Goal: Task Accomplishment & Management: Manage account settings

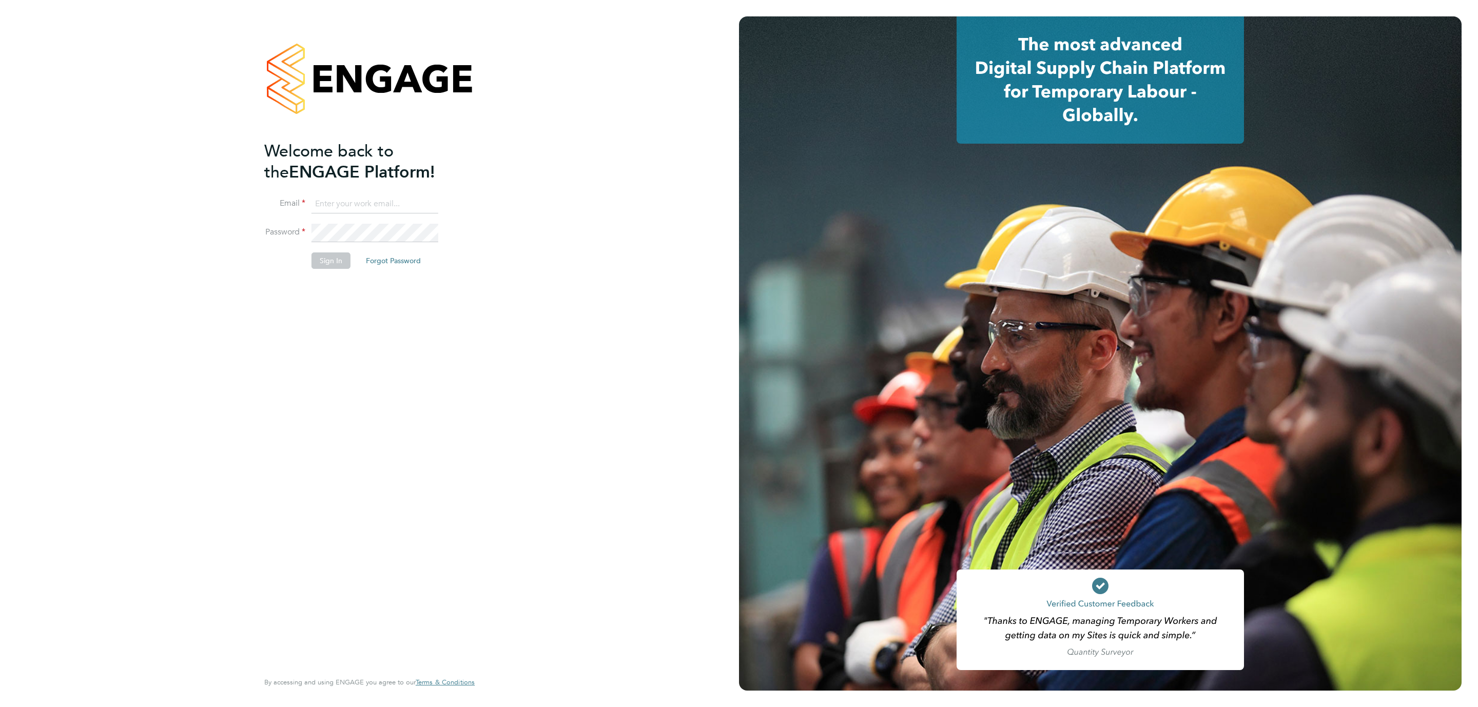
type input "d.murphy@oandb.co.uk"
click at [342, 265] on button "Sign In" at bounding box center [331, 261] width 39 height 16
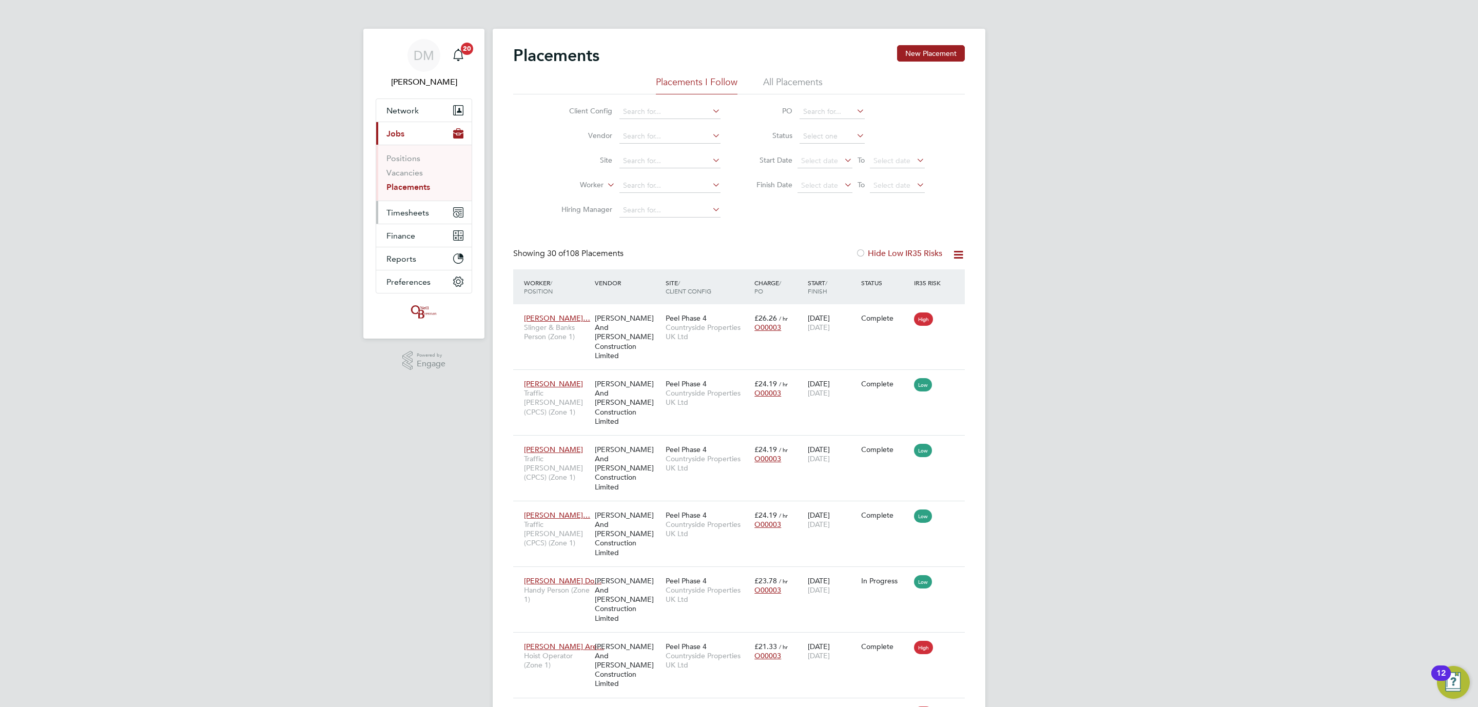
click at [413, 205] on button "Timesheets" at bounding box center [423, 212] width 95 height 23
click at [423, 175] on ul "Timesheets Expenses" at bounding box center [423, 189] width 95 height 42
click at [415, 182] on link "Timesheets" at bounding box center [407, 182] width 43 height 10
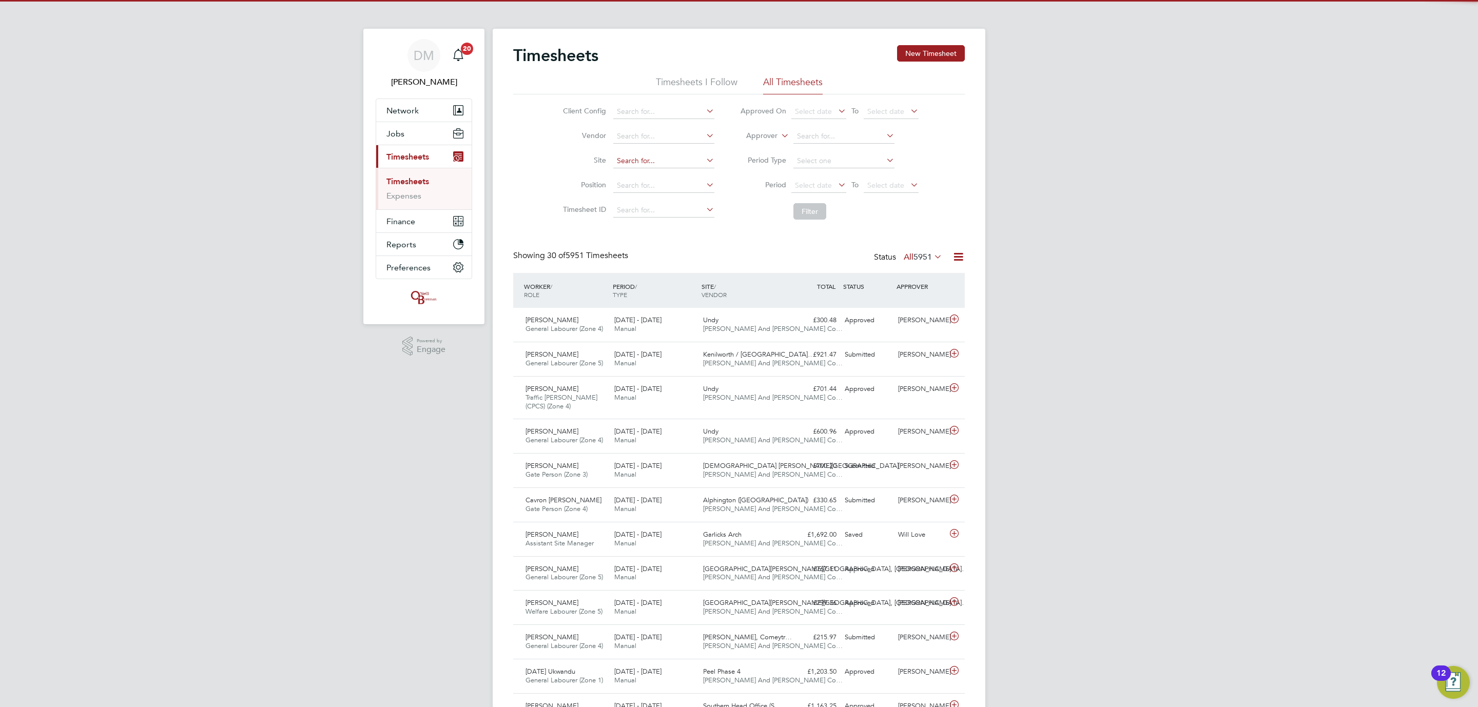
click at [655, 162] on input at bounding box center [663, 161] width 101 height 14
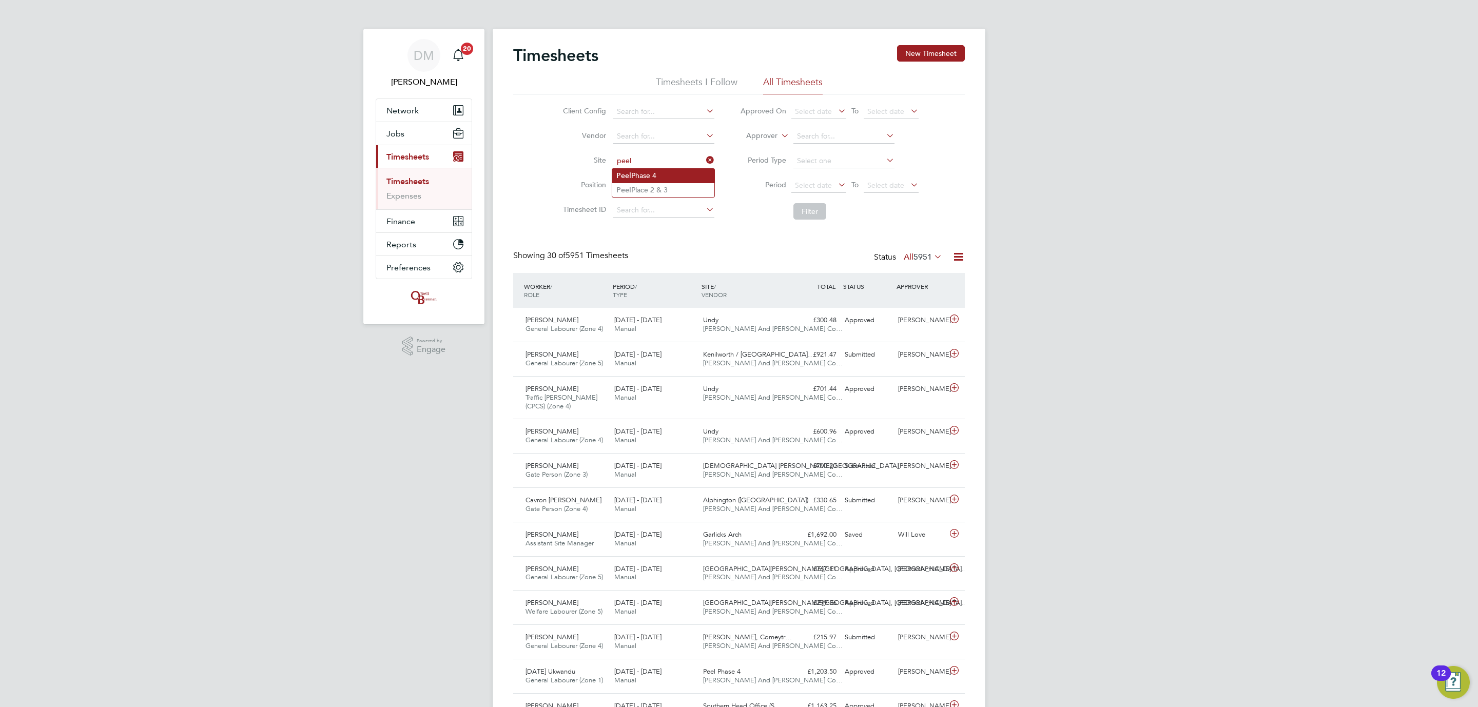
click at [662, 174] on li "Peel Phase 4" at bounding box center [663, 176] width 102 height 14
type input "Peel Phase 4"
click at [801, 216] on button "Filter" at bounding box center [809, 211] width 33 height 16
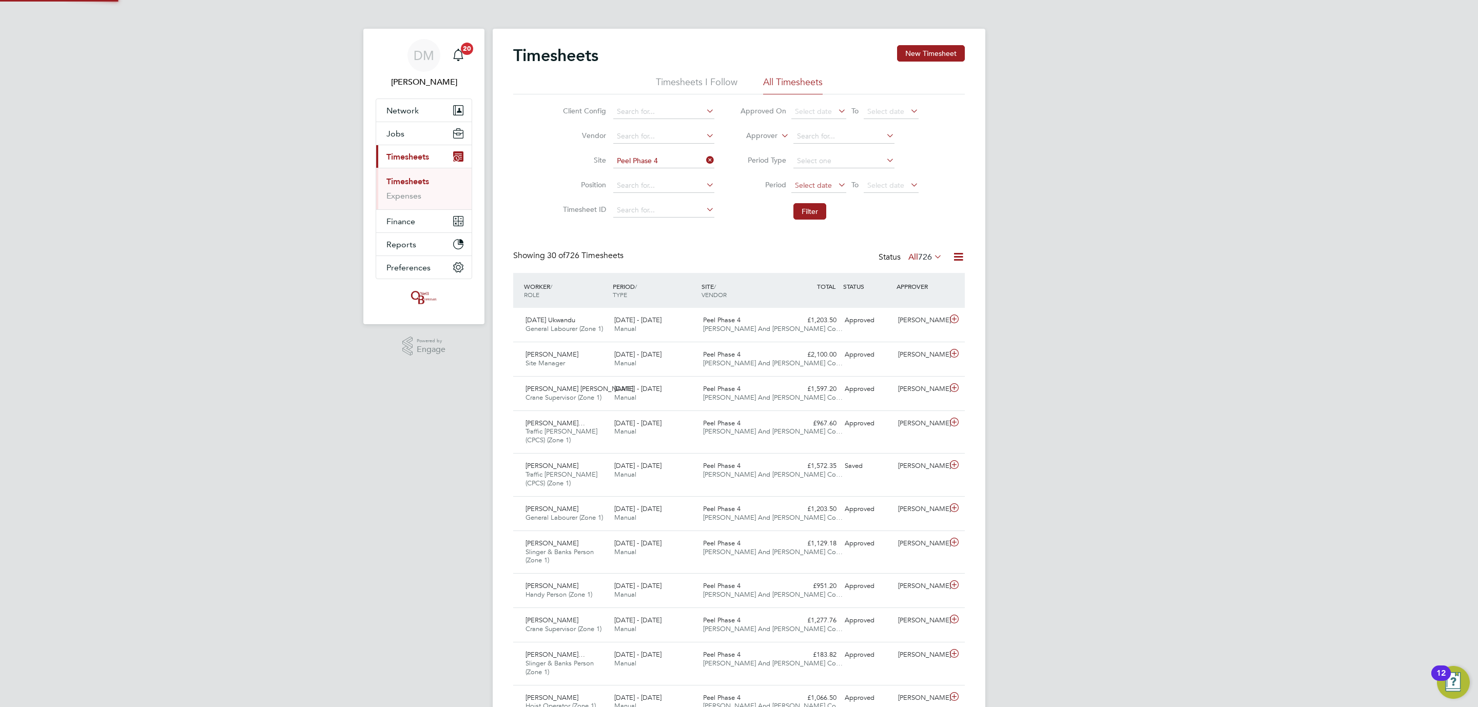
click at [816, 186] on span "Select date" at bounding box center [813, 185] width 37 height 9
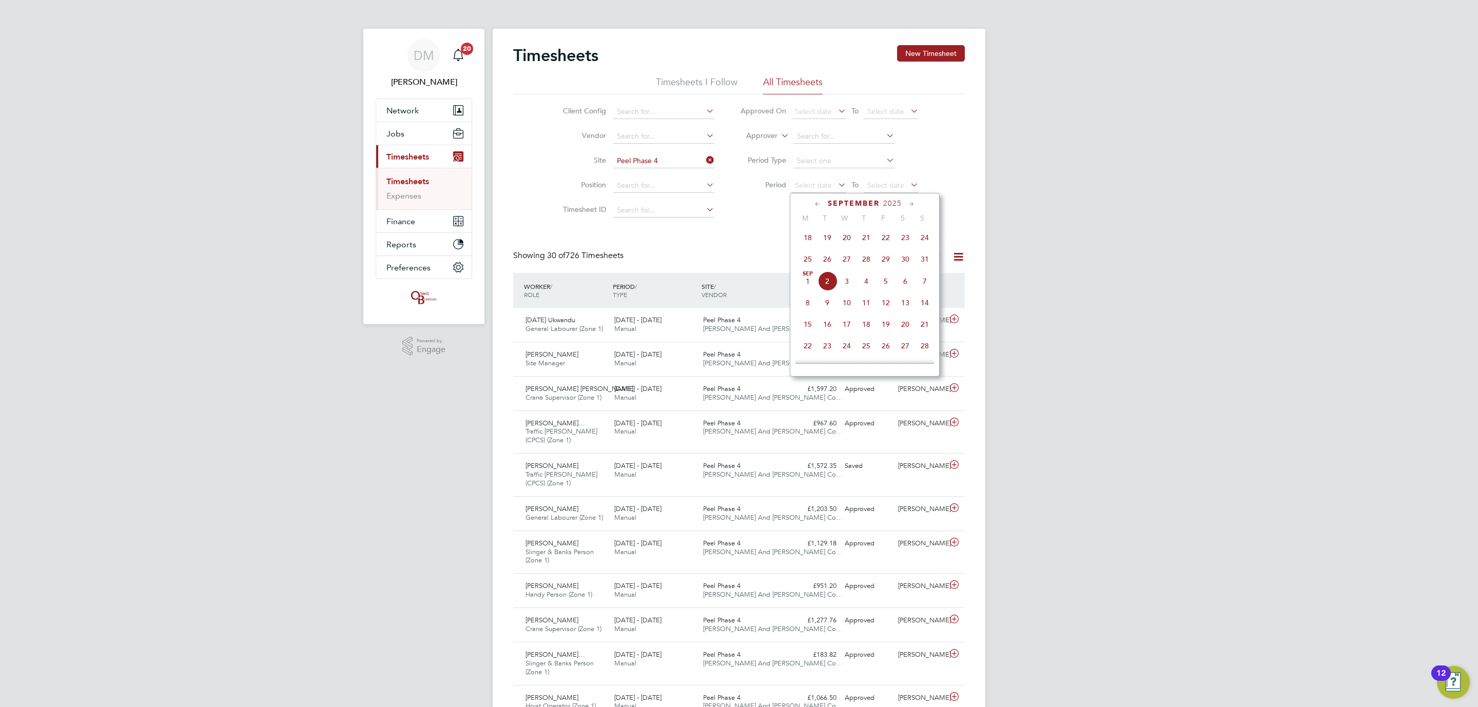
click at [809, 259] on span "25" at bounding box center [808, 259] width 20 height 20
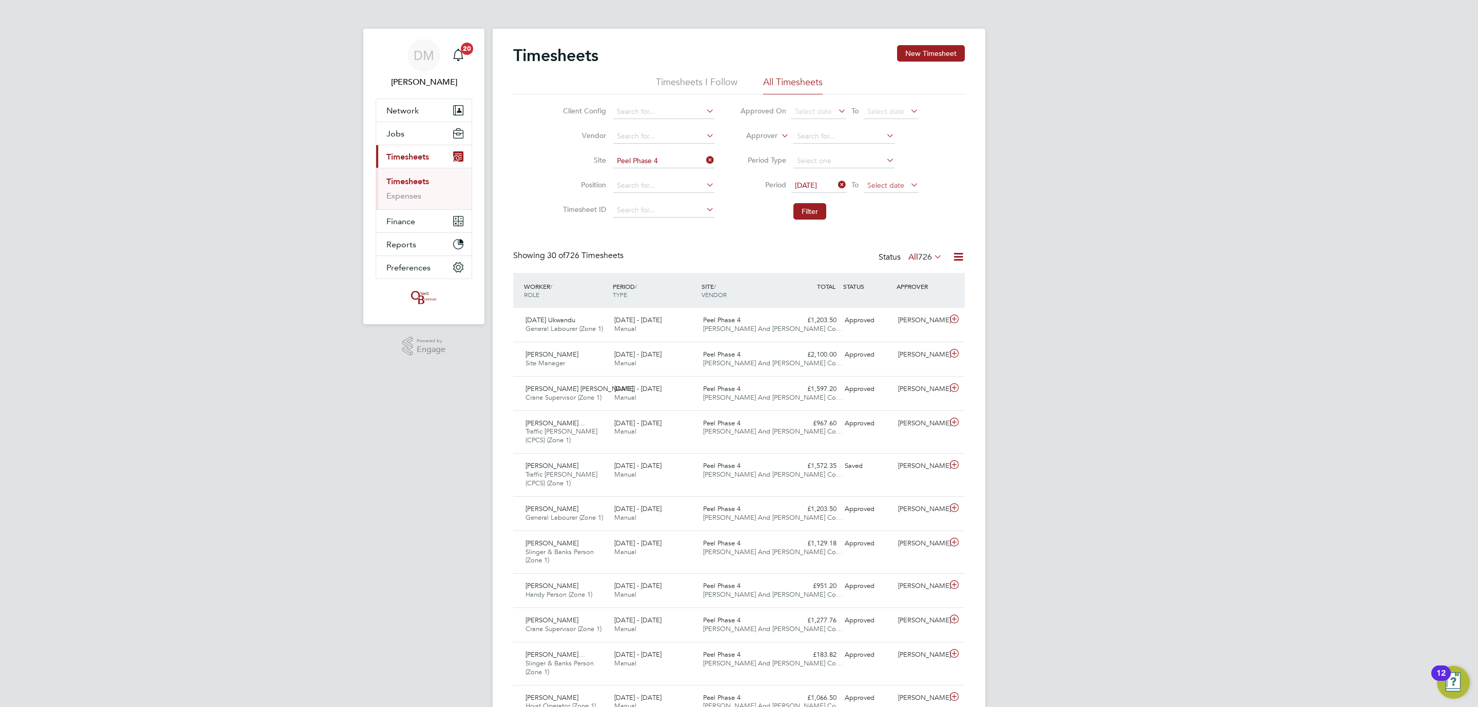
click at [871, 188] on span "Select date" at bounding box center [885, 185] width 37 height 9
click at [993, 259] on span "31" at bounding box center [998, 259] width 20 height 20
click at [795, 206] on button "Filter" at bounding box center [809, 211] width 33 height 16
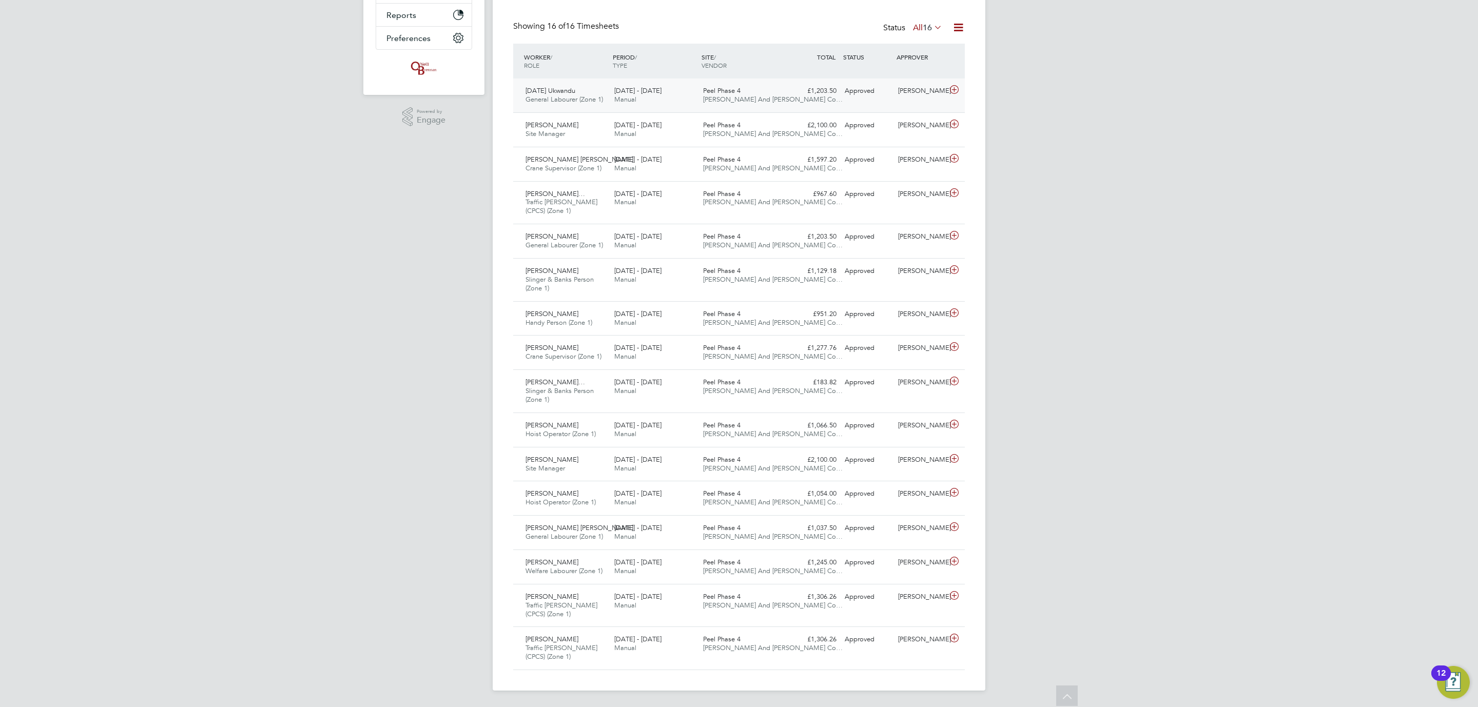
click at [890, 102] on div "Sunday Ukwandu General Labourer (Zone 1) 25 - 31 Aug 2025 25 - 31 Aug 2025 Manu…" at bounding box center [739, 96] width 452 height 34
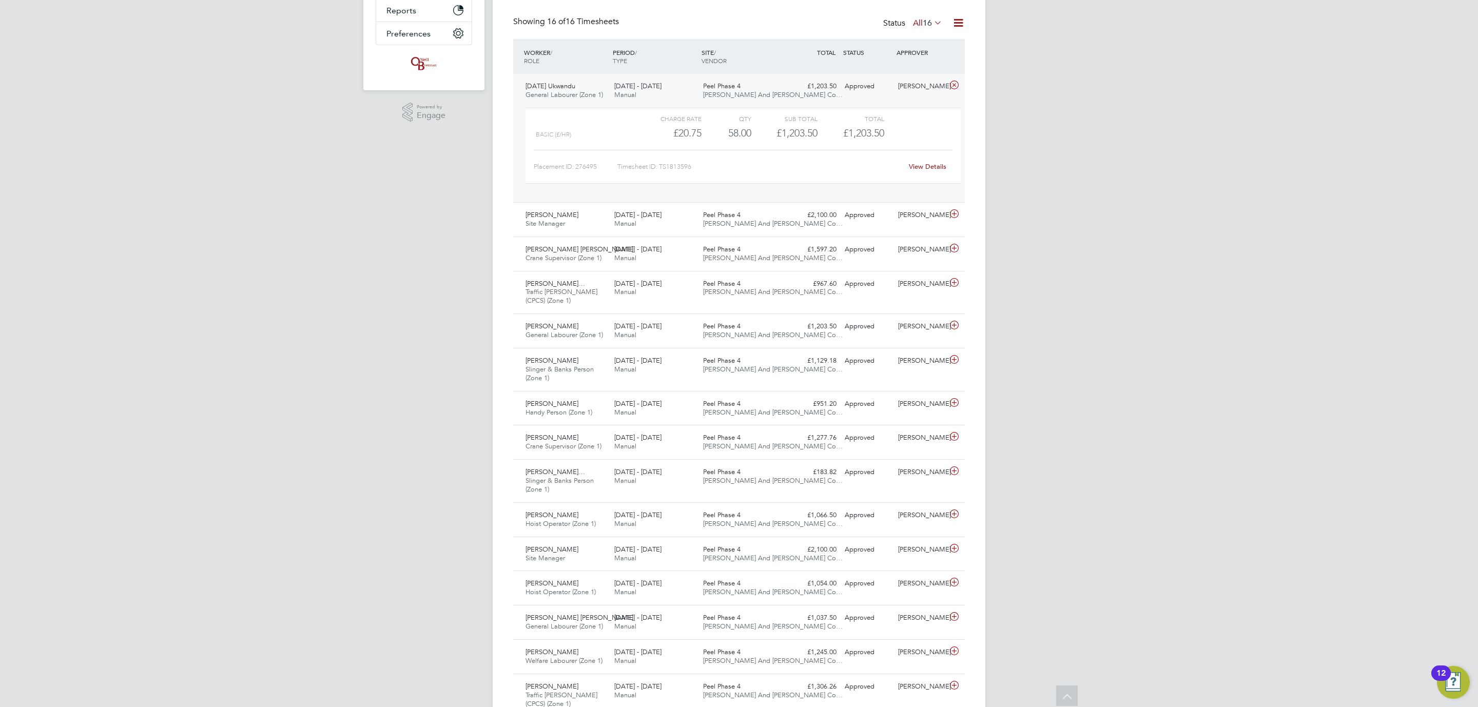
click at [936, 170] on link "View Details" at bounding box center [927, 166] width 37 height 9
click at [809, 212] on div "£2,100.00 Approved" at bounding box center [813, 215] width 53 height 17
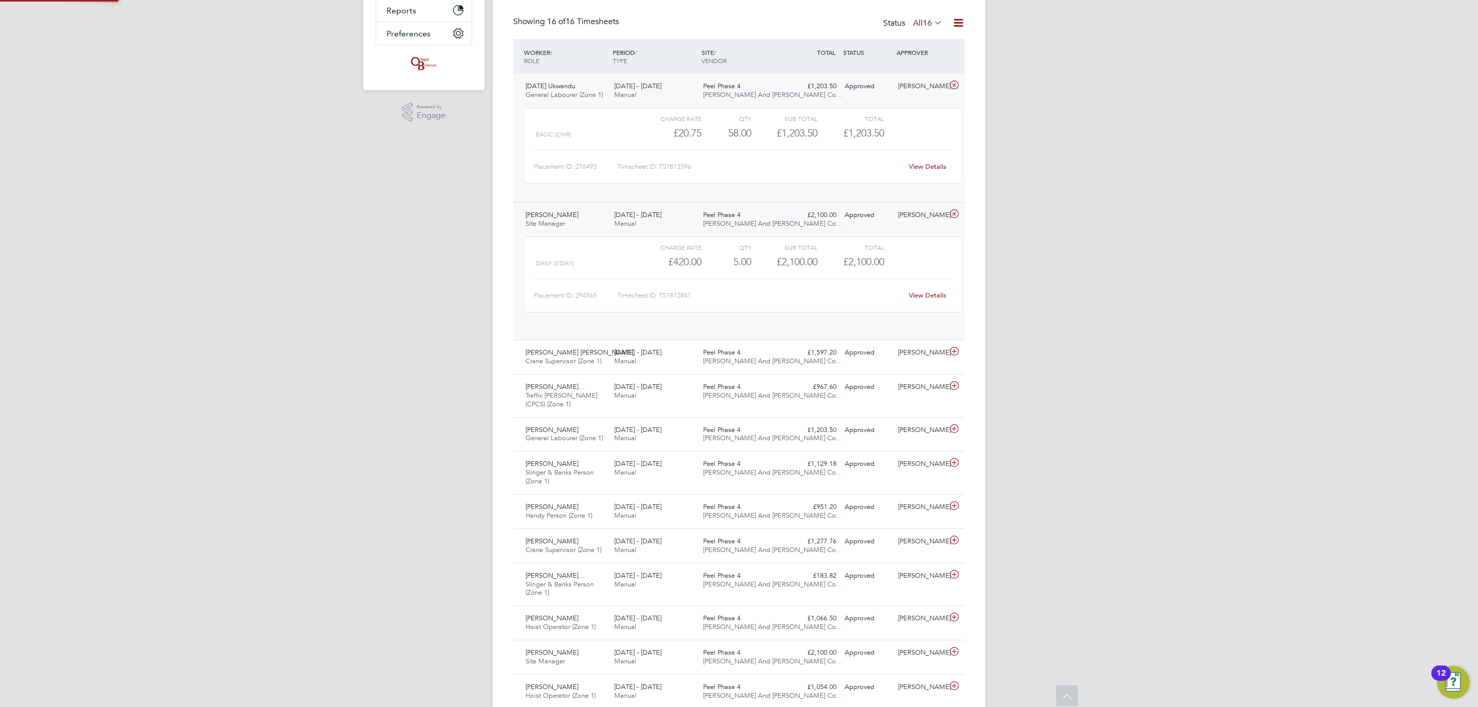
click at [810, 212] on div "£2,100.00 Approved" at bounding box center [813, 215] width 53 height 17
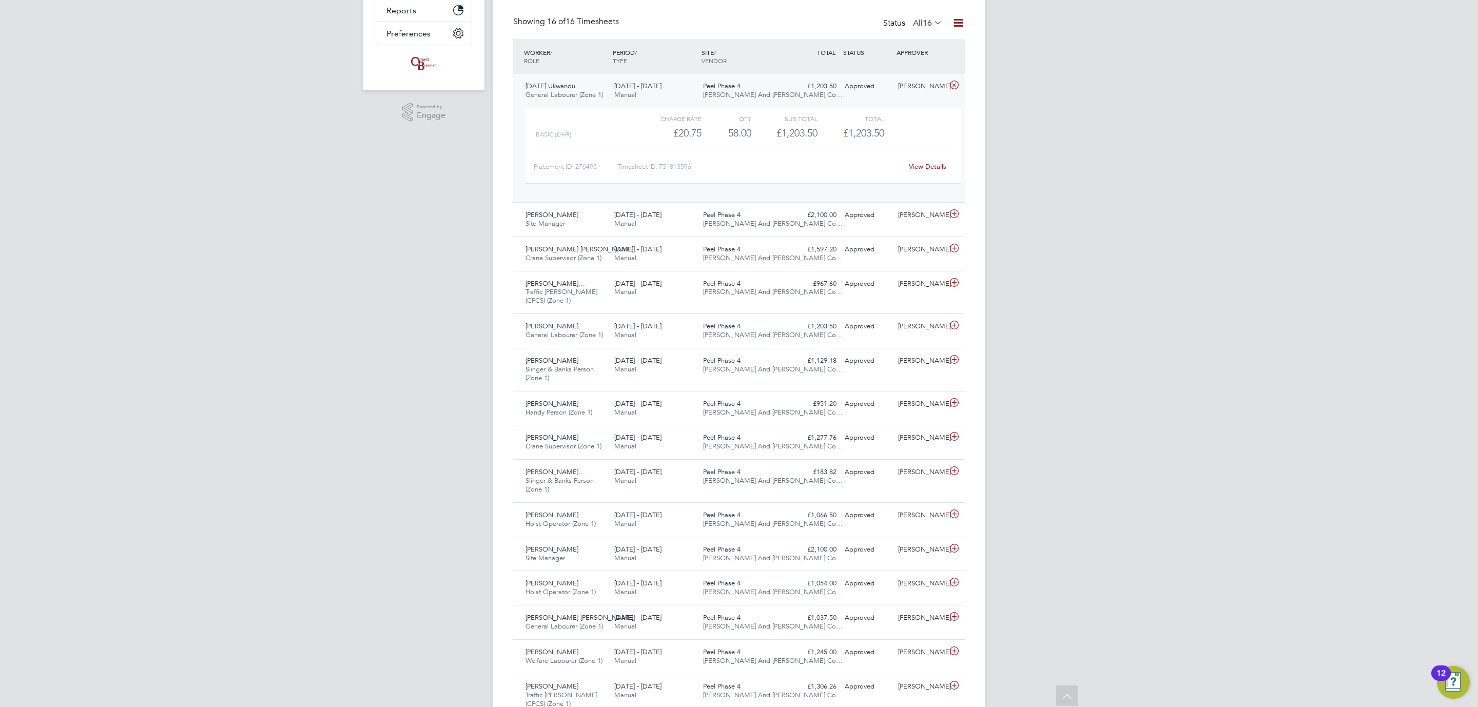
click at [812, 102] on div "Sunday Ukwandu General Labourer (Zone 1) 25 - 31 Aug 2025 25 - 31 Aug 2025 Manu…" at bounding box center [739, 138] width 452 height 128
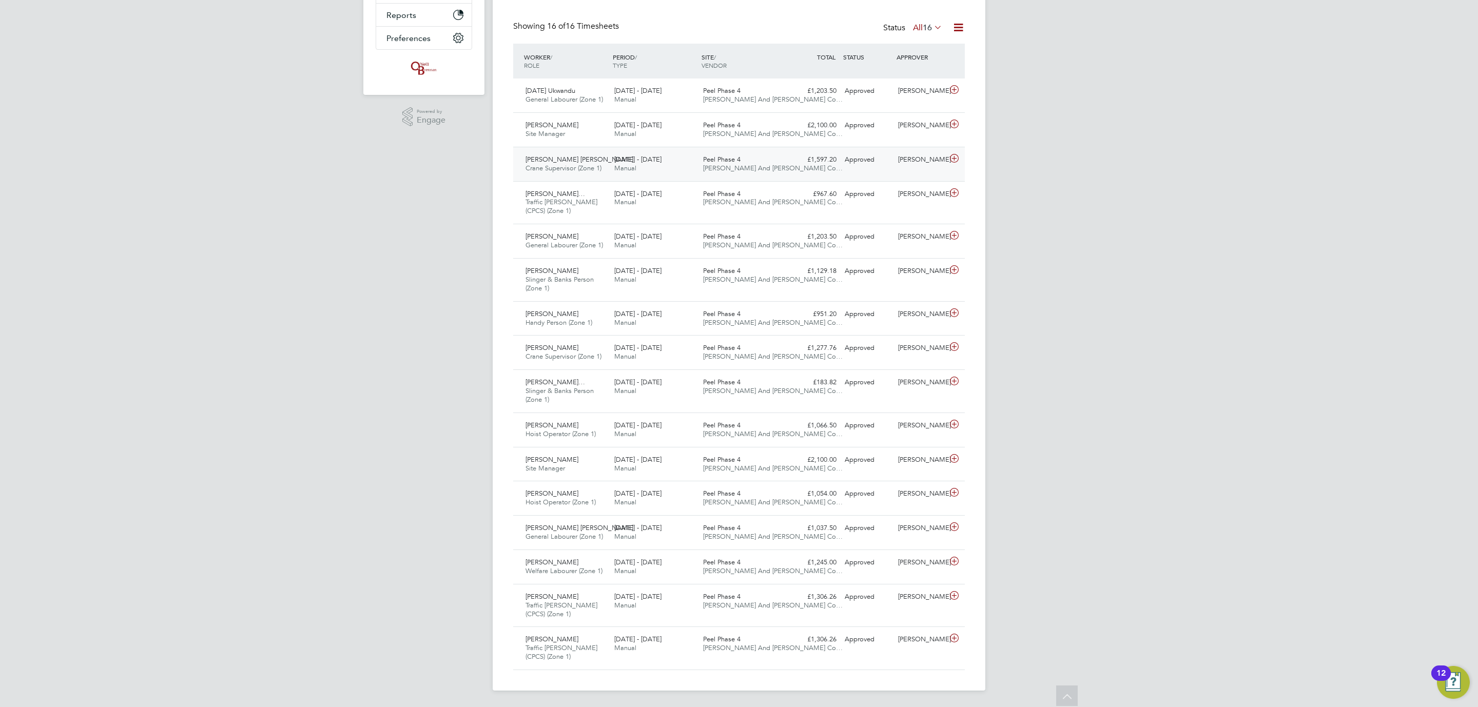
click at [791, 164] on div "£1,597.20 Approved" at bounding box center [813, 159] width 53 height 17
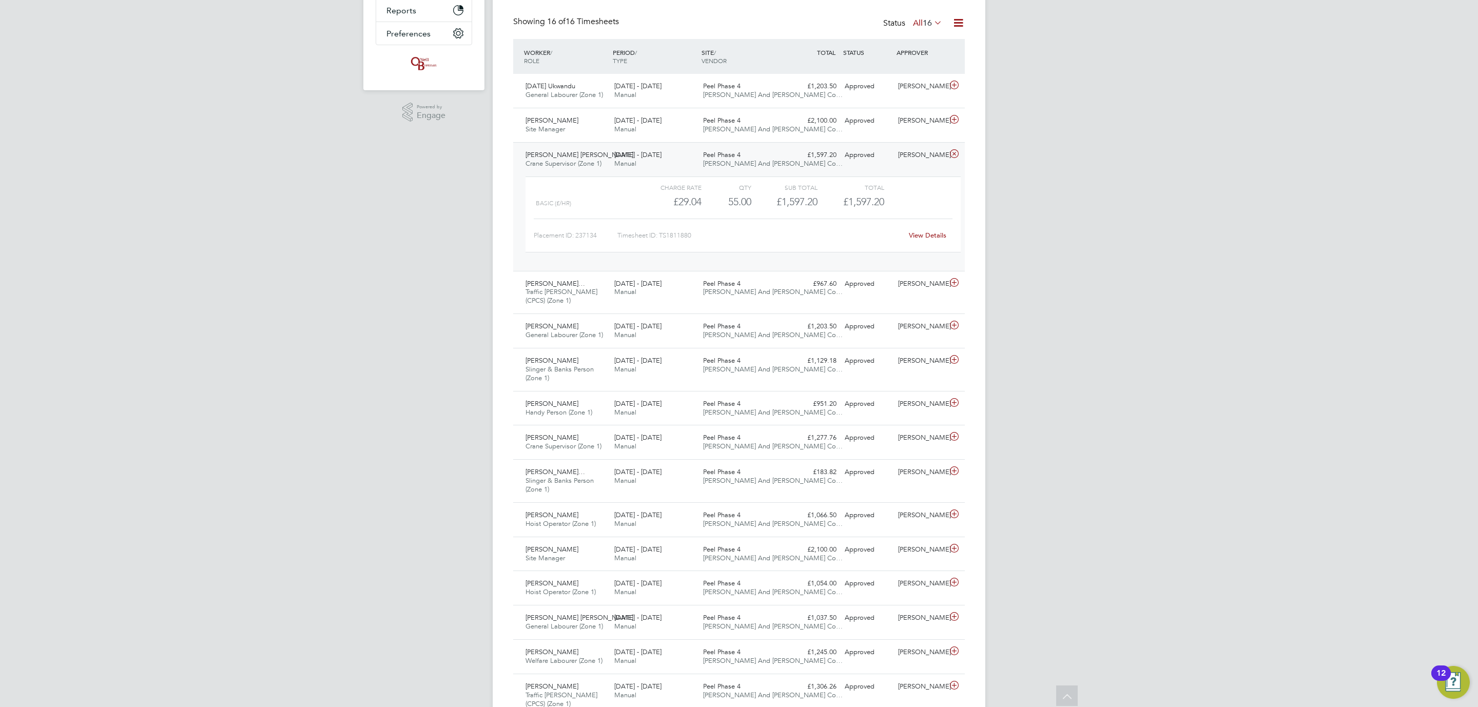
click at [921, 236] on link "View Details" at bounding box center [927, 235] width 37 height 9
click at [874, 159] on div "Approved" at bounding box center [867, 155] width 53 height 17
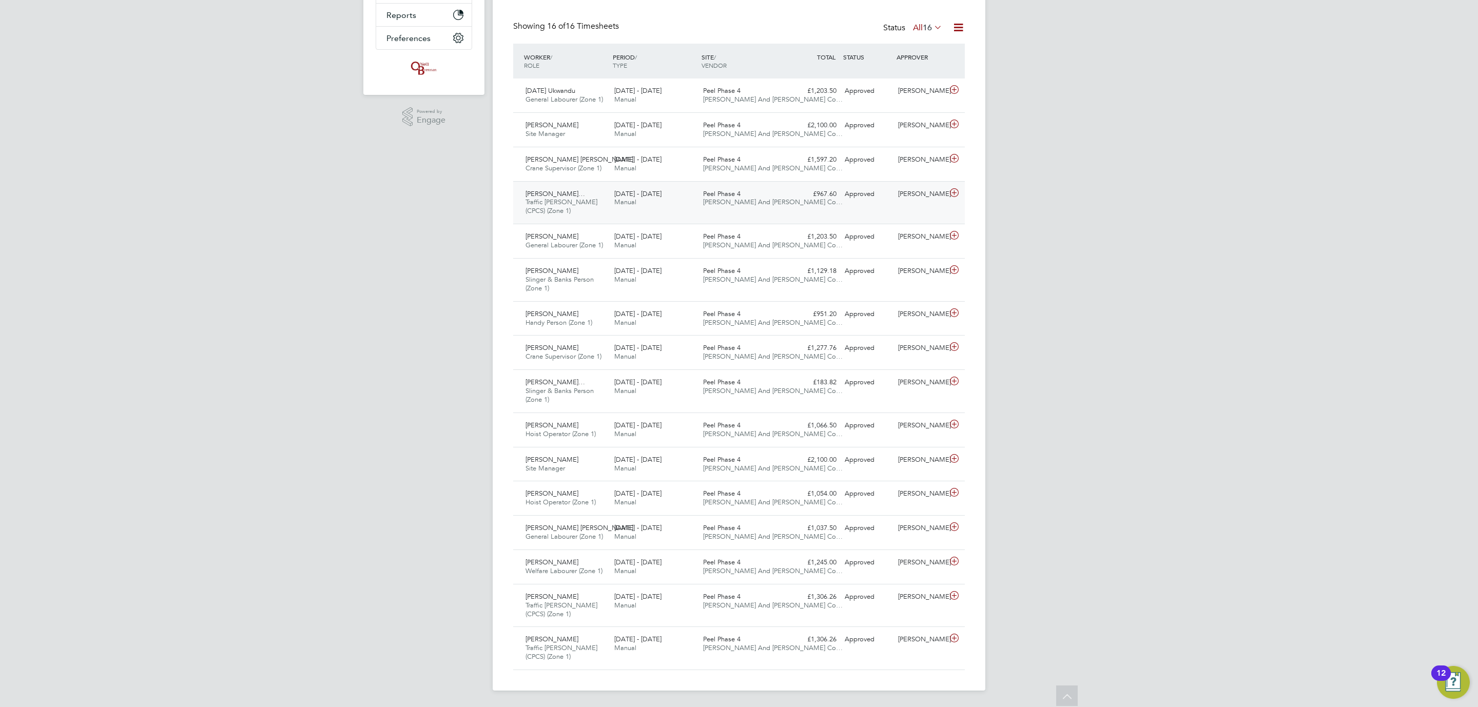
click at [855, 194] on div "Approved" at bounding box center [867, 194] width 53 height 17
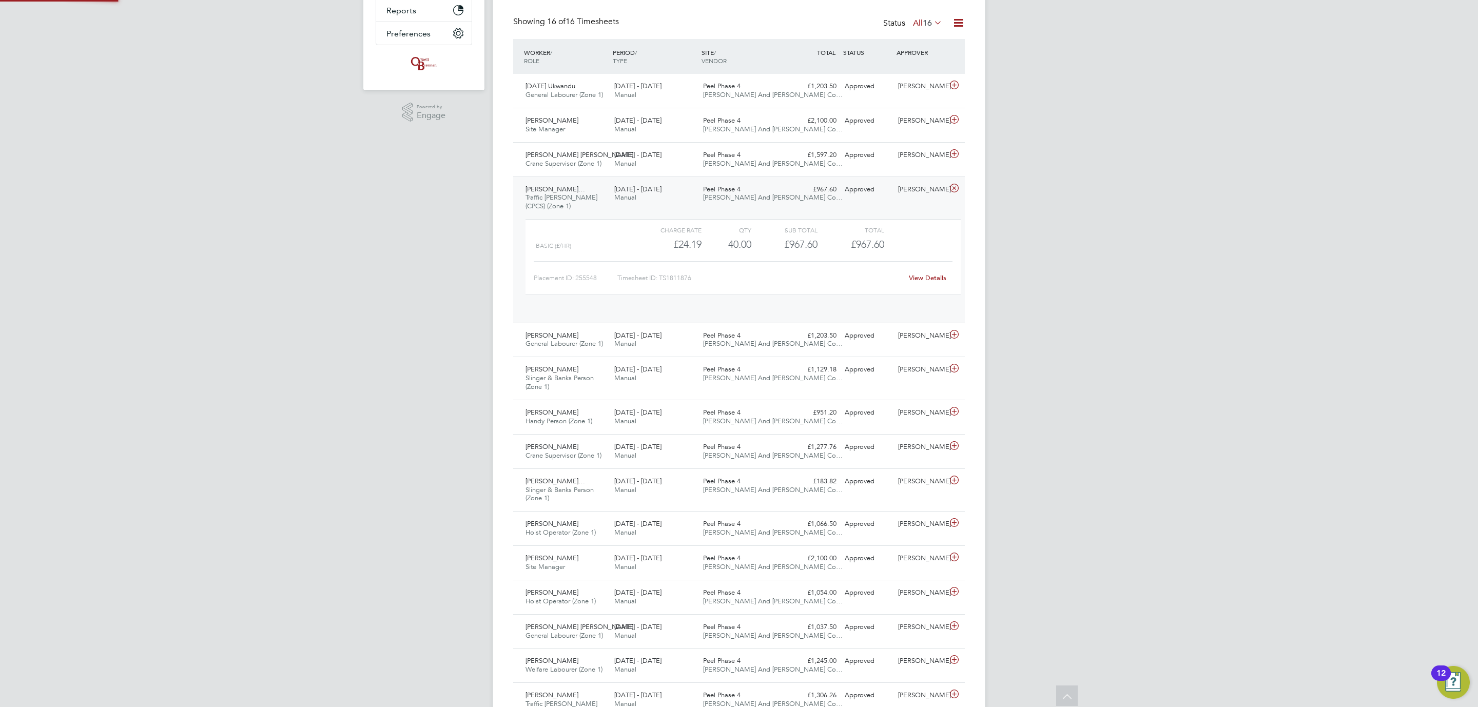
scroll to position [17, 100]
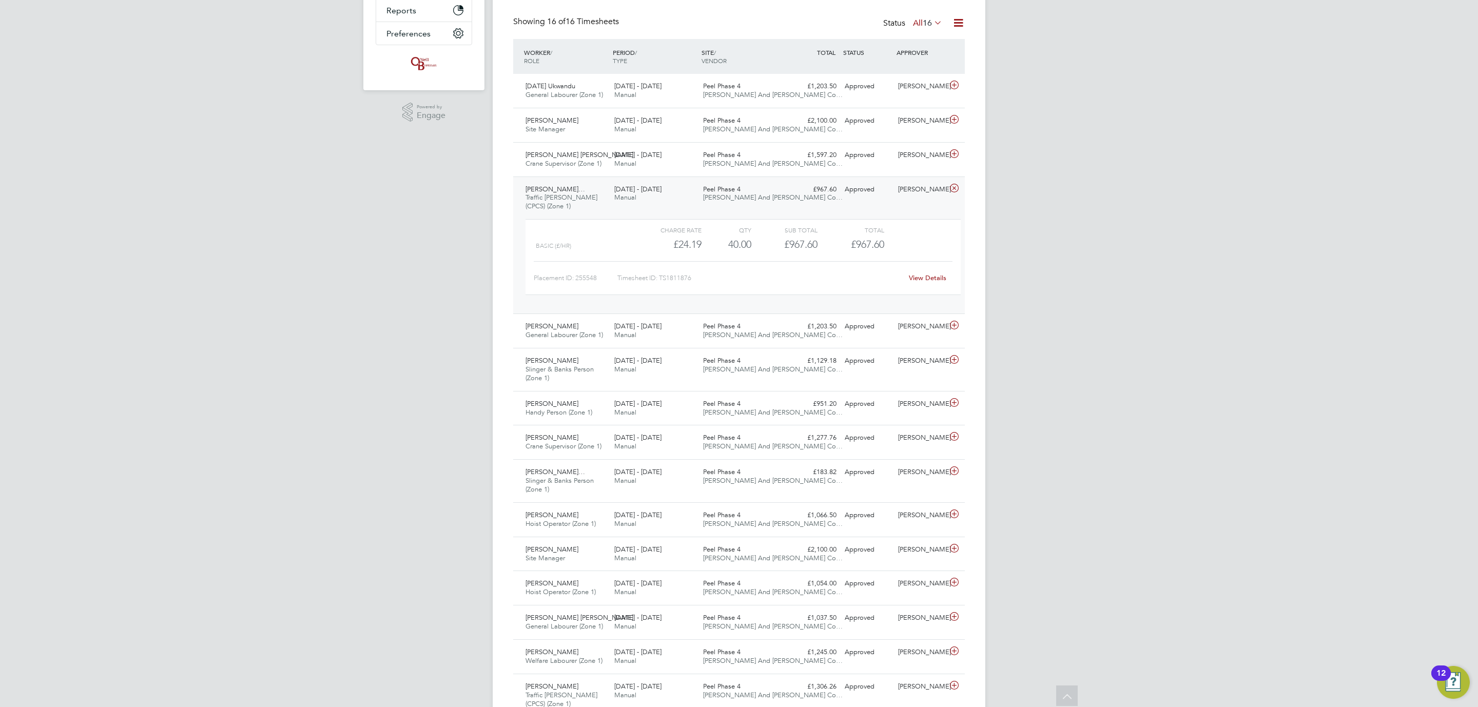
click at [929, 281] on link "View Details" at bounding box center [927, 278] width 37 height 9
click at [742, 200] on span "O'Neill And Brennan Co…" at bounding box center [773, 197] width 140 height 9
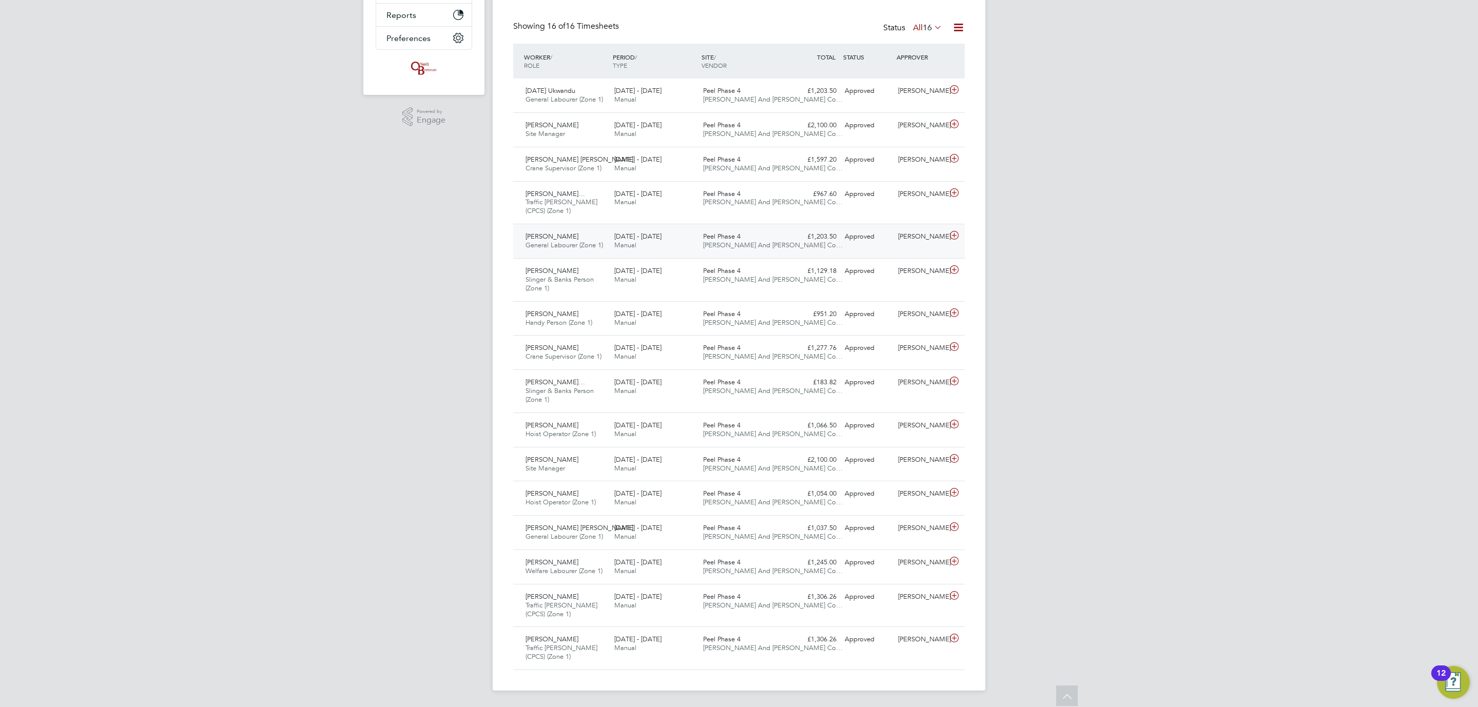
click at [760, 237] on div "Peel Phase 4 O'Neill And Brennan Co…" at bounding box center [743, 241] width 89 height 26
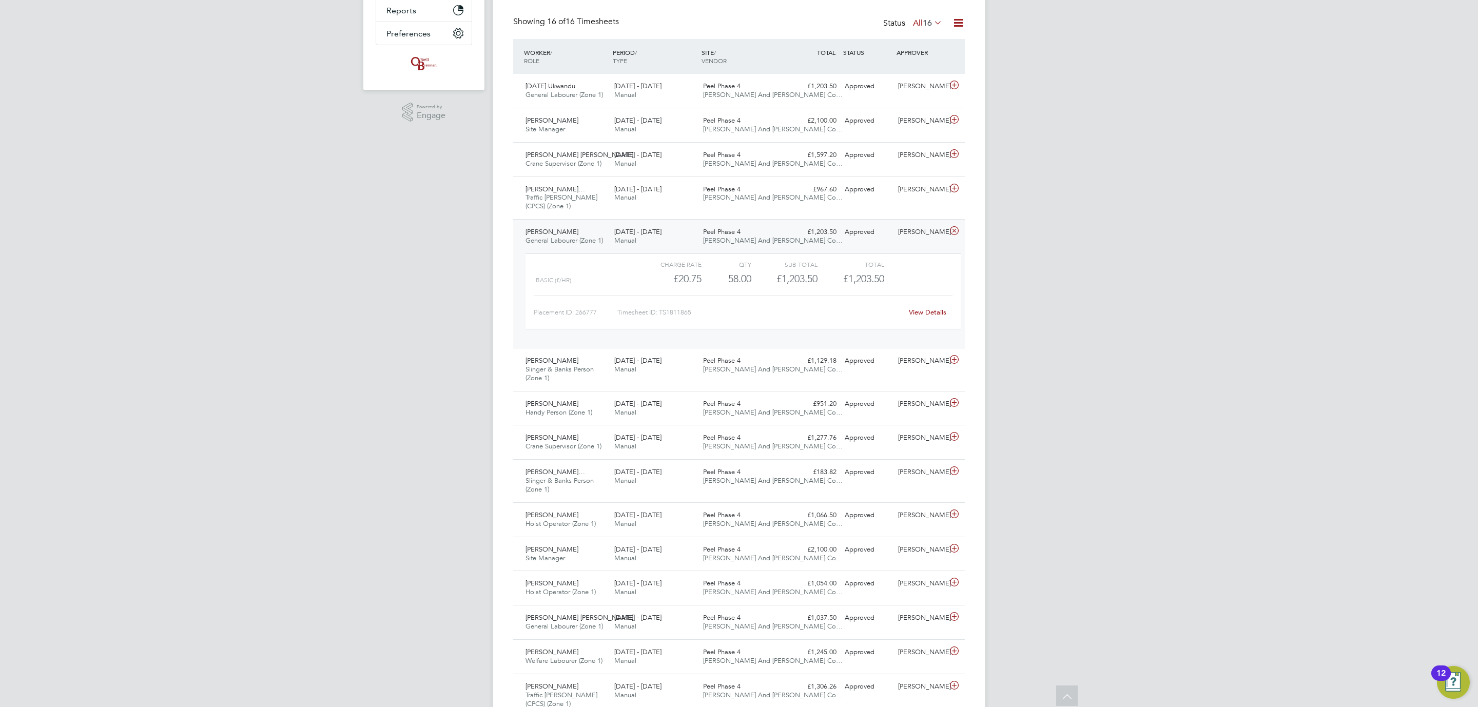
click at [926, 321] on div "View Details" at bounding box center [927, 312] width 50 height 16
click at [927, 316] on link "View Details" at bounding box center [927, 312] width 37 height 9
click at [833, 235] on div "£1,203.50 Approved" at bounding box center [813, 232] width 53 height 17
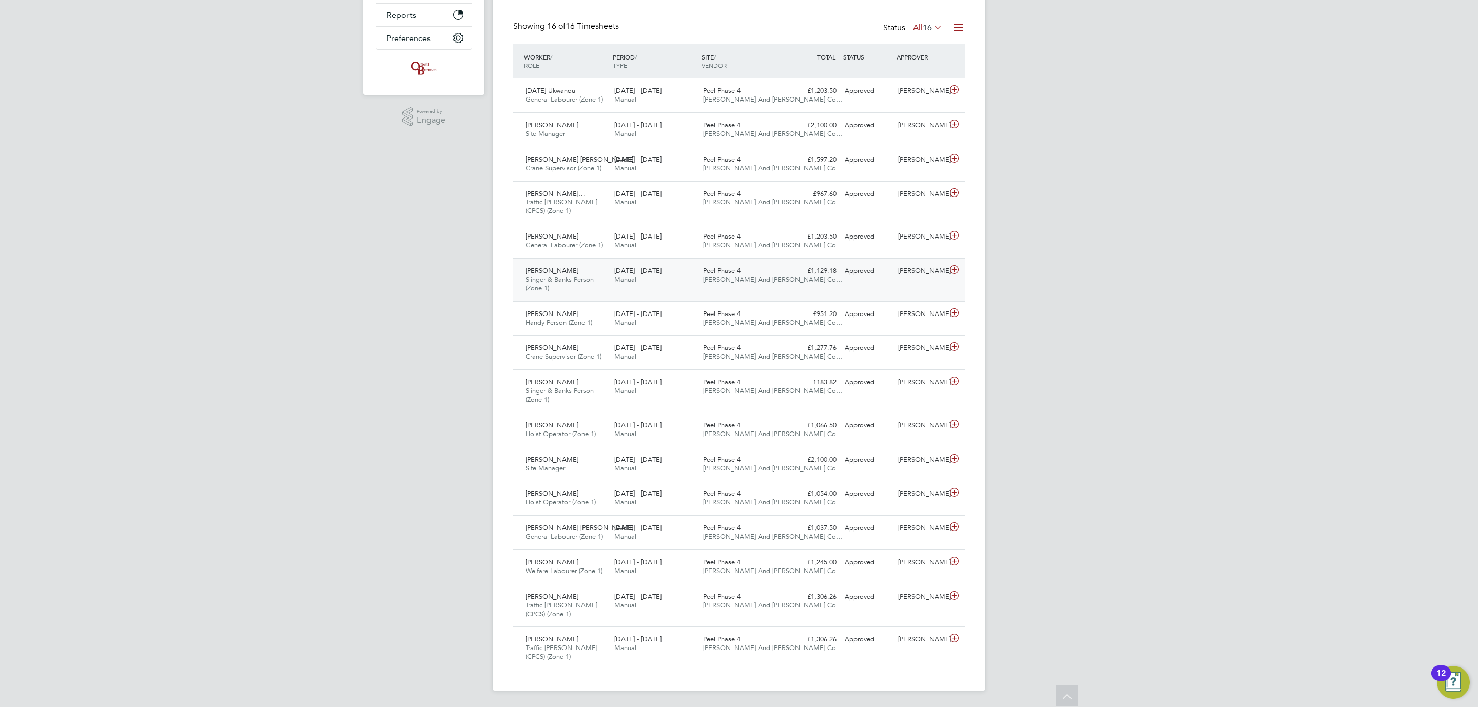
click at [819, 263] on div "£1,129.18 Approved" at bounding box center [813, 271] width 53 height 17
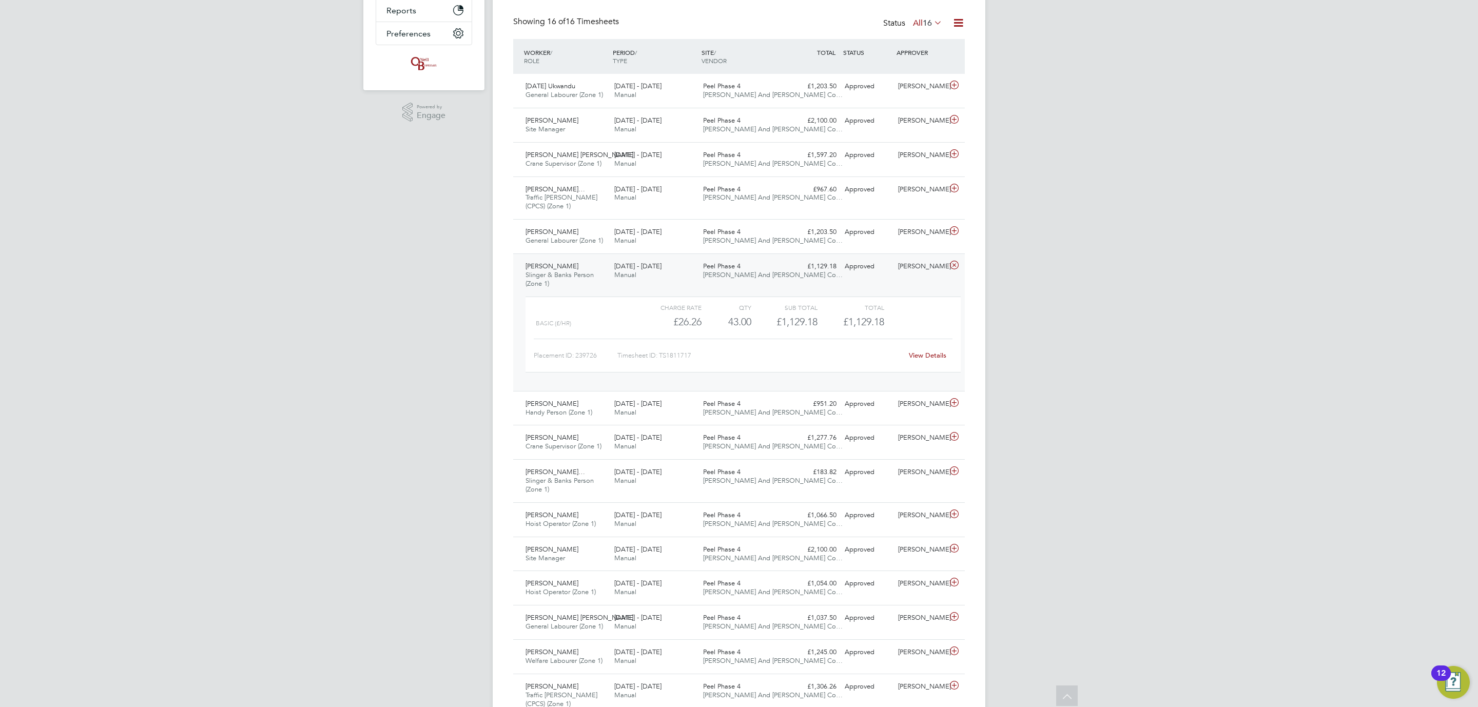
click at [919, 357] on link "View Details" at bounding box center [927, 355] width 37 height 9
click at [784, 274] on div "Peel Phase 4 O'Neill And Brennan Co…" at bounding box center [743, 271] width 89 height 26
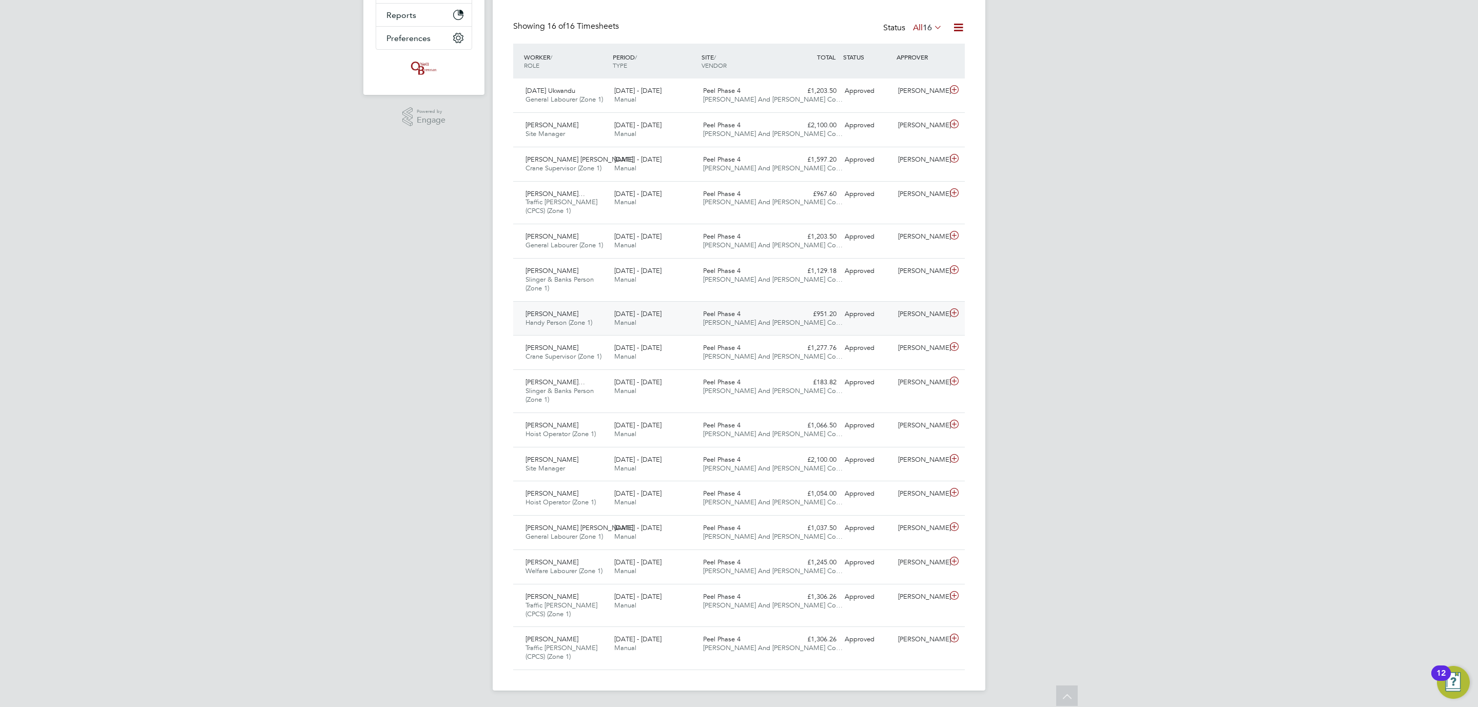
click at [768, 313] on div "Peel Phase 4 O'Neill And Brennan Co…" at bounding box center [743, 319] width 89 height 26
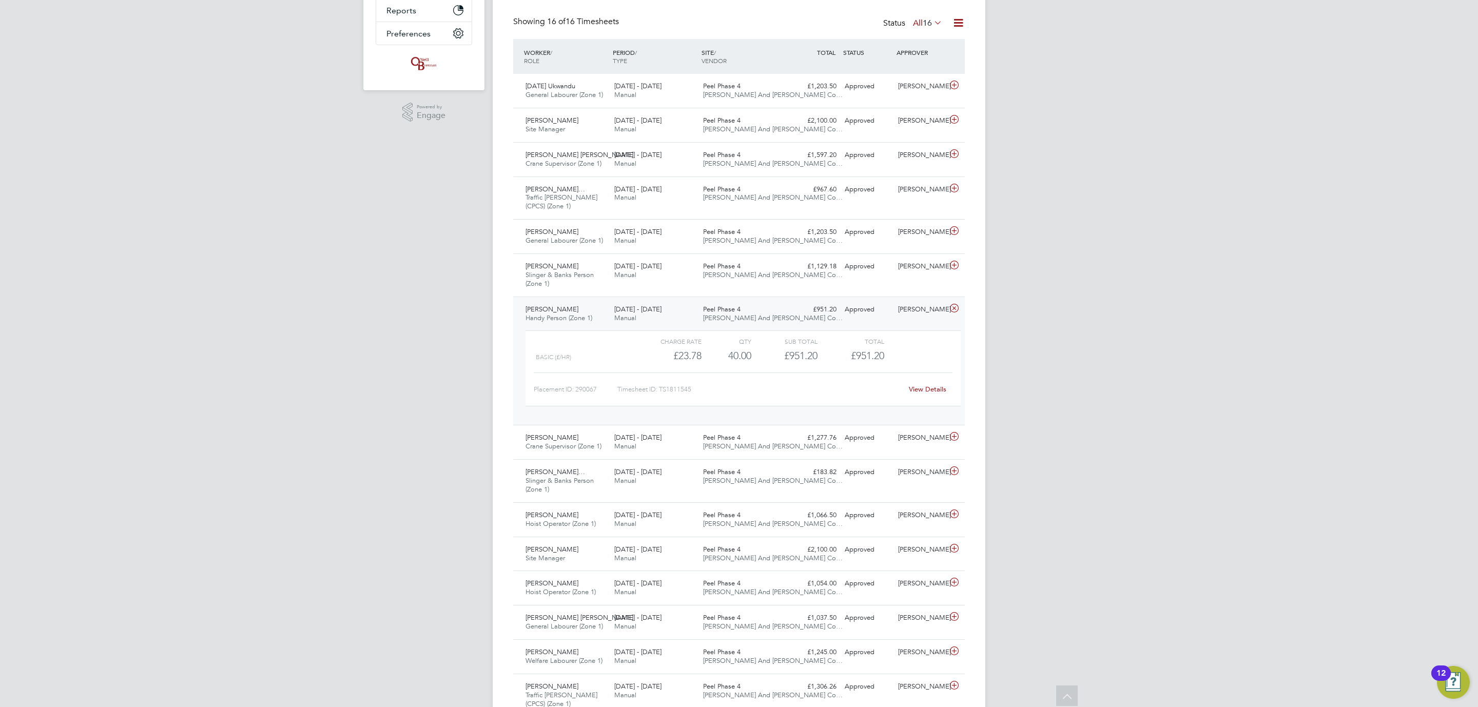
click at [915, 390] on link "View Details" at bounding box center [927, 389] width 37 height 9
click at [681, 314] on div "25 - 31 Aug 2025 Manual" at bounding box center [654, 314] width 89 height 26
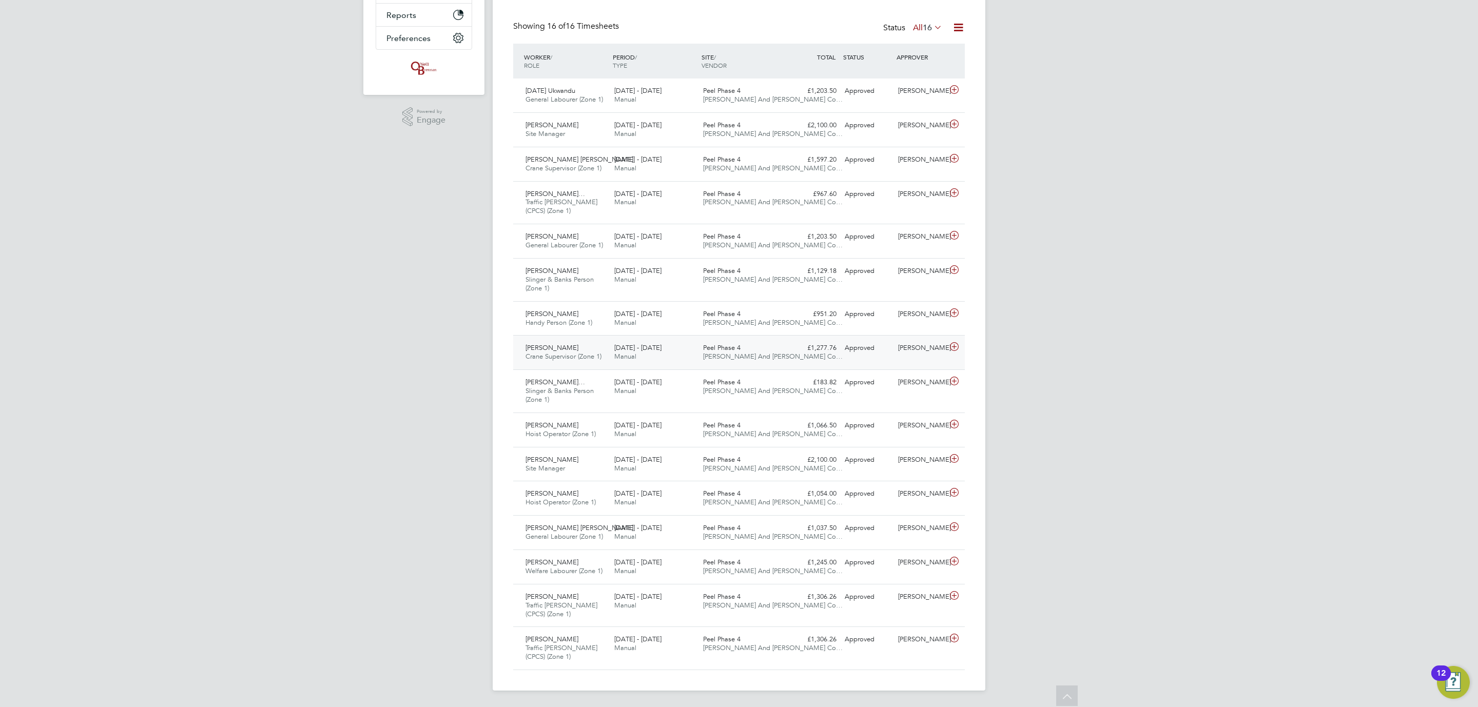
click at [681, 347] on div "25 - 31 Aug 2025 Manual" at bounding box center [654, 353] width 89 height 26
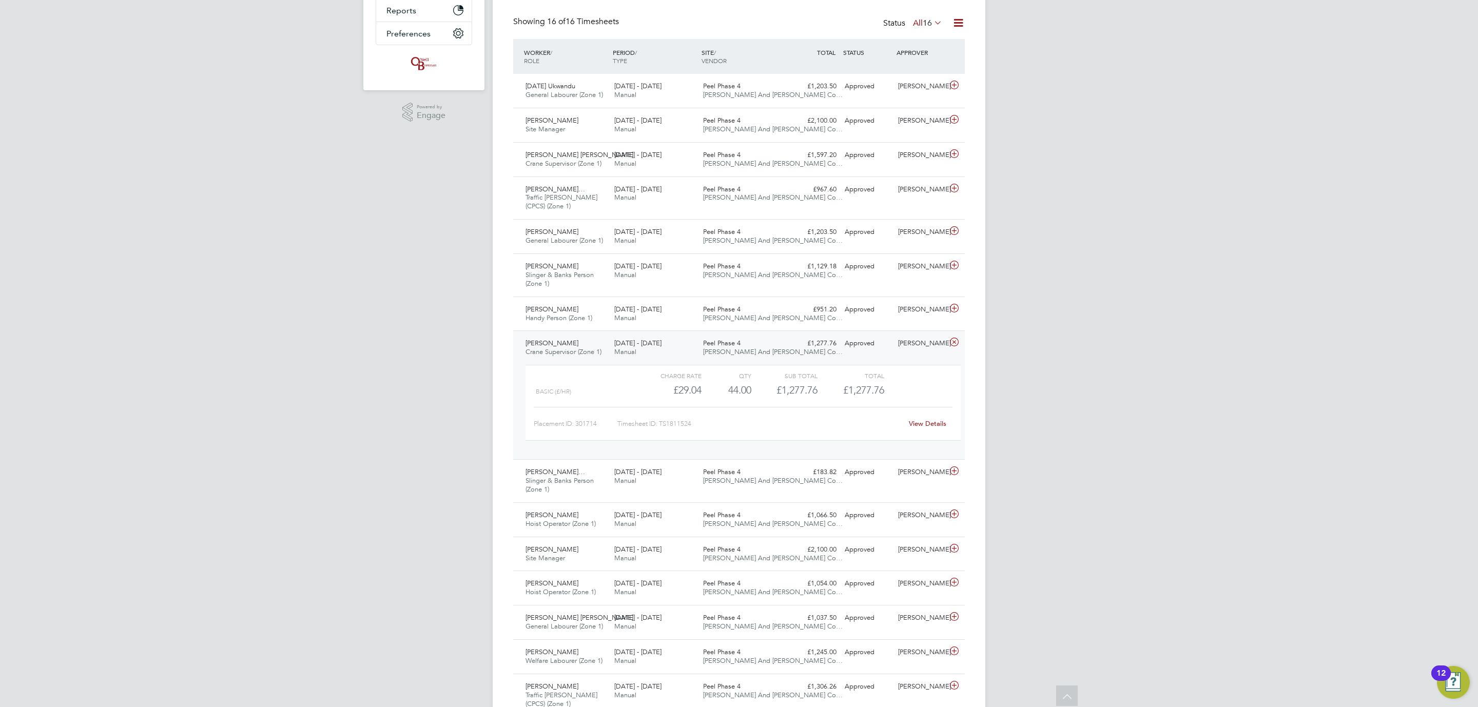
click at [924, 427] on link "View Details" at bounding box center [927, 423] width 37 height 9
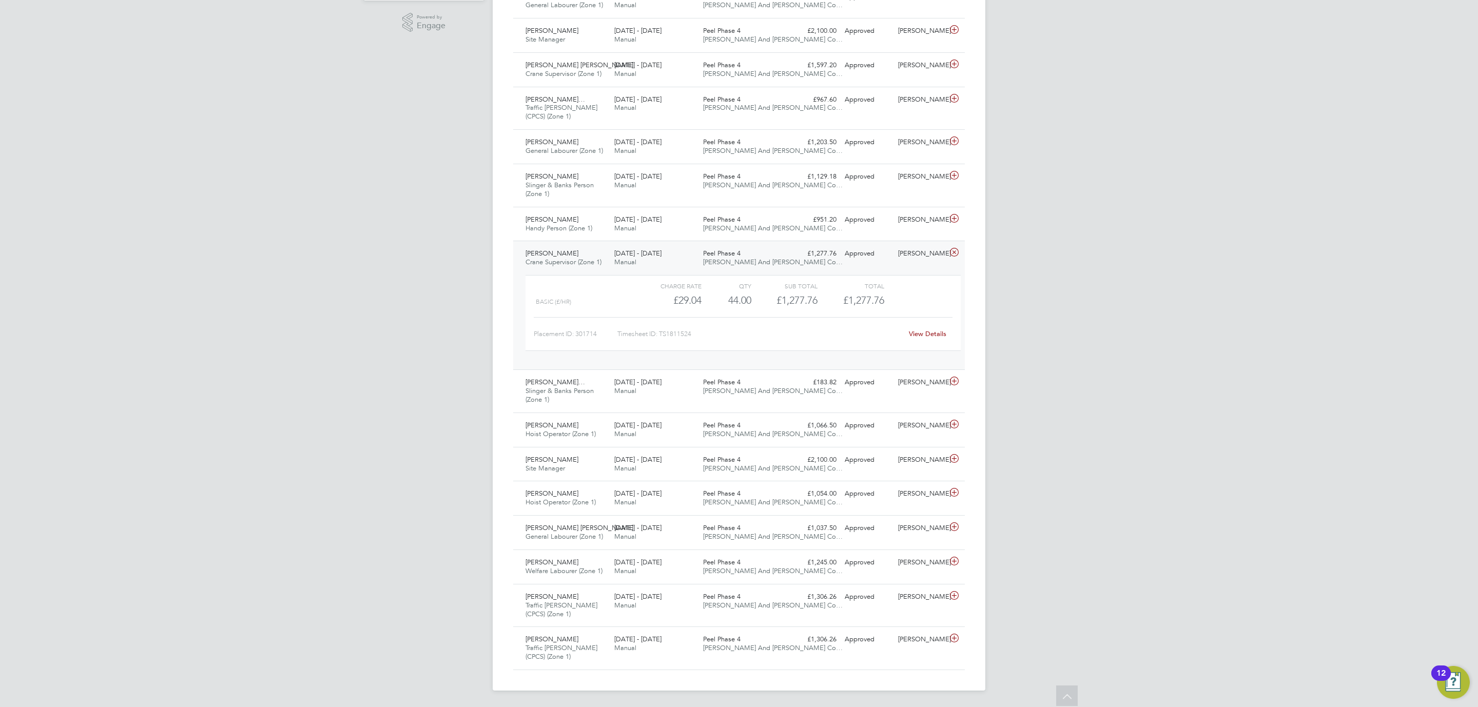
click at [812, 264] on div "Daniel Petri Crane Supervisor (Zone 1) 25 - 31 Aug 2025 25 - 31 Aug 2025 Manual…" at bounding box center [739, 305] width 452 height 129
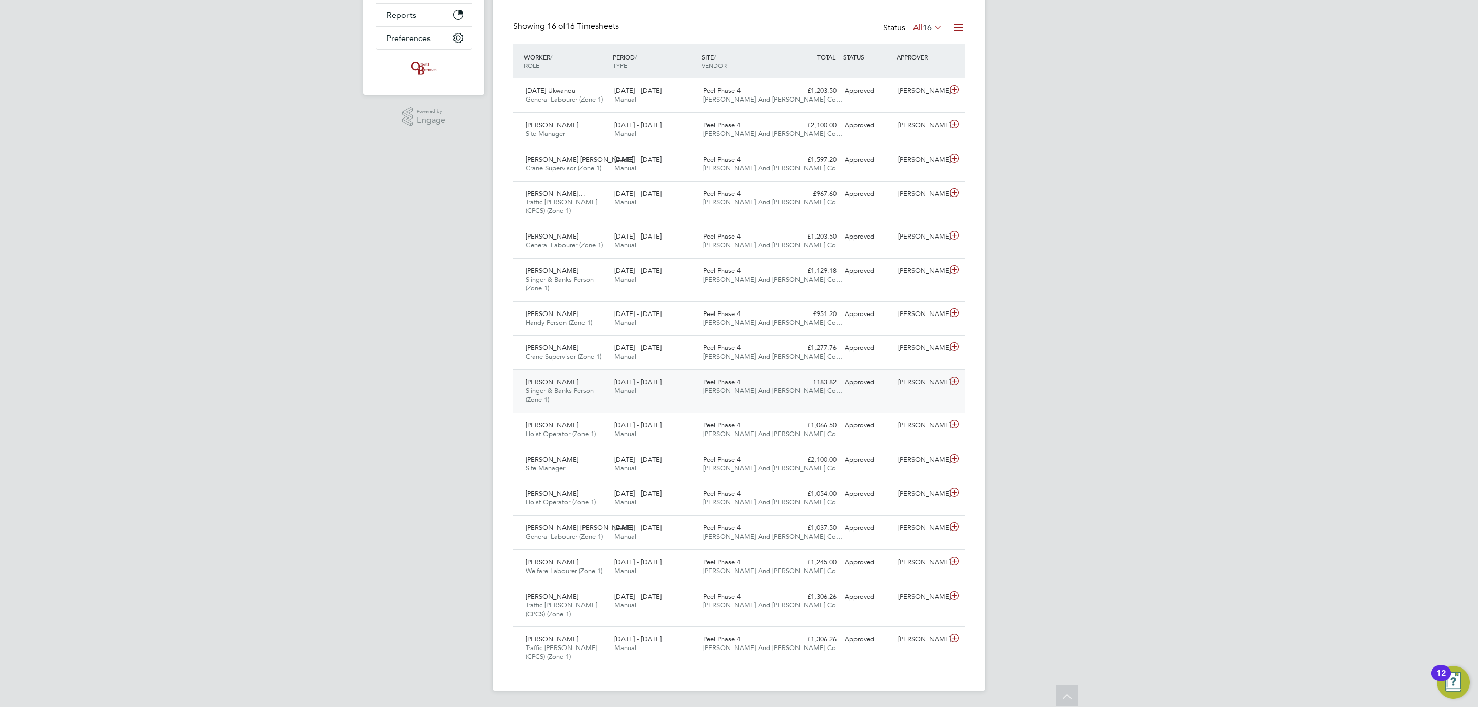
click at [787, 391] on div "Samir Mohammed Jama… Slinger & Banks Person (Zone 1) 25 - 31 Aug 2025 25 - 31 A…" at bounding box center [739, 391] width 452 height 43
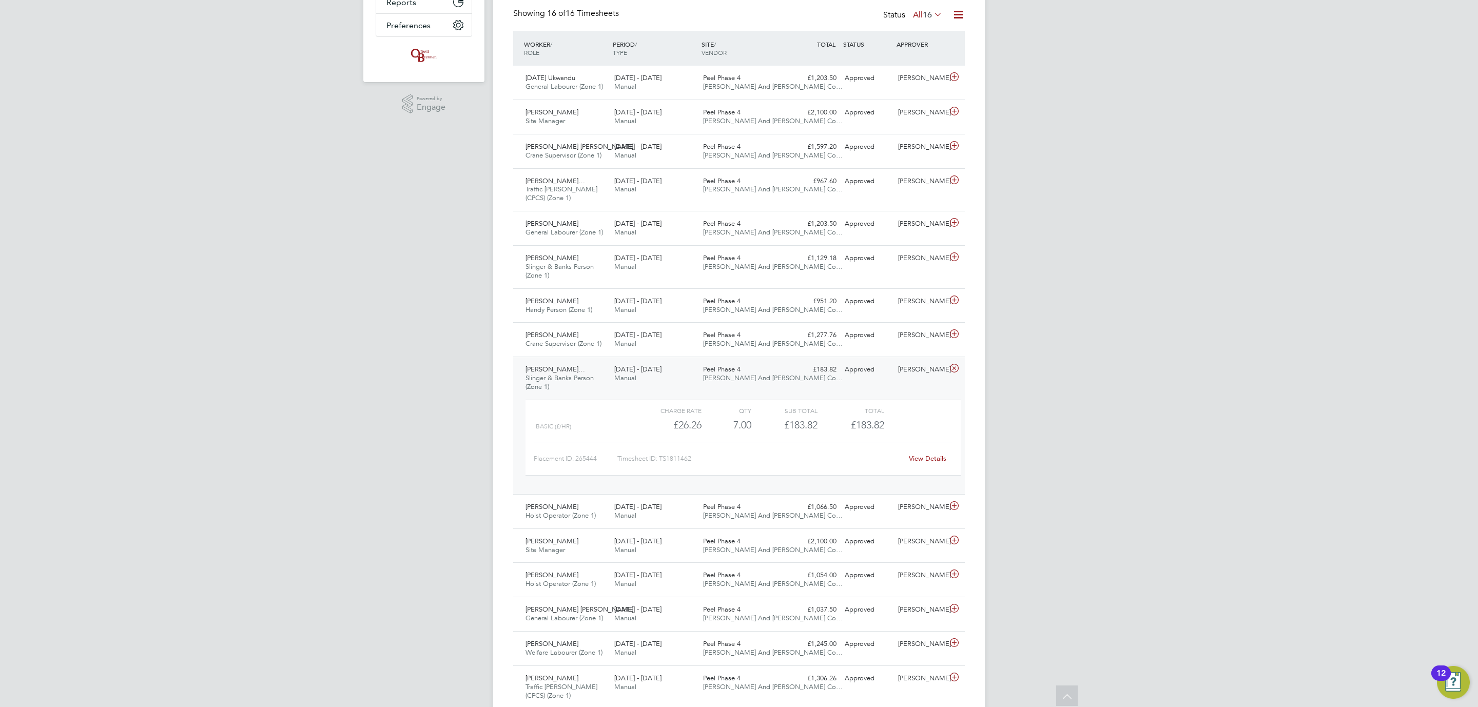
click at [923, 459] on link "View Details" at bounding box center [927, 458] width 37 height 9
click at [781, 372] on div "Peel Phase 4 O'Neill And Brennan Co…" at bounding box center [743, 374] width 89 height 26
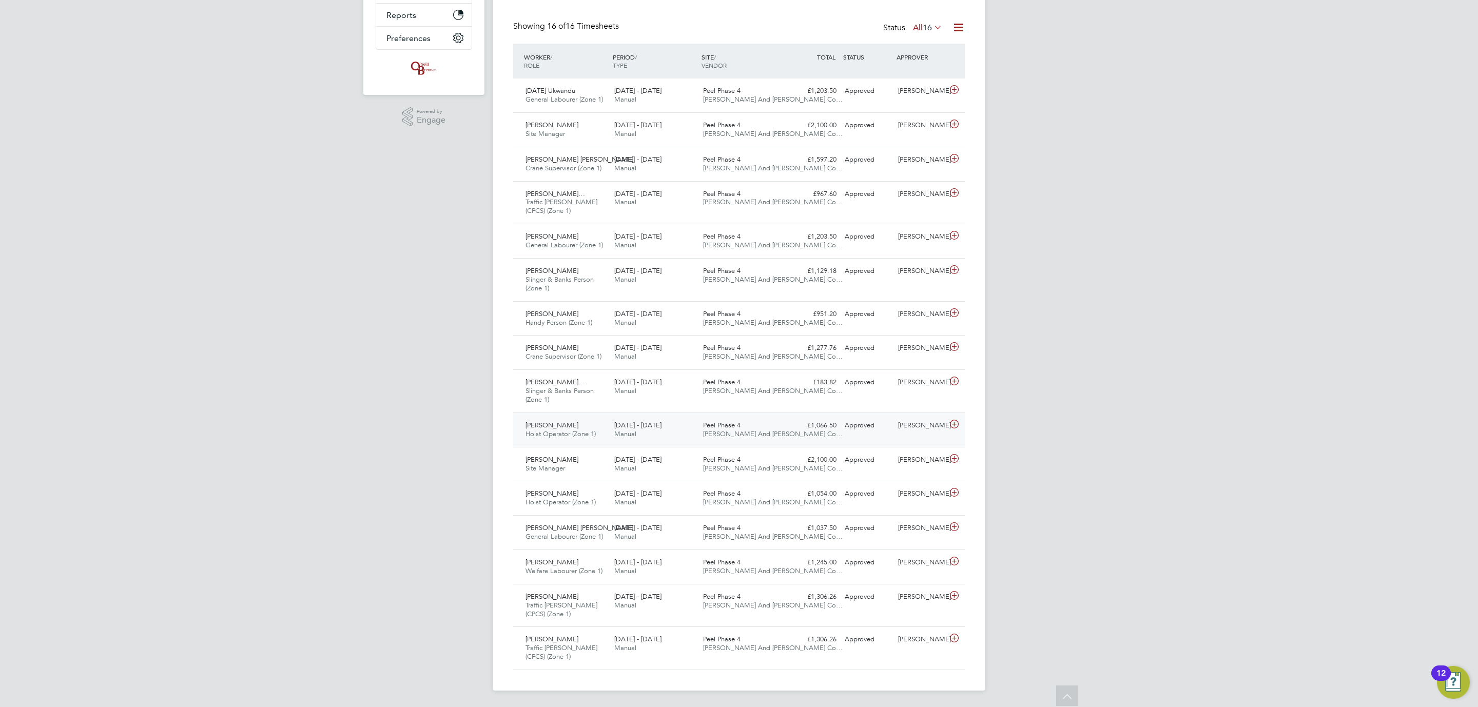
click at [727, 425] on span "Peel Phase 4" at bounding box center [721, 425] width 37 height 9
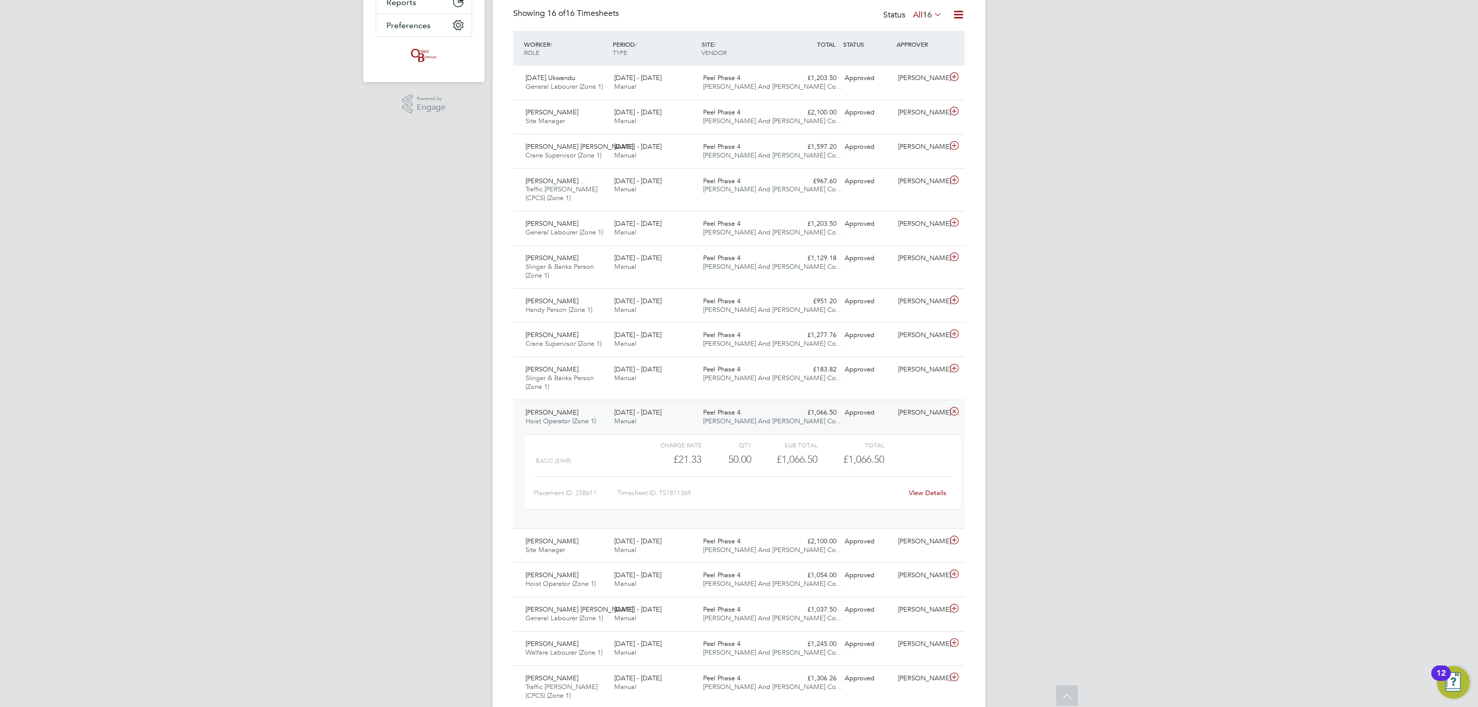
click at [931, 493] on link "View Details" at bounding box center [927, 493] width 37 height 9
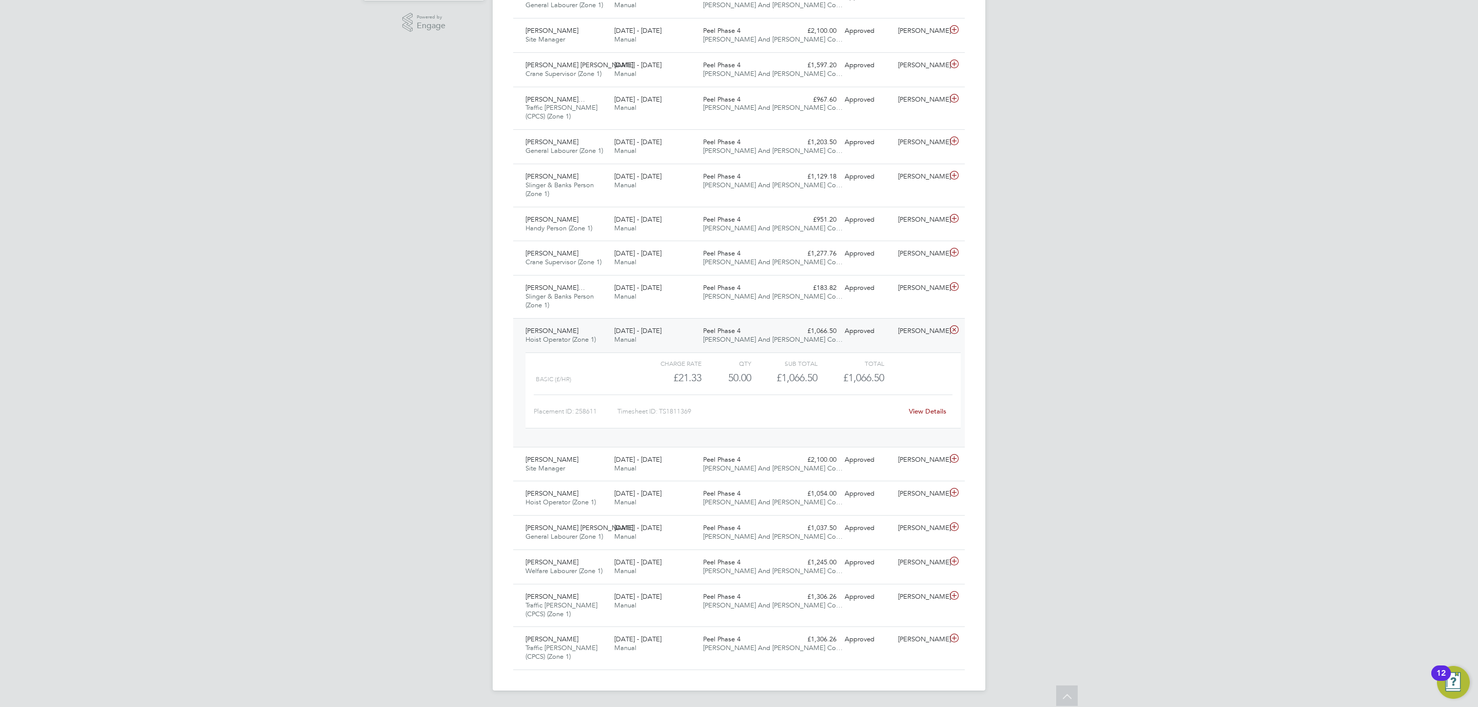
click at [743, 335] on span "O'Neill And Brennan Co…" at bounding box center [773, 339] width 140 height 9
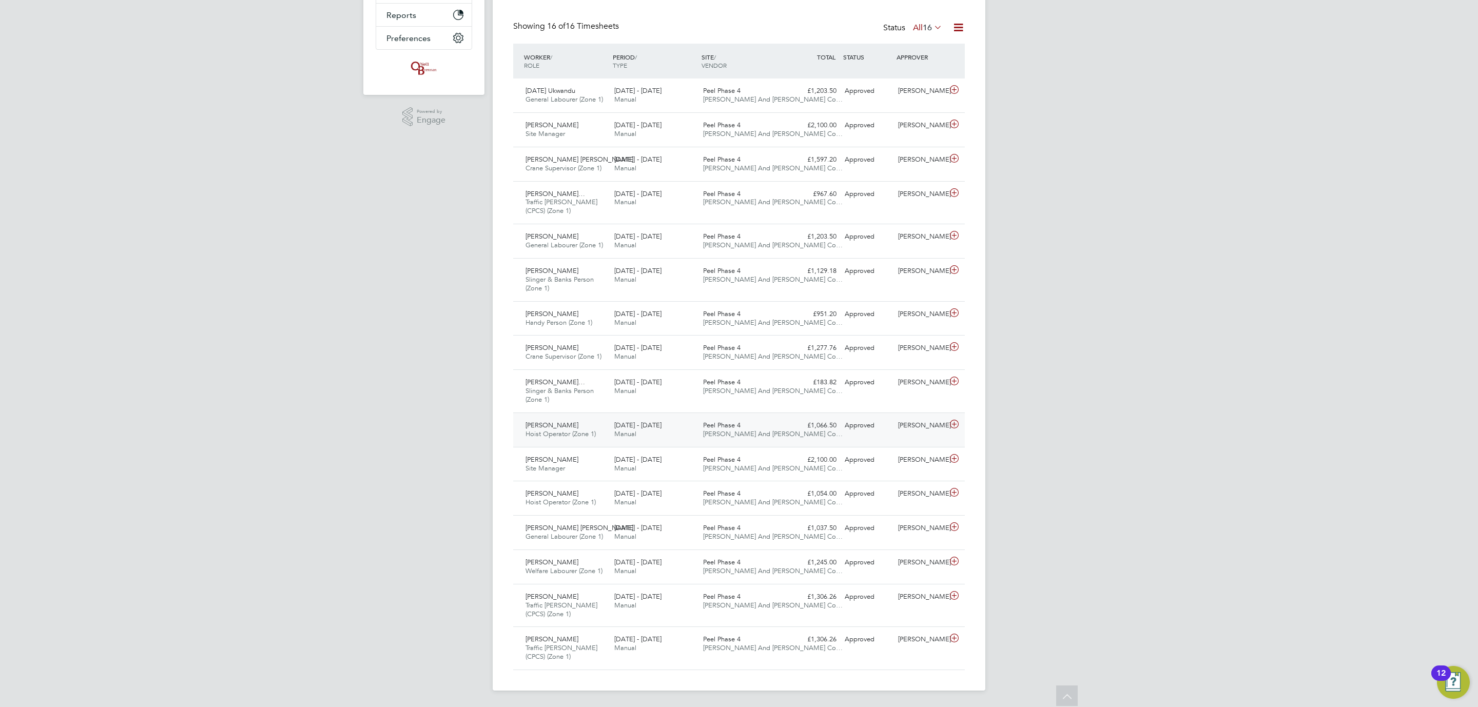
scroll to position [234, 0]
click at [744, 486] on div "Peel Phase 4 O'Neill And Brennan Co…" at bounding box center [743, 499] width 89 height 26
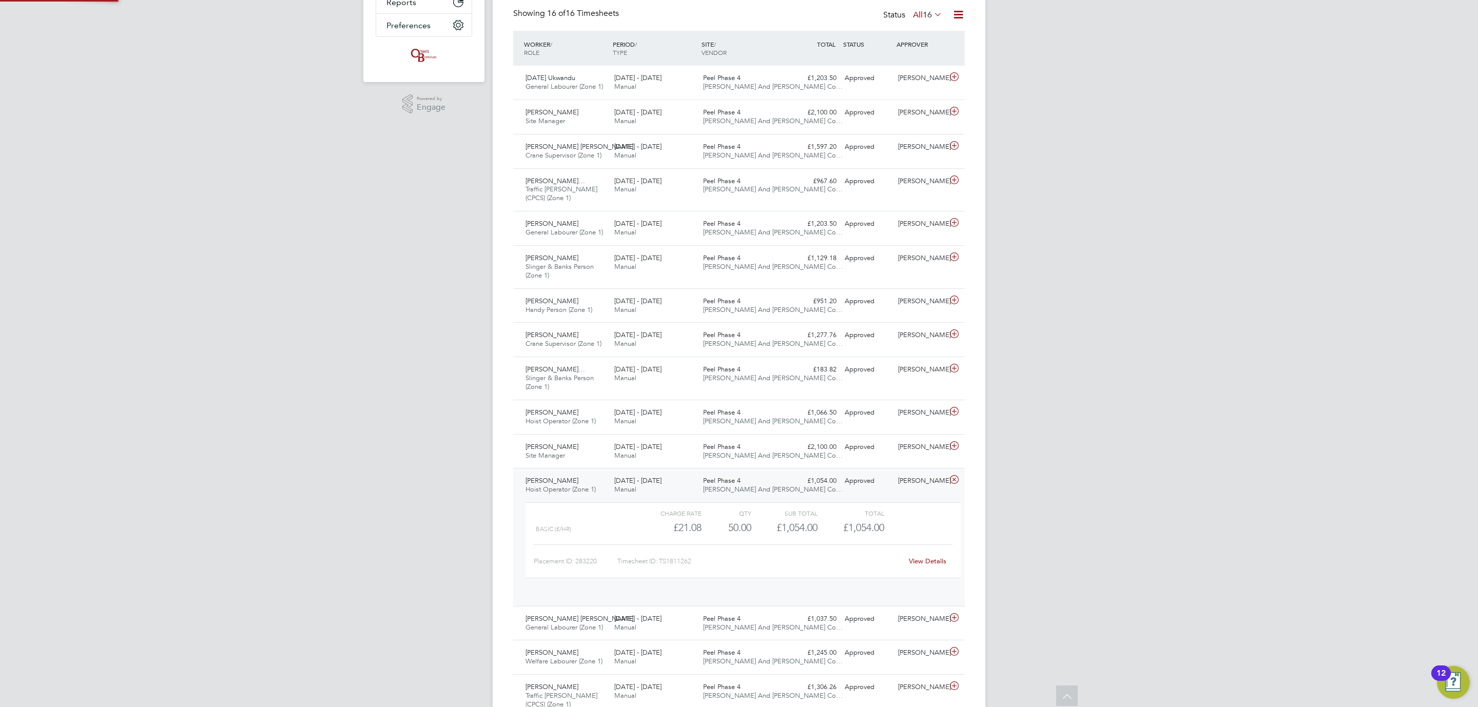
scroll to position [17, 100]
click at [926, 566] on link "View Details" at bounding box center [927, 561] width 37 height 9
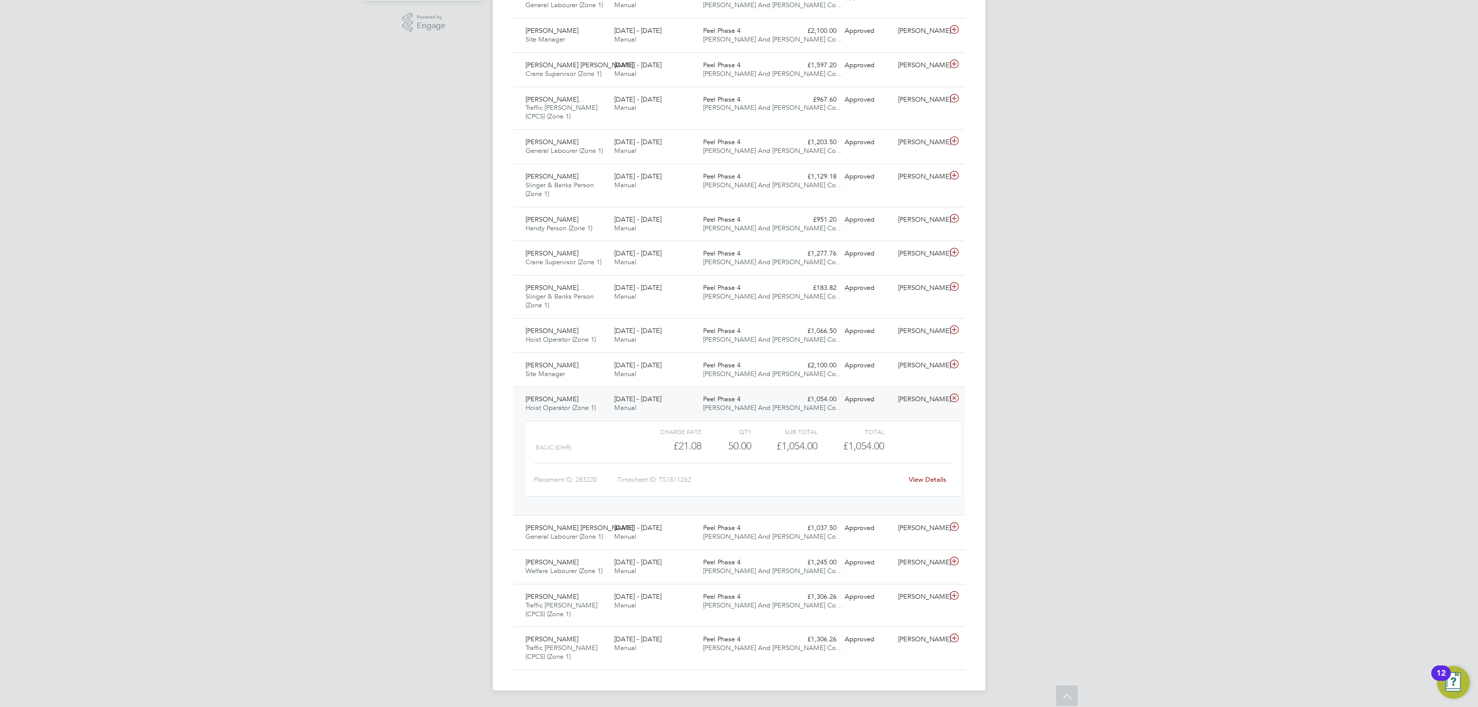
click at [744, 410] on div "Peel Phase 4 O'Neill And Brennan Co…" at bounding box center [743, 404] width 89 height 26
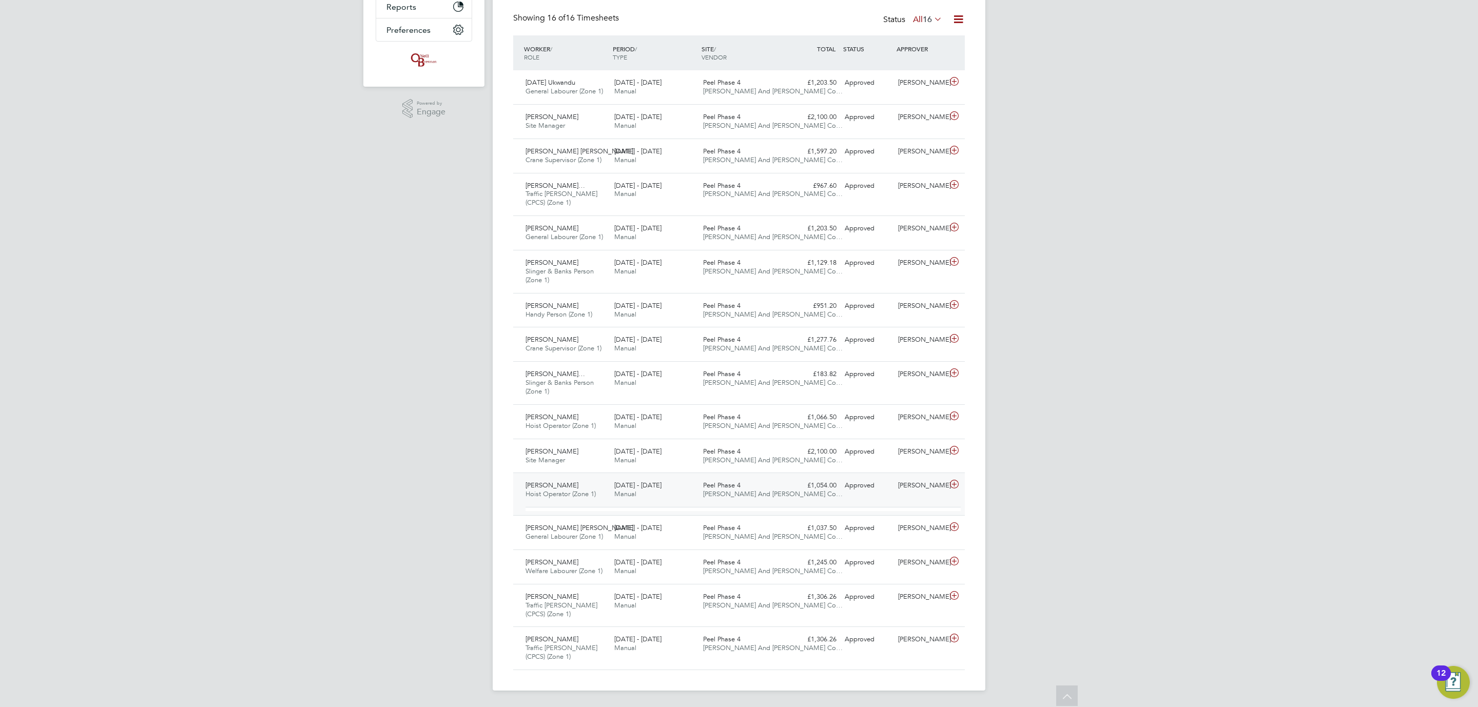
scroll to position [234, 0]
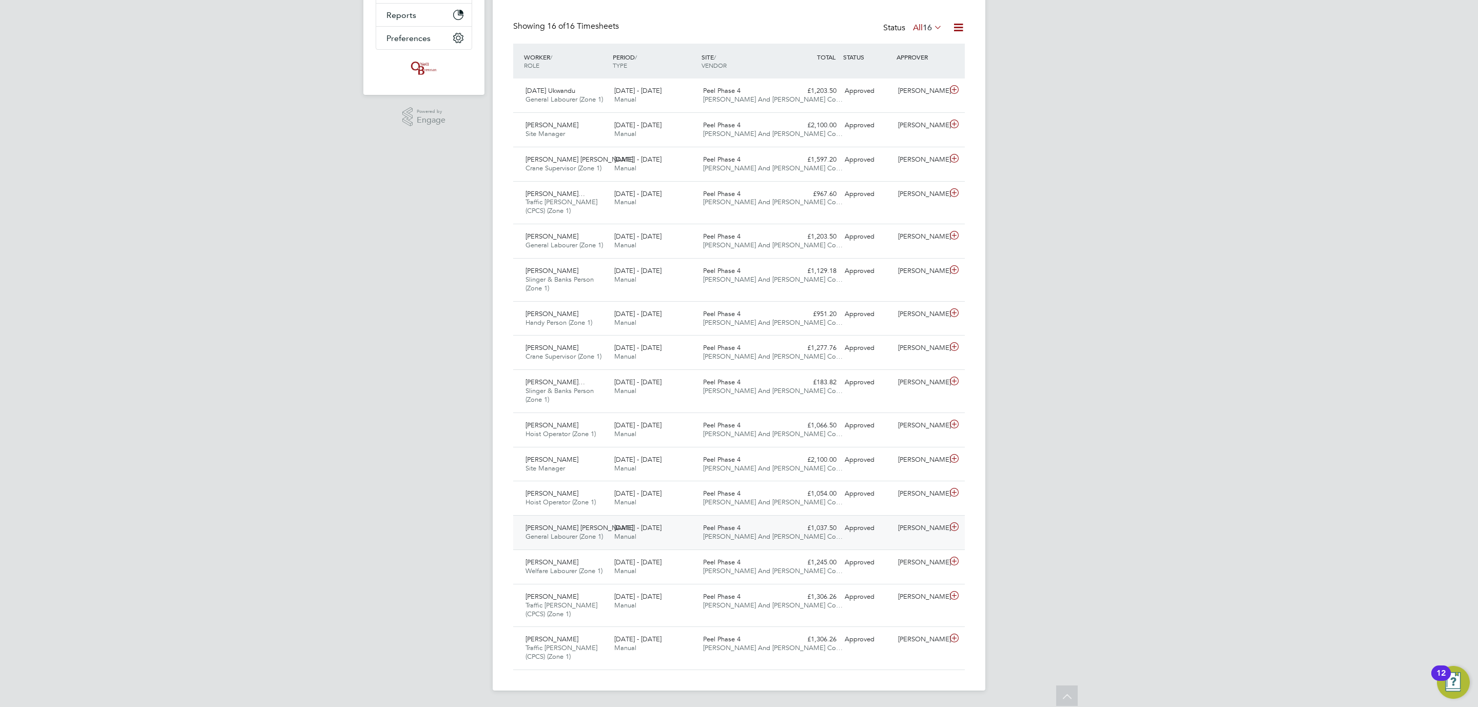
click at [730, 533] on span "O'Neill And Brennan Co…" at bounding box center [773, 536] width 140 height 9
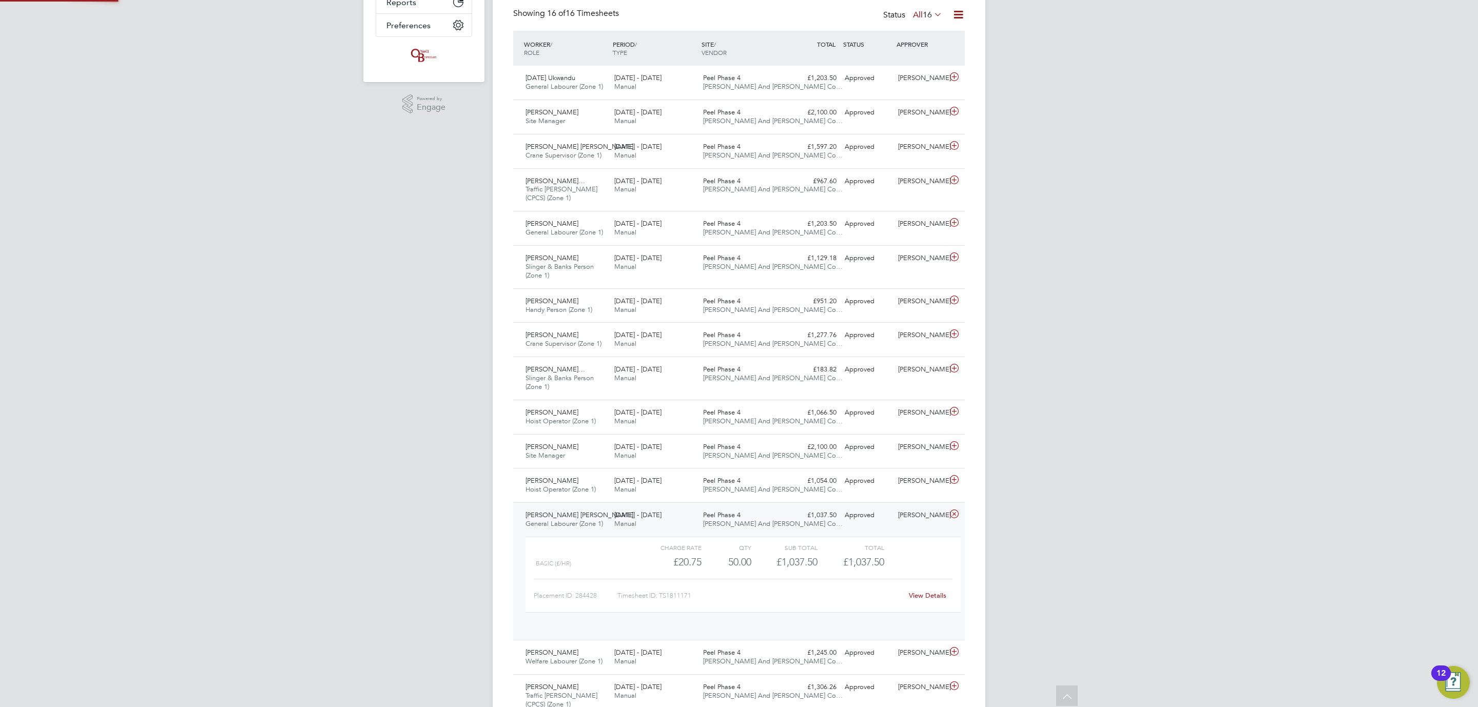
scroll to position [17, 100]
click at [940, 600] on link "View Details" at bounding box center [927, 595] width 37 height 9
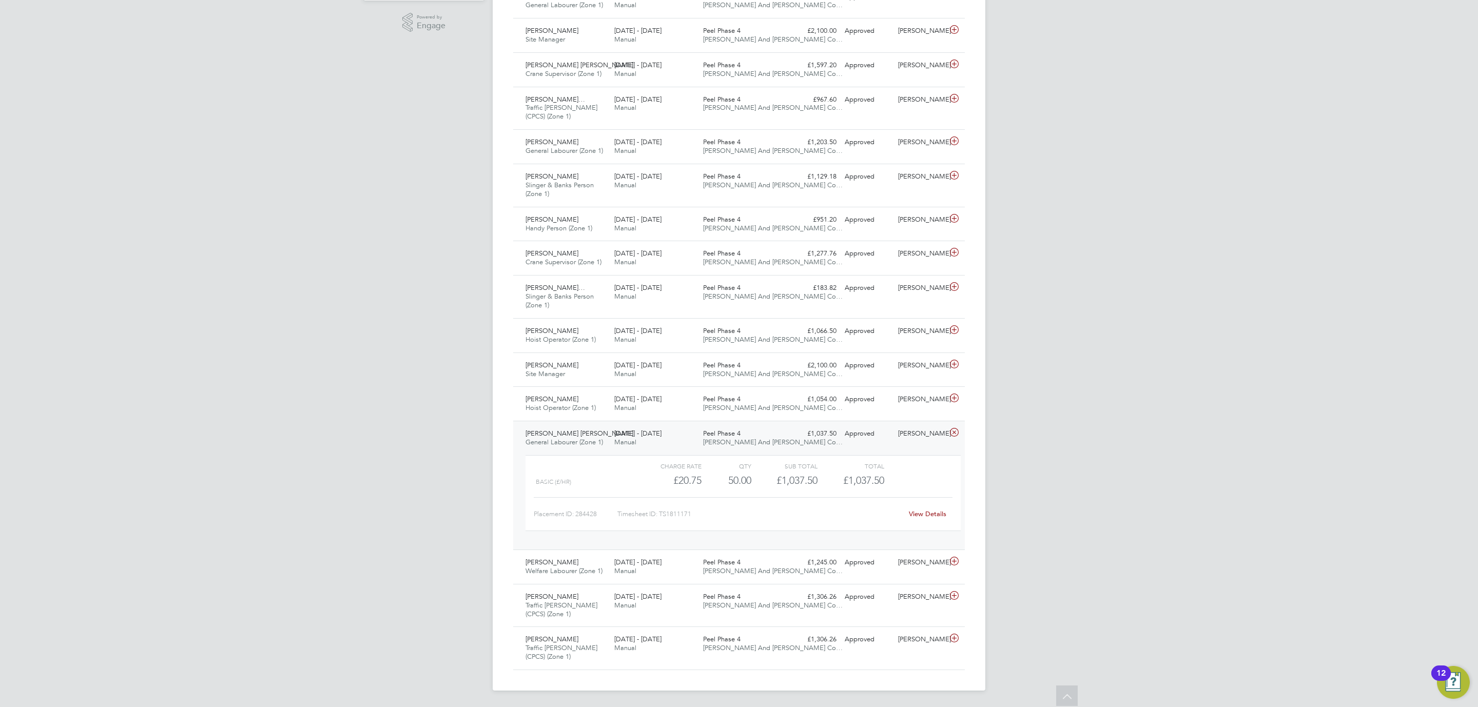
click at [670, 434] on div "25 - 31 Aug 2025 Manual" at bounding box center [654, 438] width 89 height 26
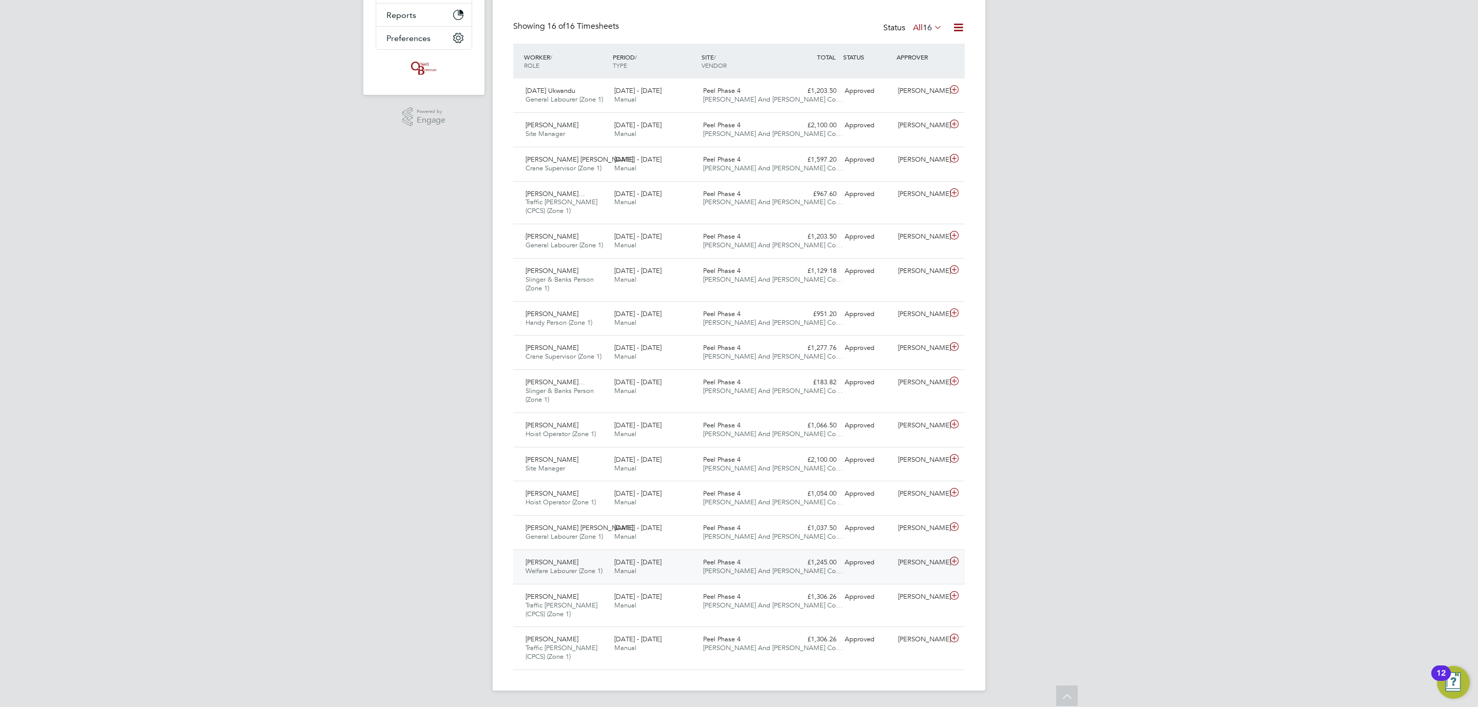
click at [686, 572] on div "25 - 31 Aug 2025 Manual" at bounding box center [654, 567] width 89 height 26
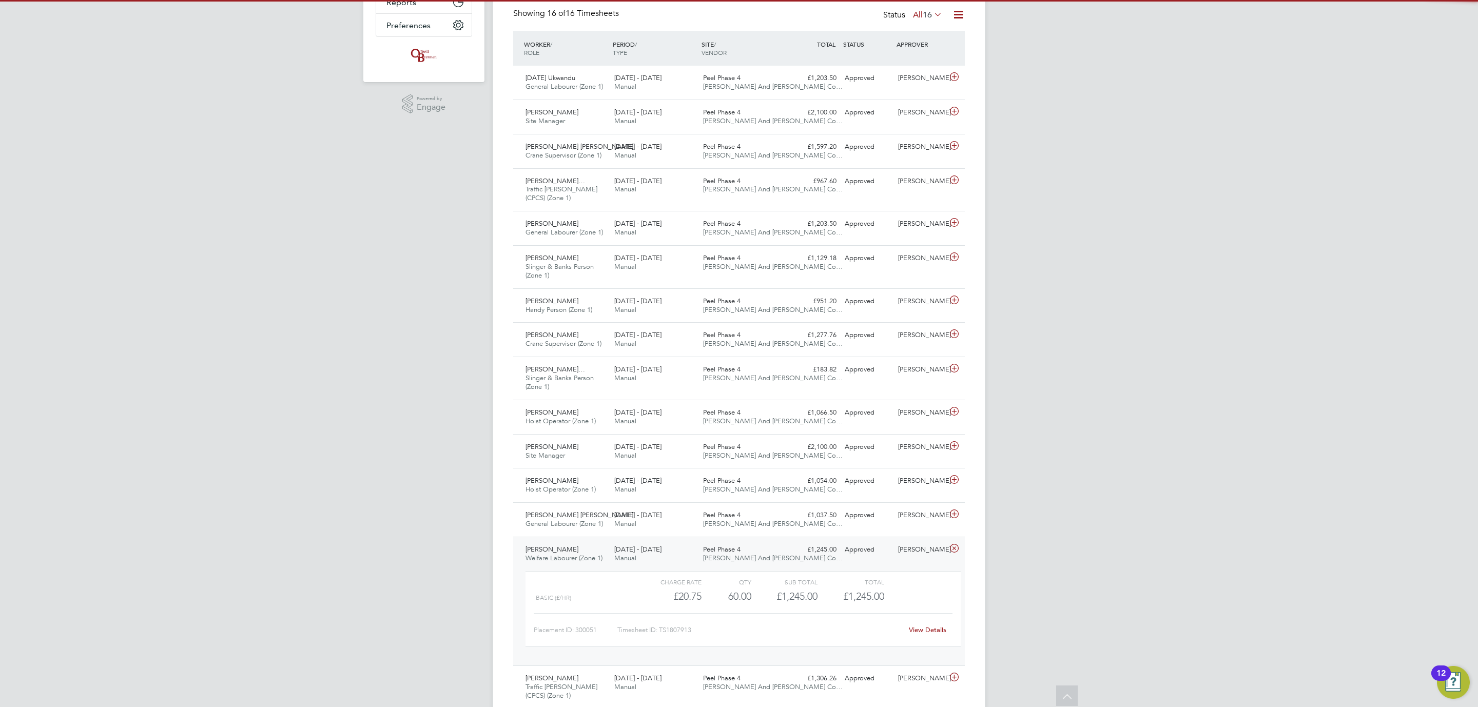
click at [929, 634] on link "View Details" at bounding box center [927, 630] width 37 height 9
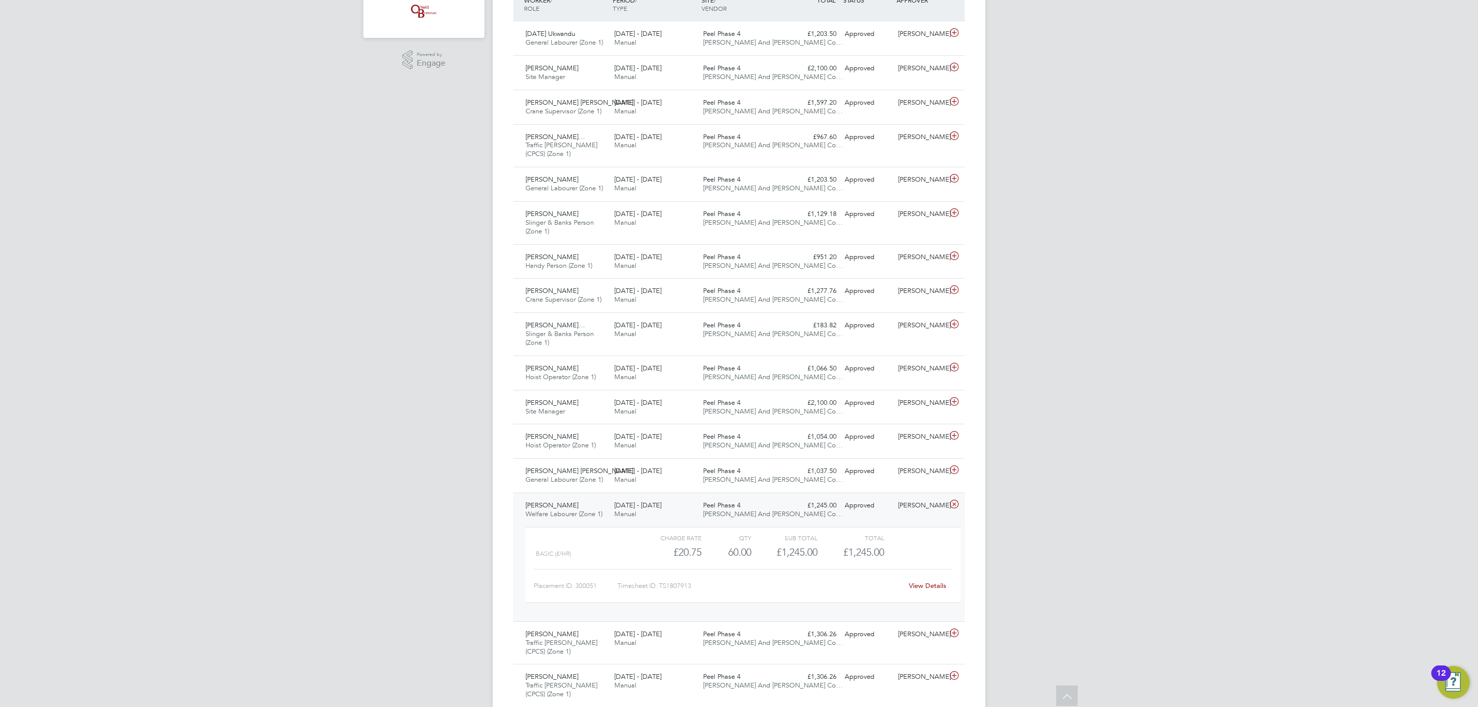
scroll to position [330, 0]
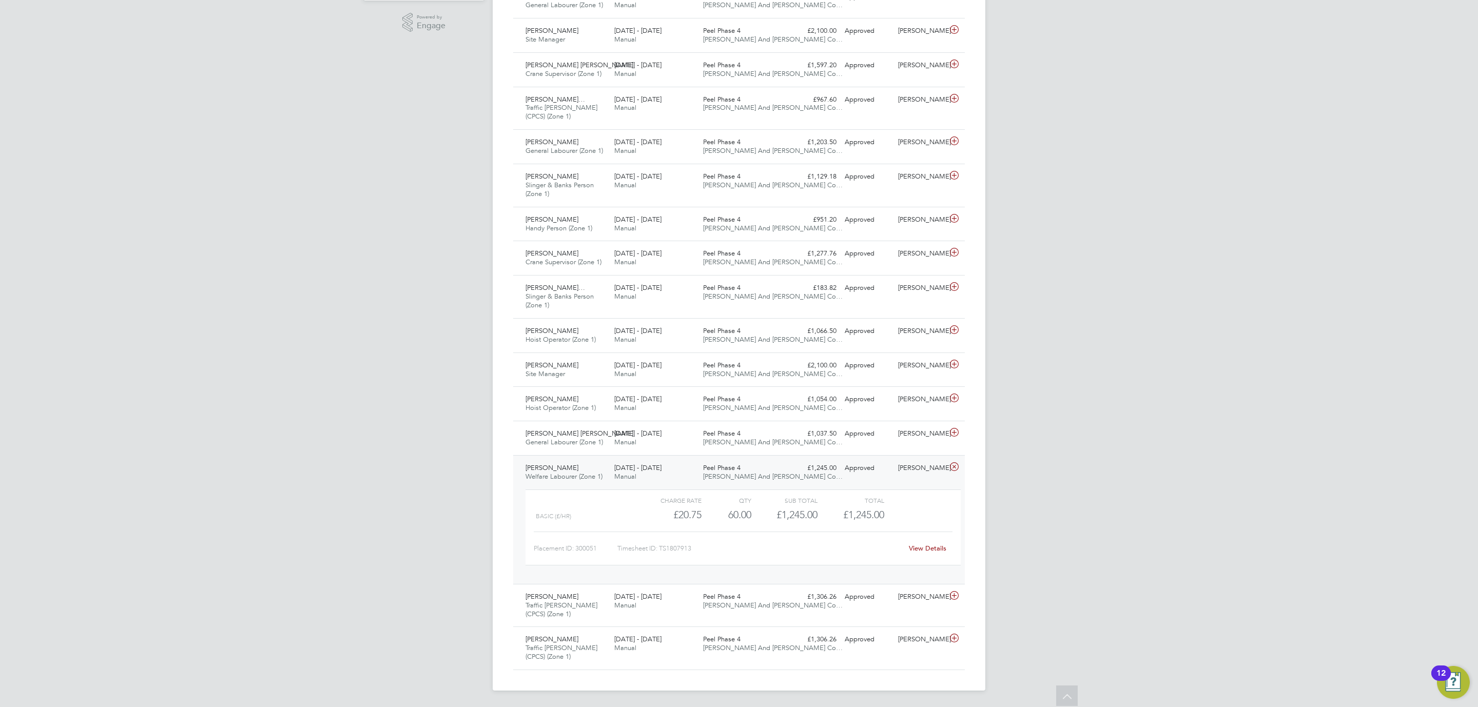
click at [747, 479] on div "Peel Phase 4 O'Neill And Brennan Co…" at bounding box center [743, 473] width 89 height 26
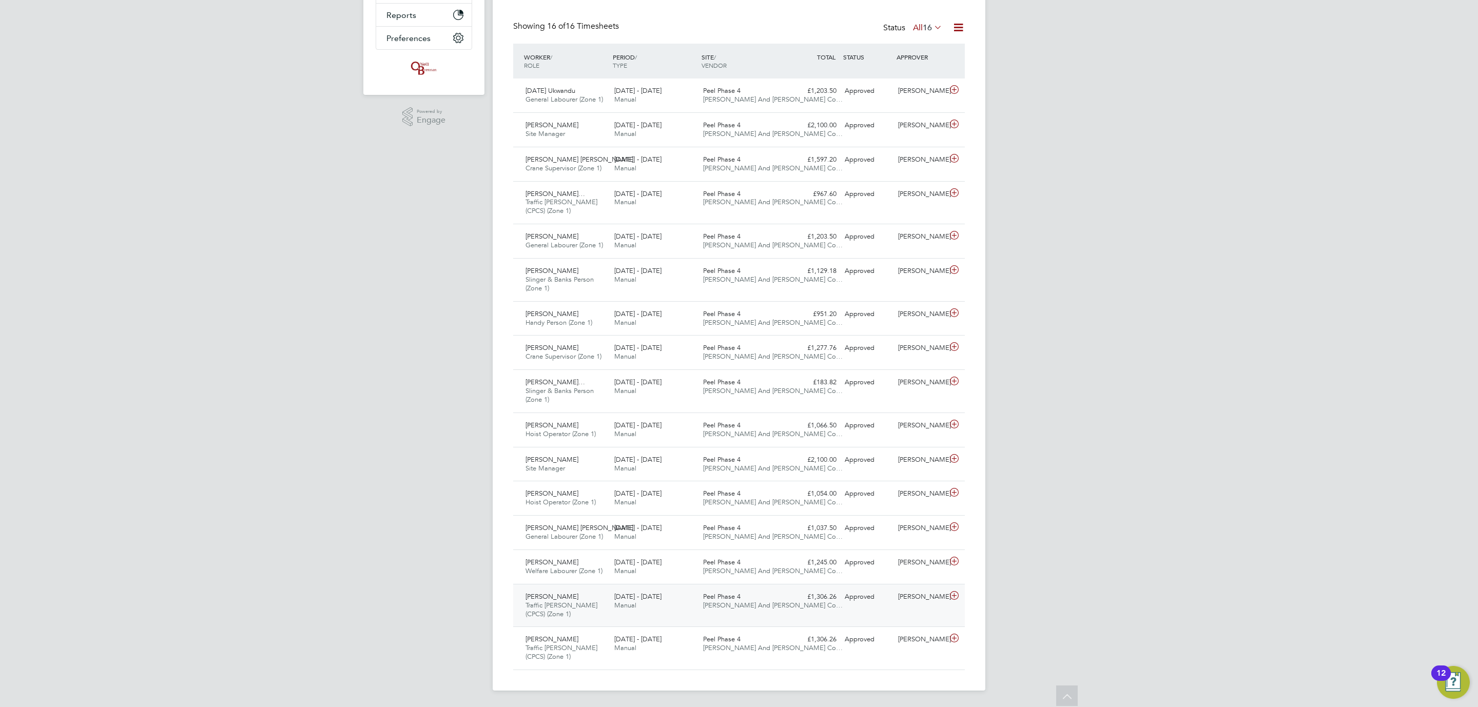
click at [719, 606] on span "O'Neill And Brennan Co…" at bounding box center [773, 605] width 140 height 9
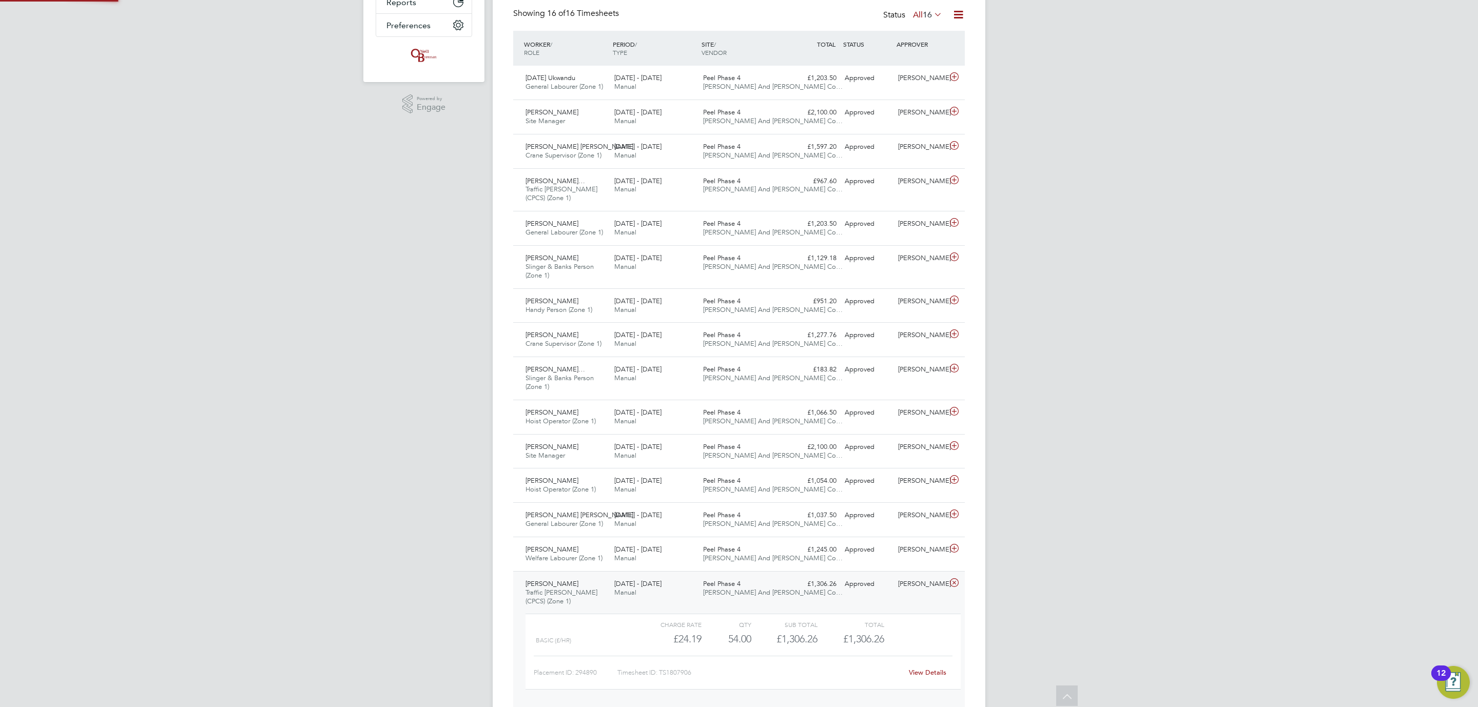
scroll to position [17, 100]
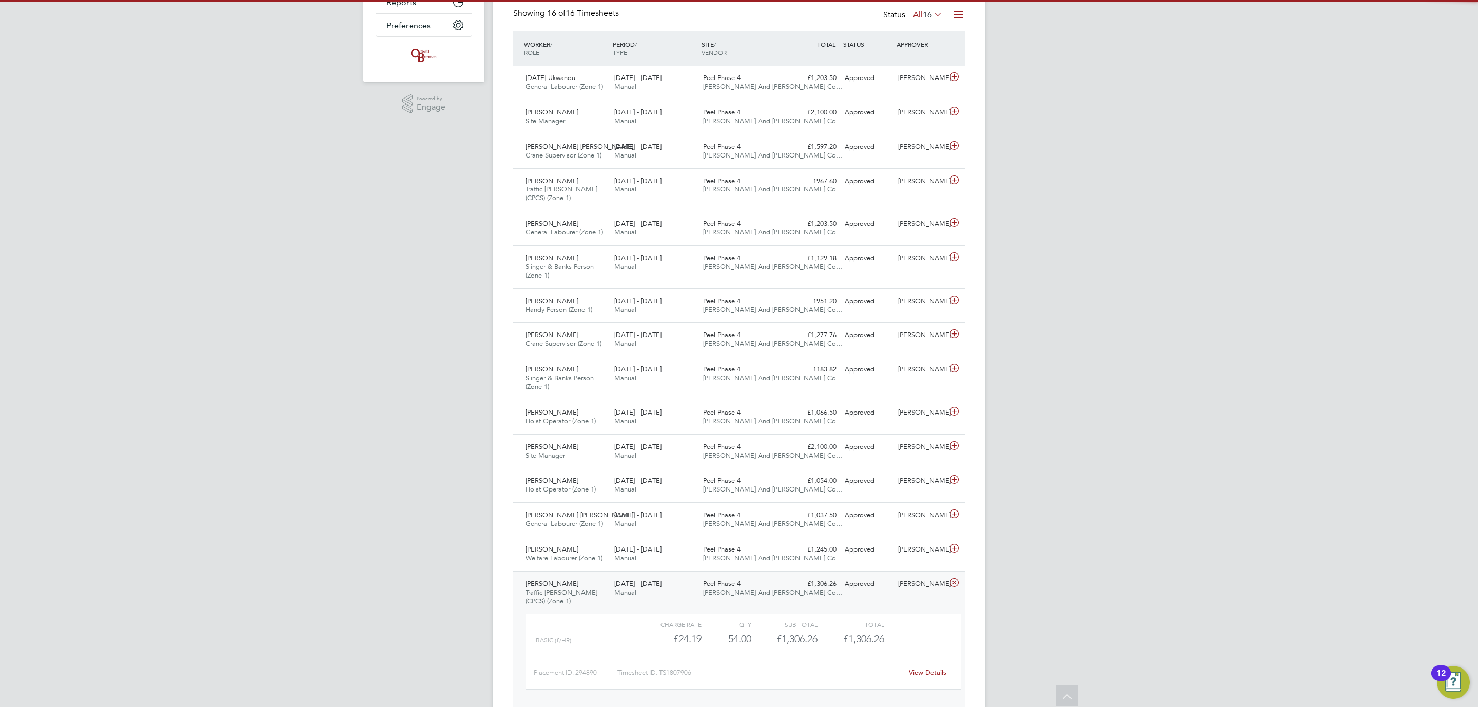
click at [925, 677] on link "View Details" at bounding box center [927, 672] width 37 height 9
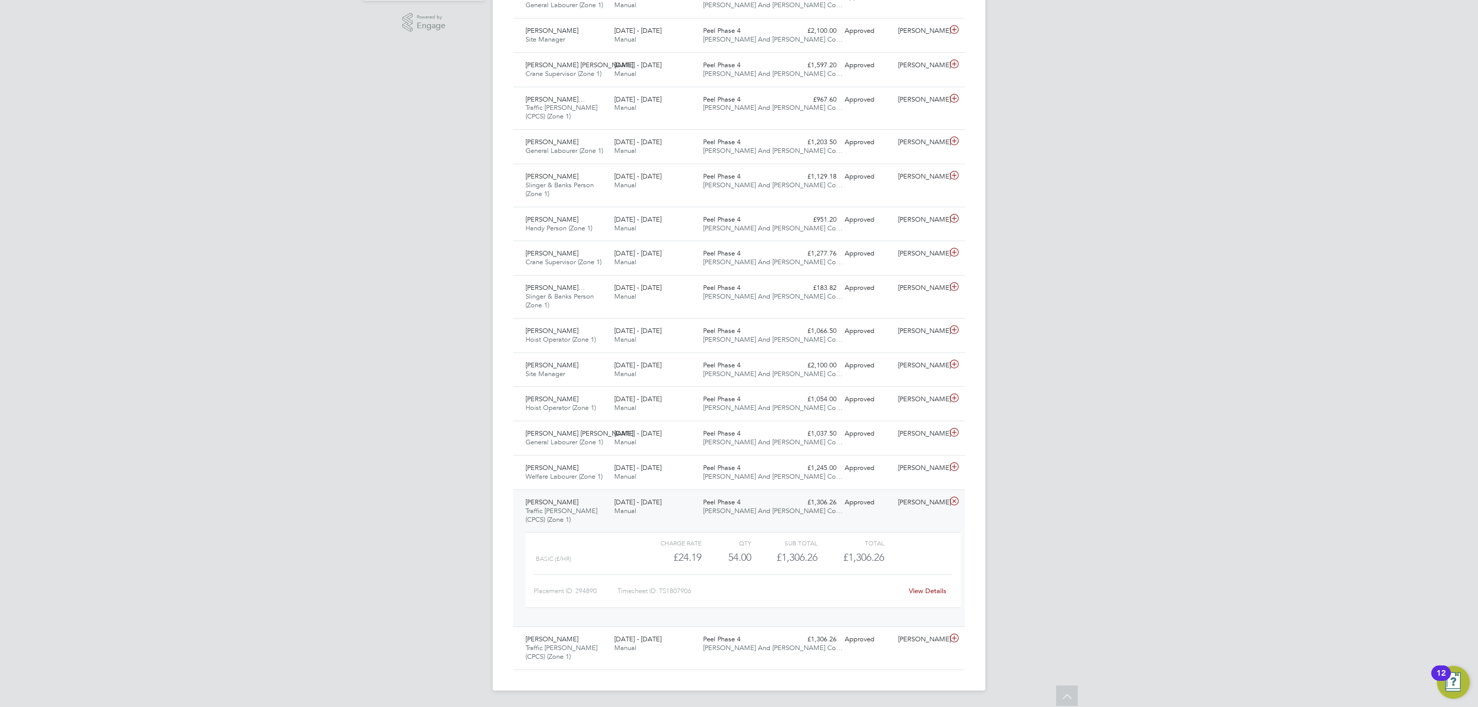
click at [755, 504] on div "Peel Phase 4 O'Neill And Brennan Co…" at bounding box center [743, 507] width 89 height 26
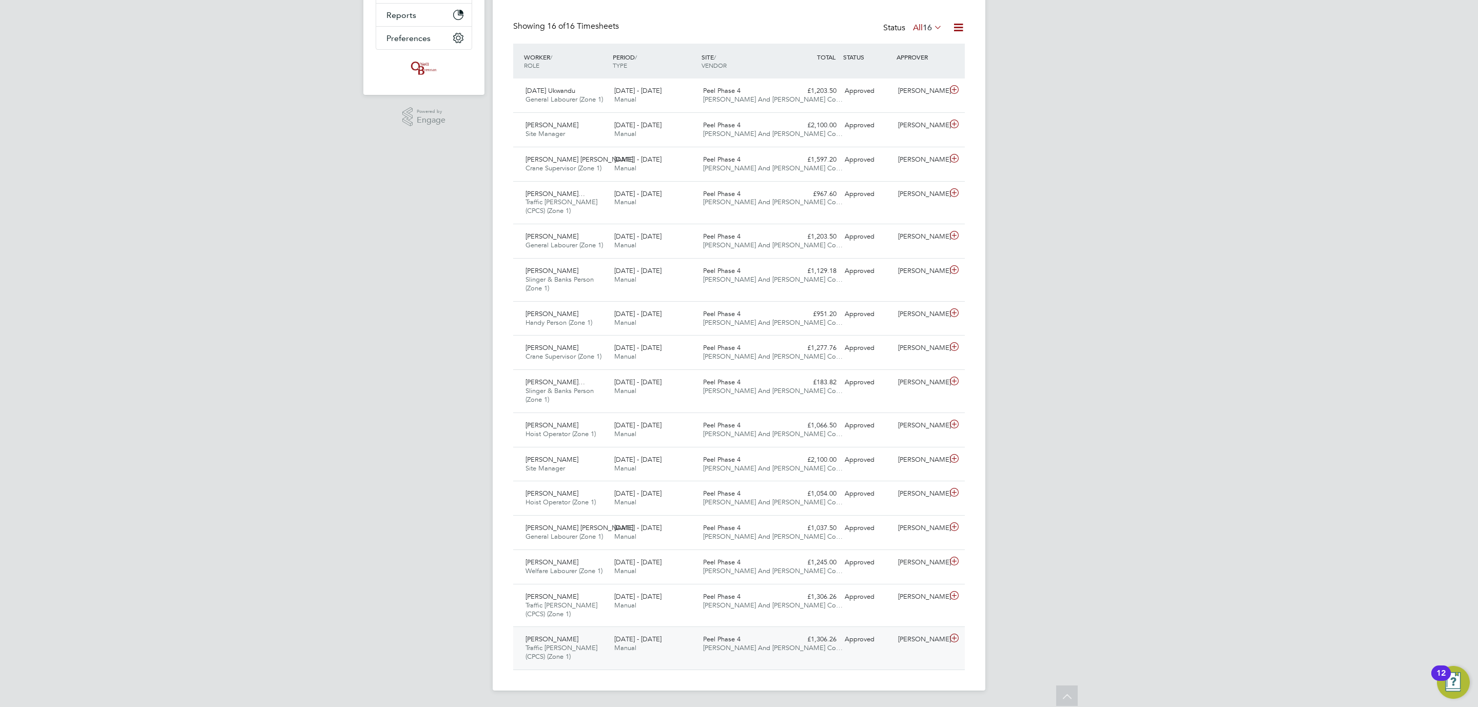
click at [736, 643] on span "Peel Phase 4" at bounding box center [721, 639] width 37 height 9
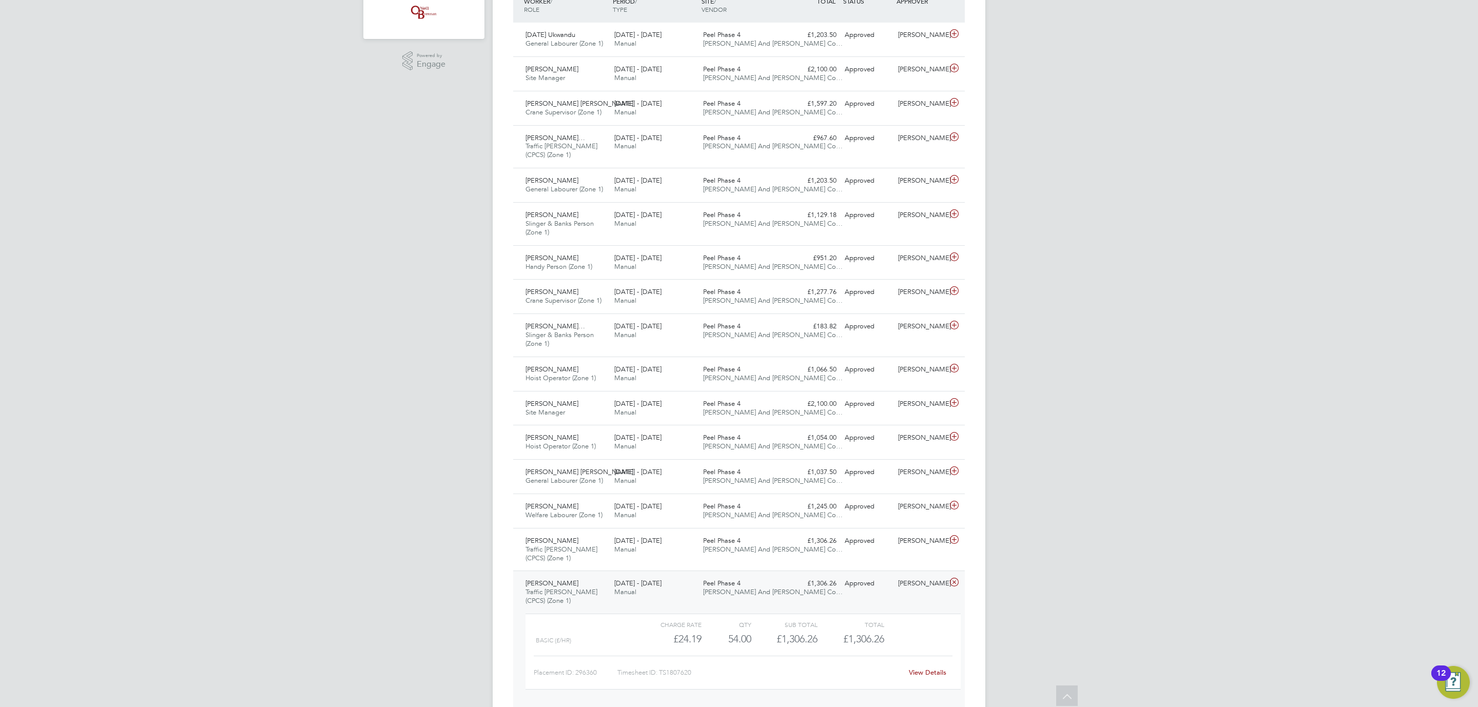
scroll to position [330, 0]
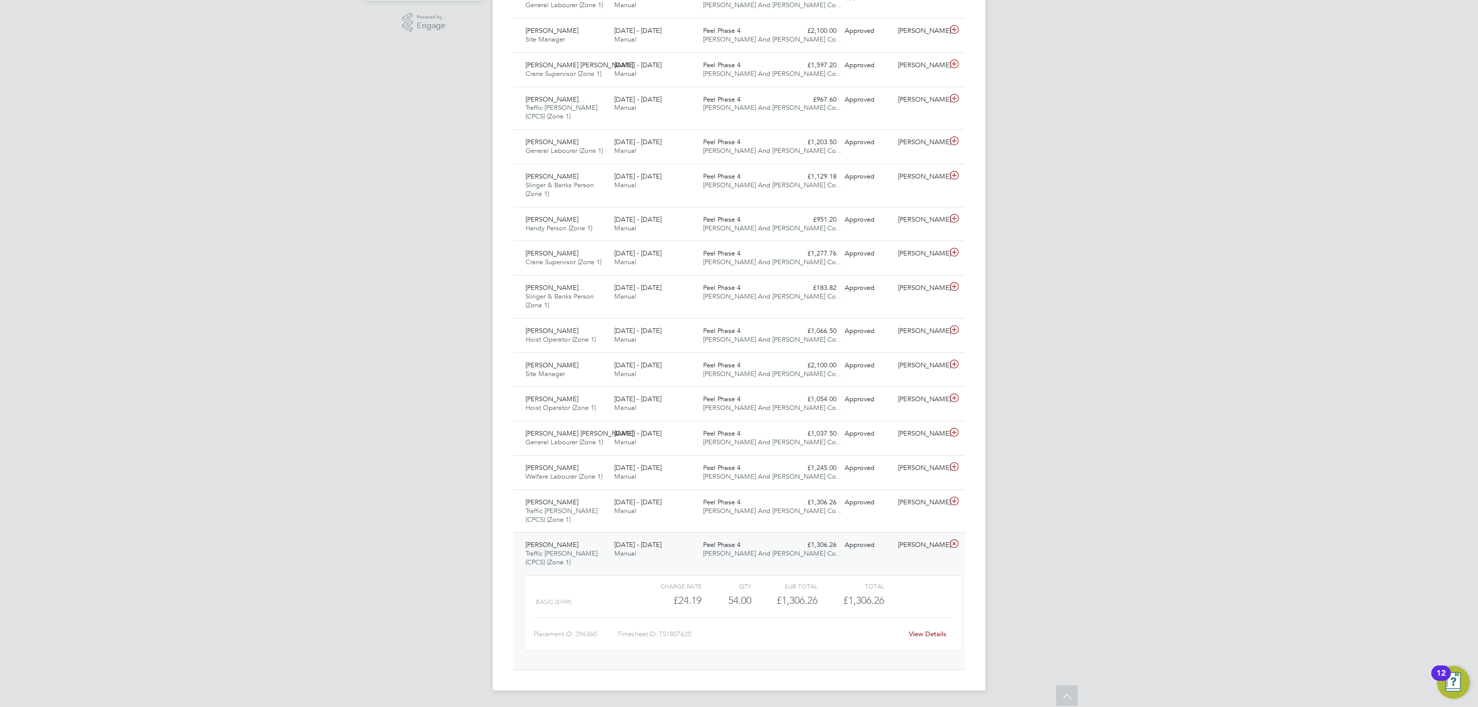
click at [929, 628] on div "View Details" at bounding box center [927, 634] width 50 height 16
click at [928, 630] on link "View Details" at bounding box center [927, 634] width 37 height 9
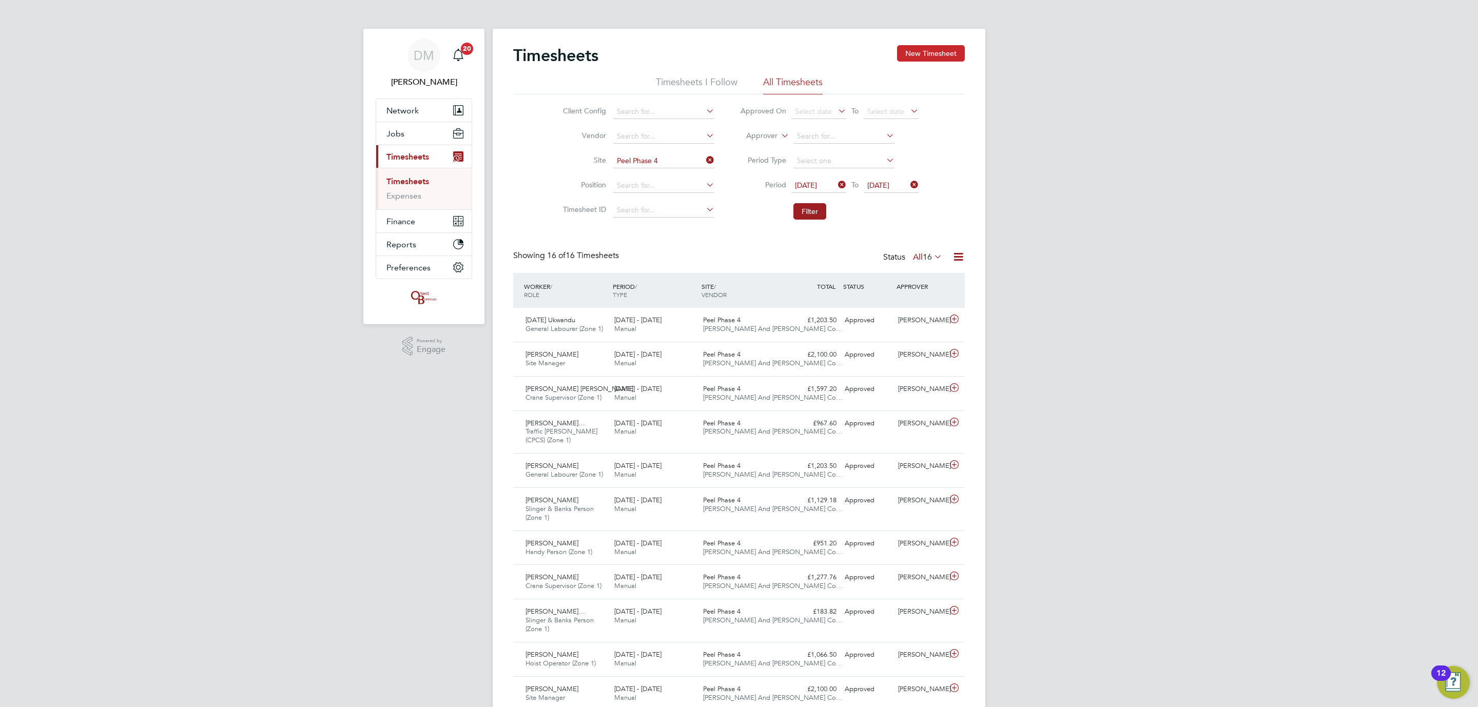
click at [902, 49] on button "New Timesheet" at bounding box center [931, 53] width 68 height 16
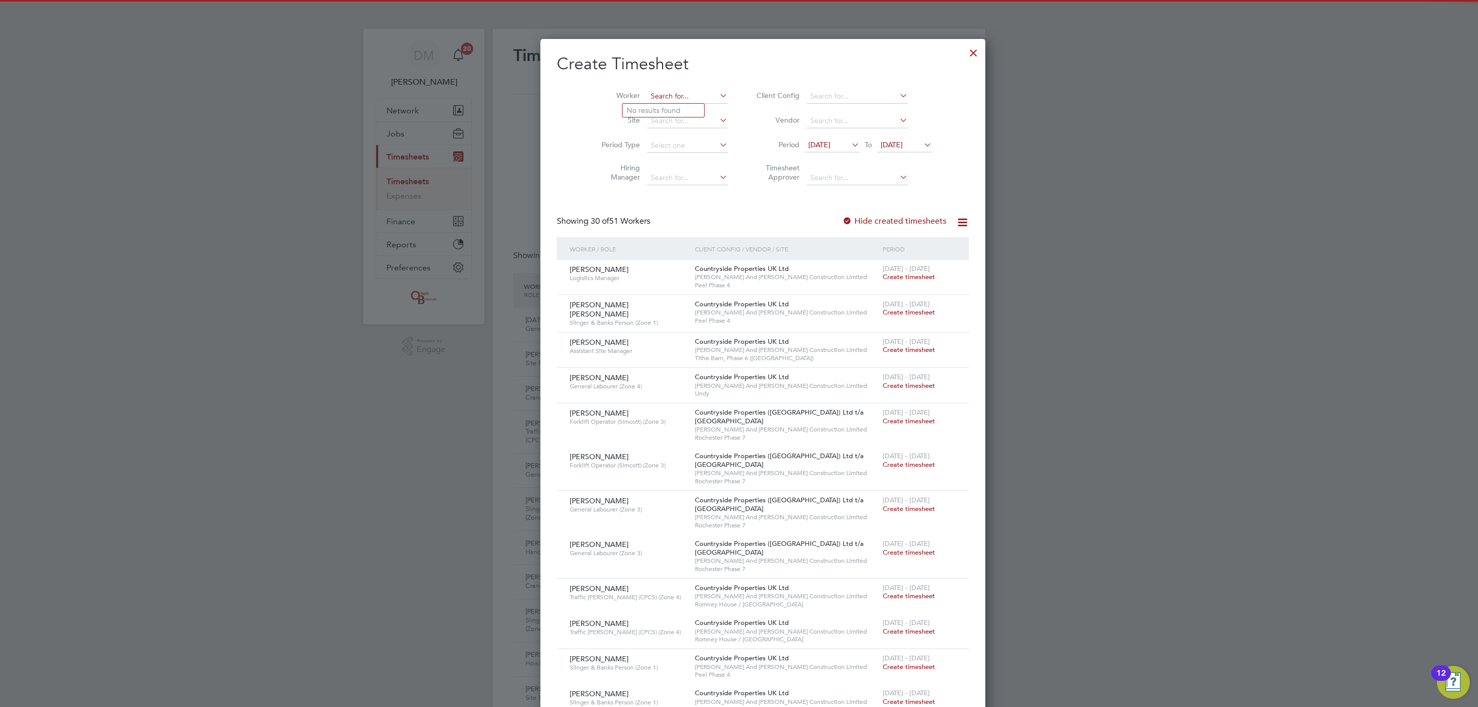
click at [656, 97] on input at bounding box center [687, 96] width 81 height 14
click at [653, 125] on li "Olu wafemi Oyetunji" at bounding box center [678, 125] width 111 height 14
type input "Oluwafemi Oyetunji"
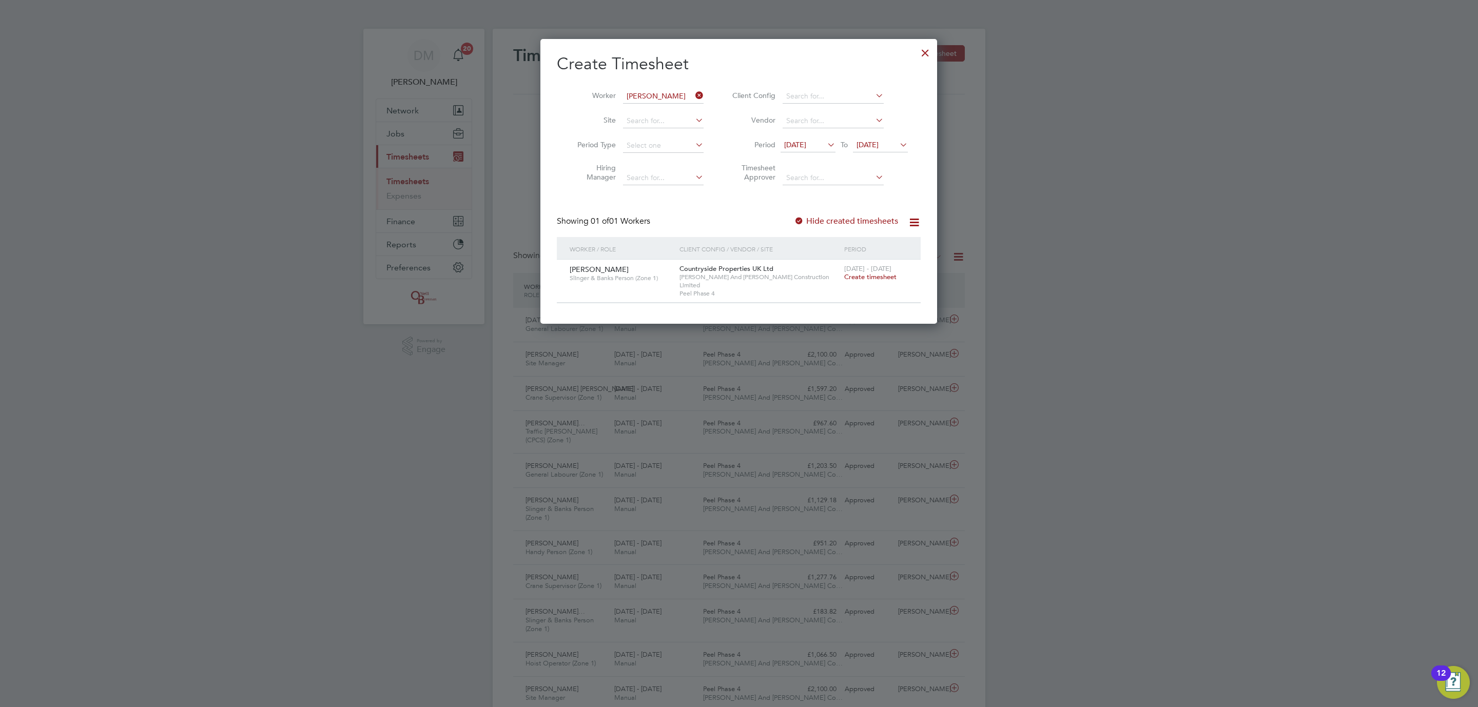
click at [886, 278] on span "Create timesheet" at bounding box center [870, 277] width 52 height 9
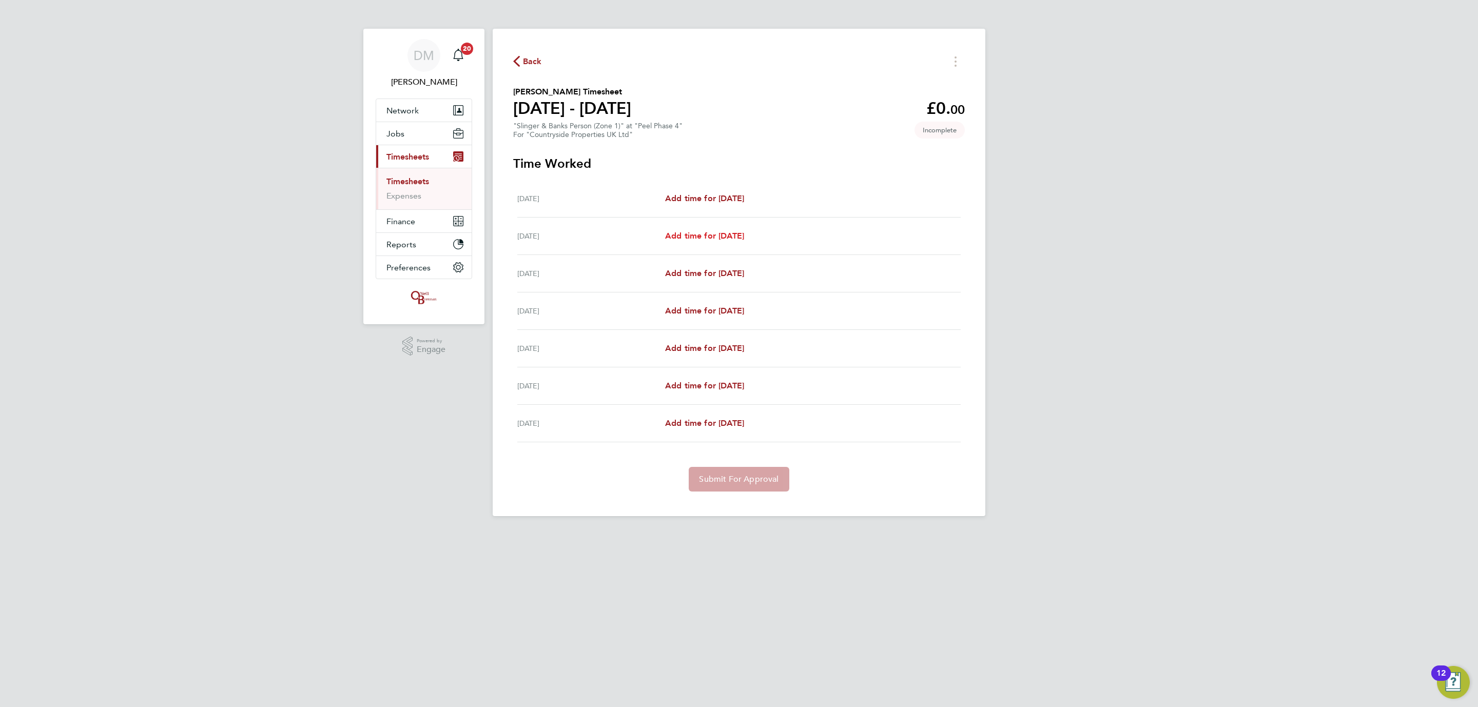
click at [701, 234] on span "Add time for Tue 26 Aug" at bounding box center [704, 236] width 79 height 10
select select "30"
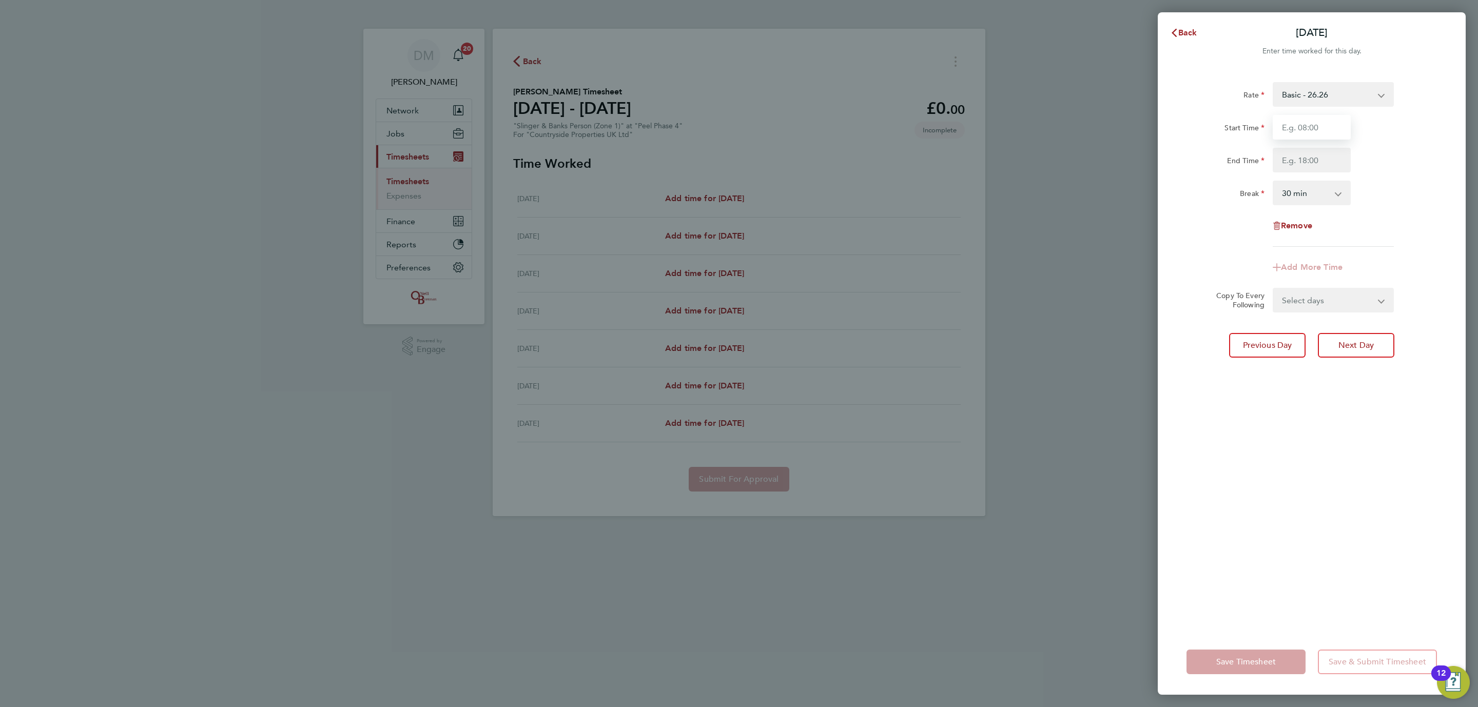
drag, startPoint x: 1286, startPoint y: 130, endPoint x: 1293, endPoint y: 135, distance: 9.5
click at [1286, 130] on input "Start Time" at bounding box center [1312, 127] width 78 height 25
type input "08:00"
click at [1305, 165] on input "End Time" at bounding box center [1312, 160] width 78 height 25
type input "18:30"
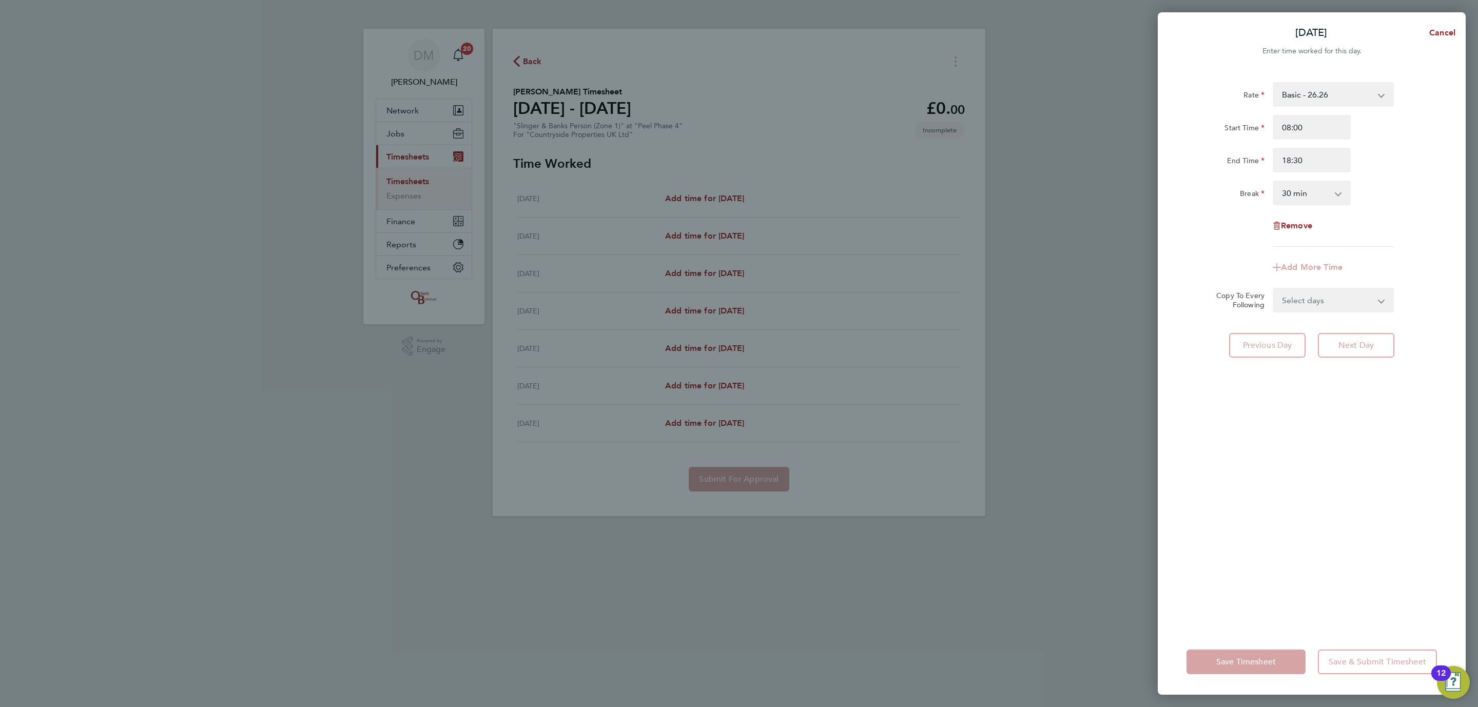
click at [1223, 242] on div "Rate Basic - 26.26 Start Time 08:00 End Time 18:30 Break 0 min 15 min 30 min 45…" at bounding box center [1312, 164] width 250 height 165
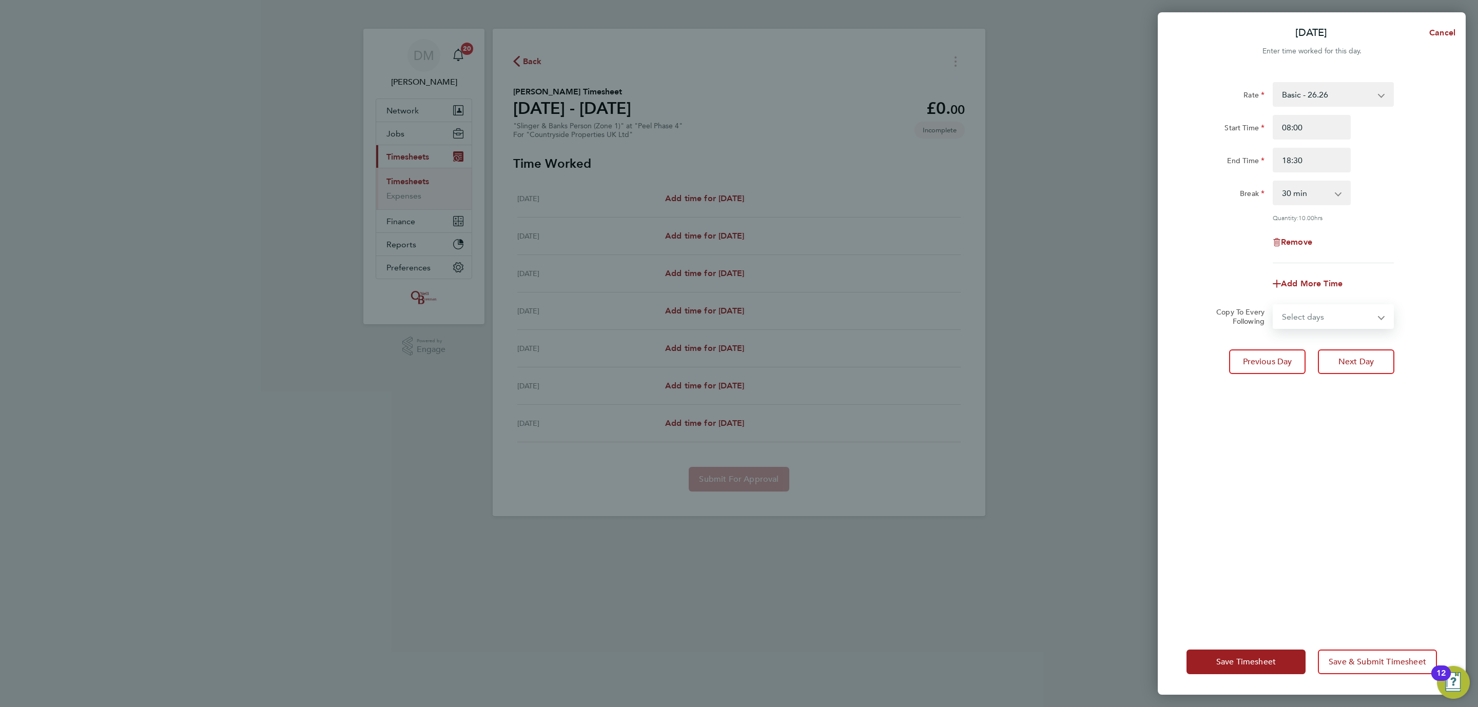
drag, startPoint x: 1276, startPoint y: 308, endPoint x: 1308, endPoint y: 326, distance: 36.4
click at [1278, 307] on select "Select days Day Weekday (Mon-Fri) Weekend (Sat-Sun) Wednesday Thursday Friday S…" at bounding box center [1328, 316] width 108 height 23
select select "WED"
click at [1274, 305] on select "Select days Day Weekday (Mon-Fri) Weekend (Sat-Sun) Wednesday Thursday Friday S…" at bounding box center [1328, 316] width 108 height 23
select select "2025-08-31"
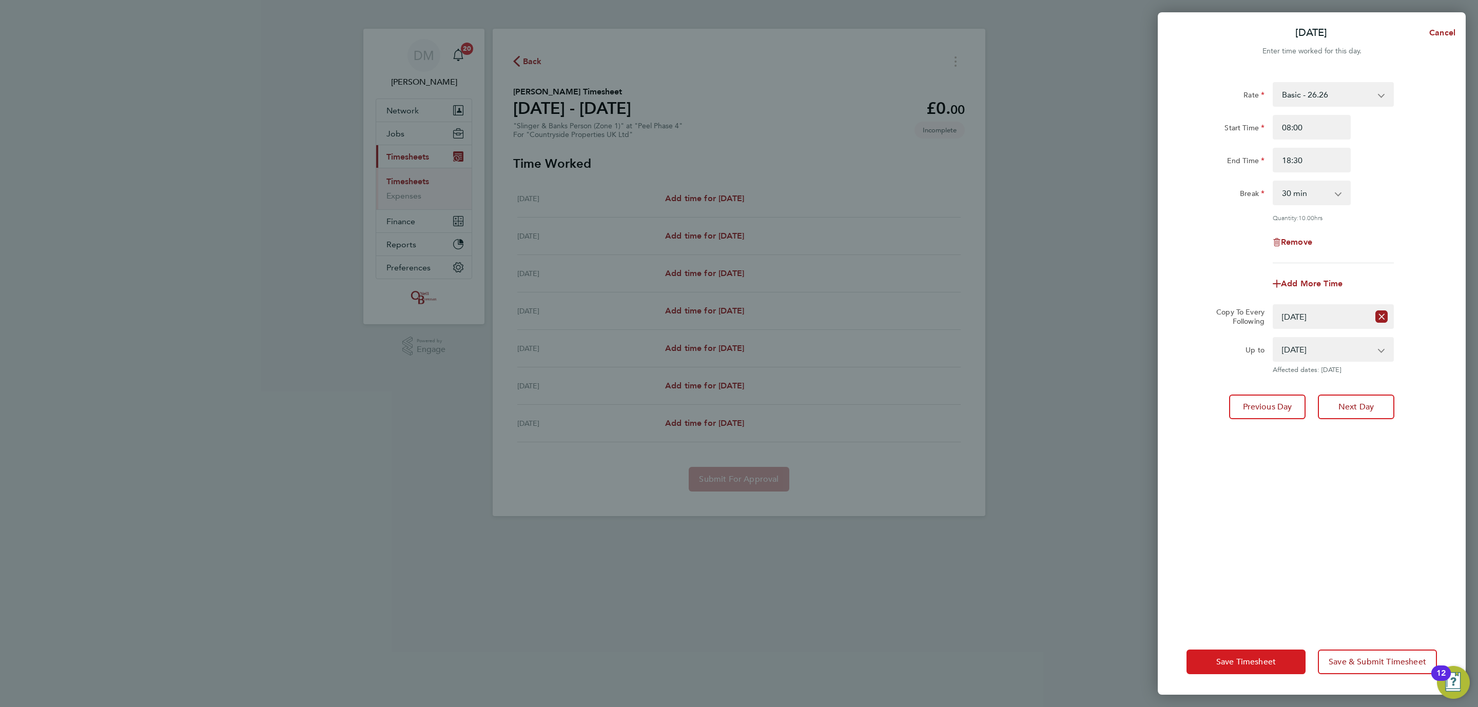
click at [1244, 664] on span "Save Timesheet" at bounding box center [1246, 662] width 60 height 10
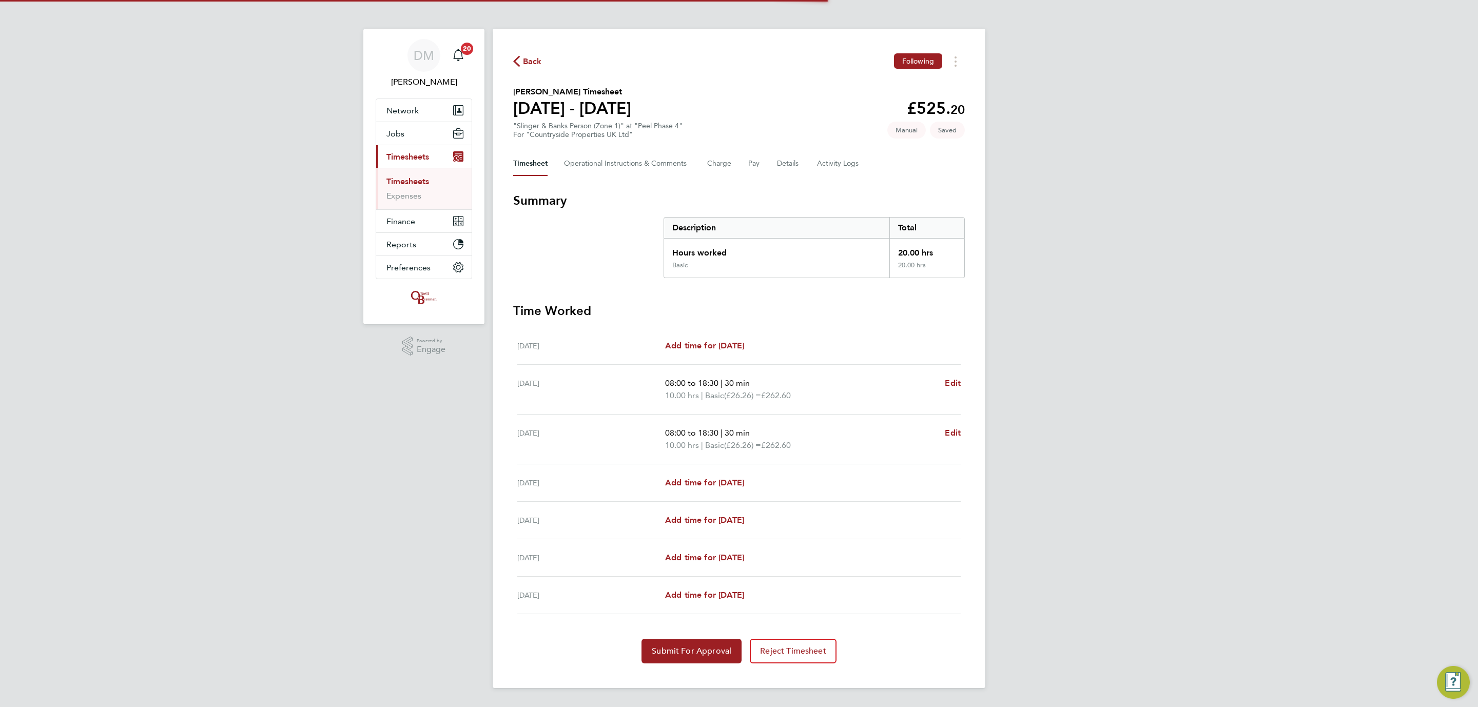
click at [1107, 491] on div "DM Danielle Murphy Notifications 20 Applications: Network Team Members Business…" at bounding box center [739, 352] width 1478 height 705
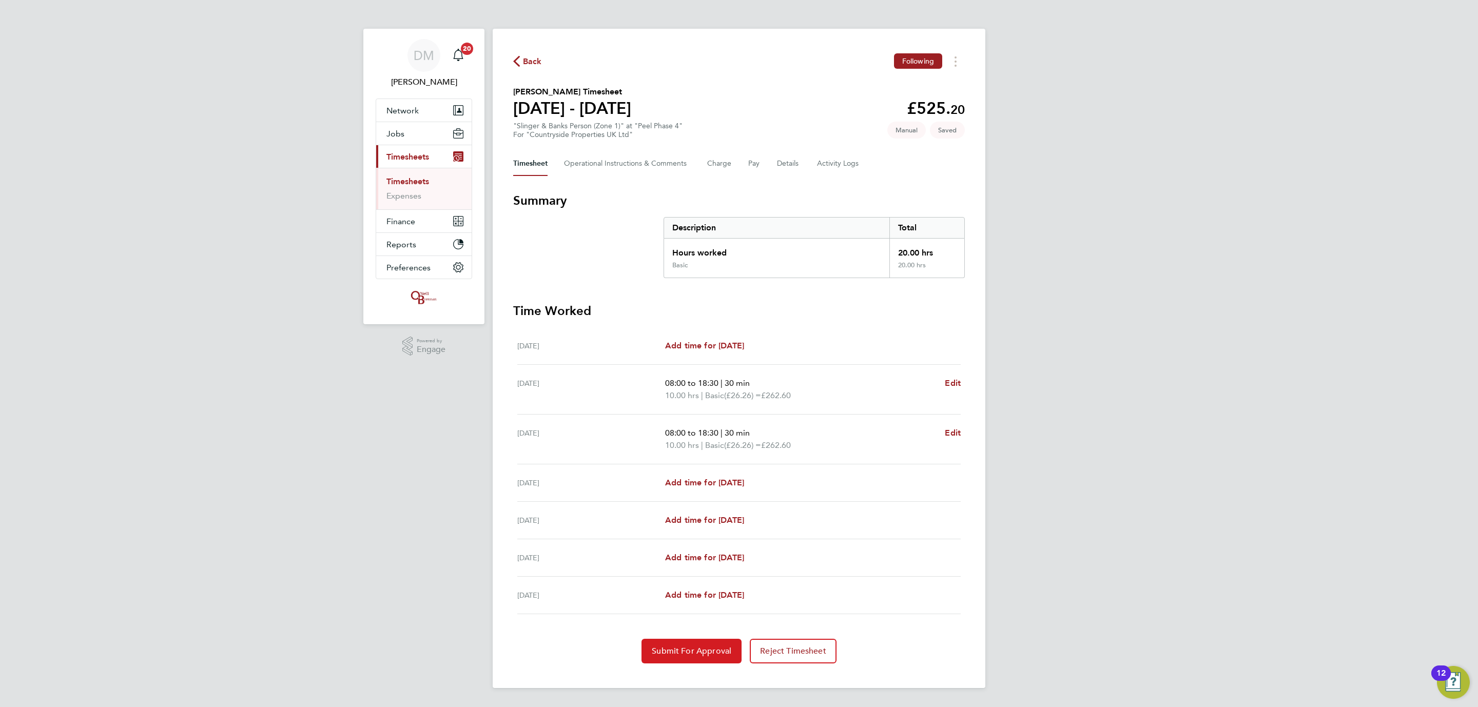
click at [683, 646] on button "Submit For Approval" at bounding box center [692, 651] width 100 height 25
click at [536, 65] on span "Back" at bounding box center [532, 61] width 19 height 12
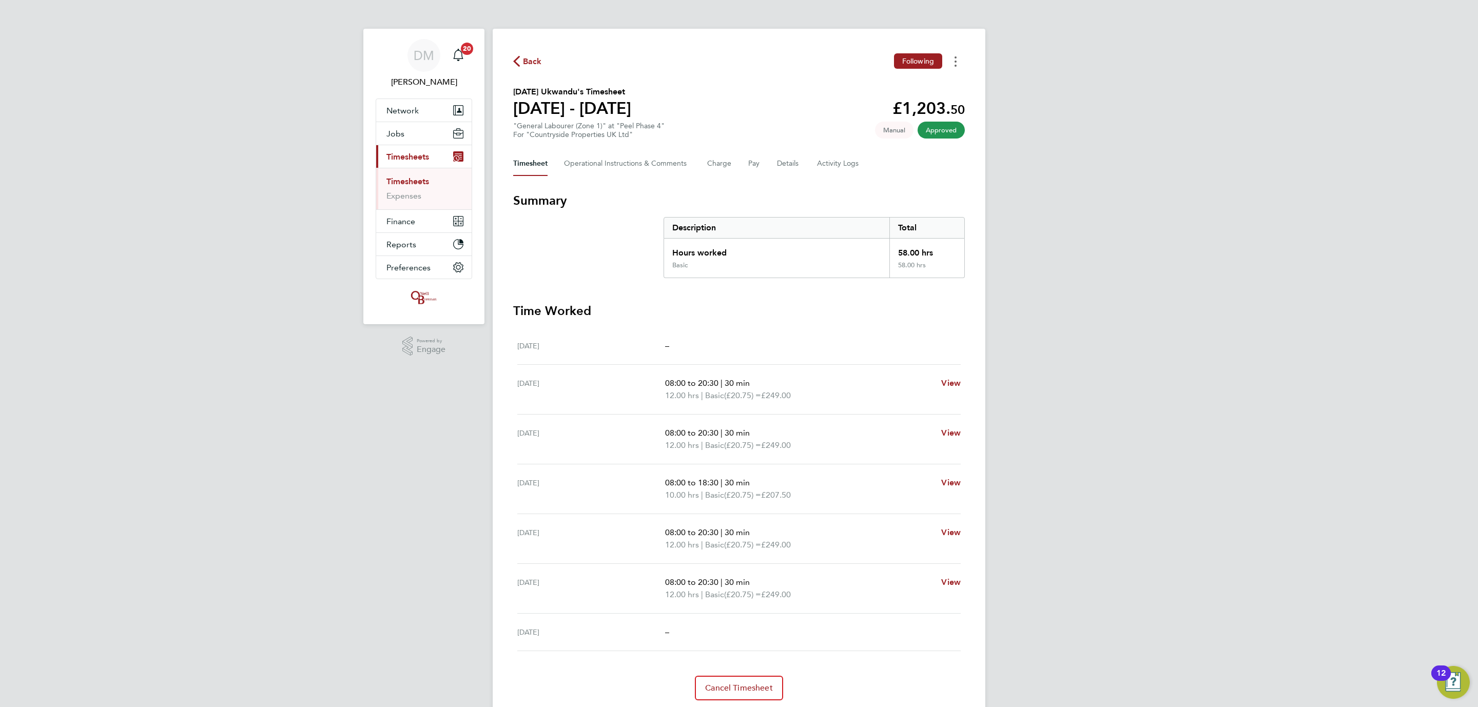
click at [956, 56] on div "Timesheets Menu" at bounding box center [956, 61] width 2 height 11
click at [901, 84] on link "Download timesheet" at bounding box center [903, 84] width 123 height 21
click at [1077, 138] on div "DM Danielle Murphy Notifications 20 Applications: Network Team Members Business…" at bounding box center [739, 371] width 1478 height 742
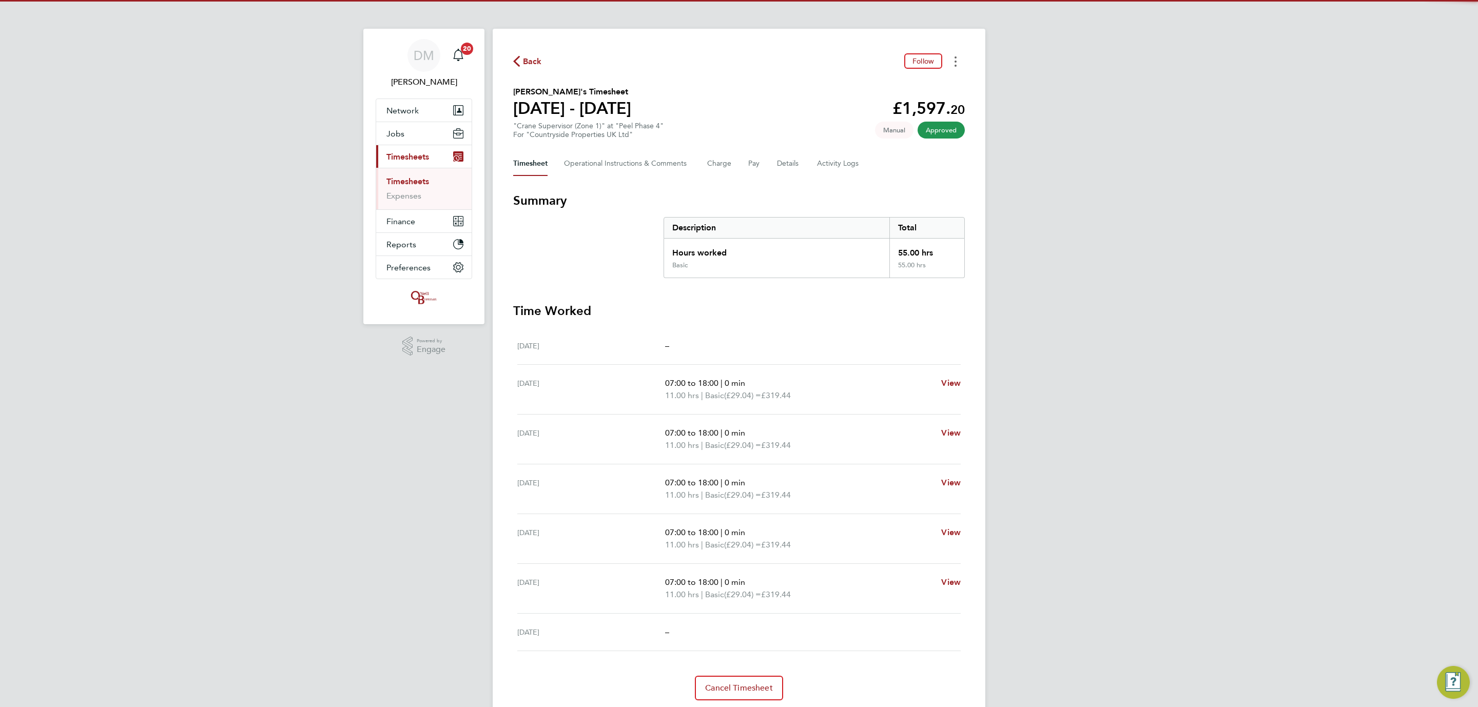
click at [952, 59] on button "Timesheets Menu" at bounding box center [955, 61] width 18 height 16
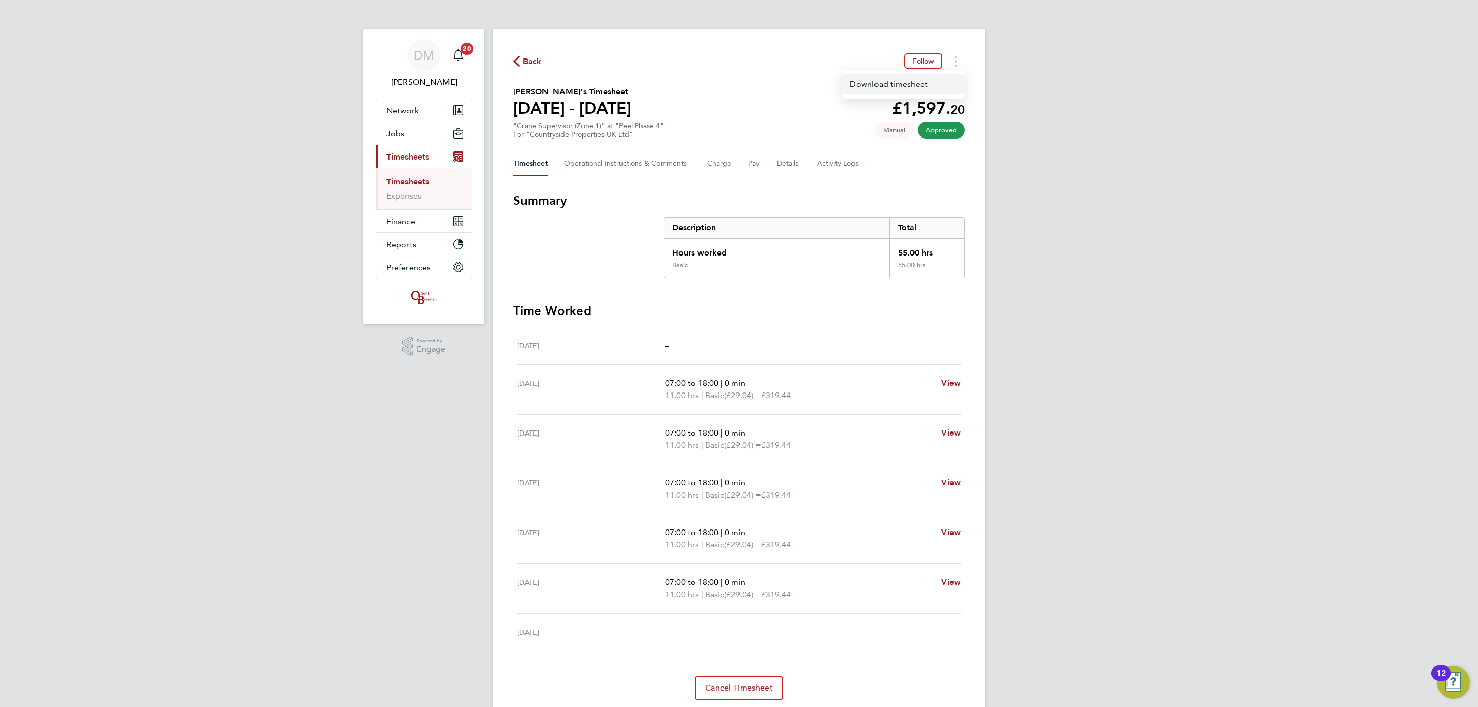
click at [885, 83] on link "Download timesheet" at bounding box center [903, 84] width 123 height 21
click at [1098, 131] on div "DM Danielle Murphy Notifications 20 Applications: Network Team Members Business…" at bounding box center [739, 371] width 1478 height 742
click at [955, 59] on circle "Timesheets Menu" at bounding box center [956, 57] width 2 height 2
click at [900, 82] on link "Download timesheet" at bounding box center [903, 84] width 123 height 21
click at [955, 64] on icon "Timesheets Menu" at bounding box center [956, 61] width 2 height 10
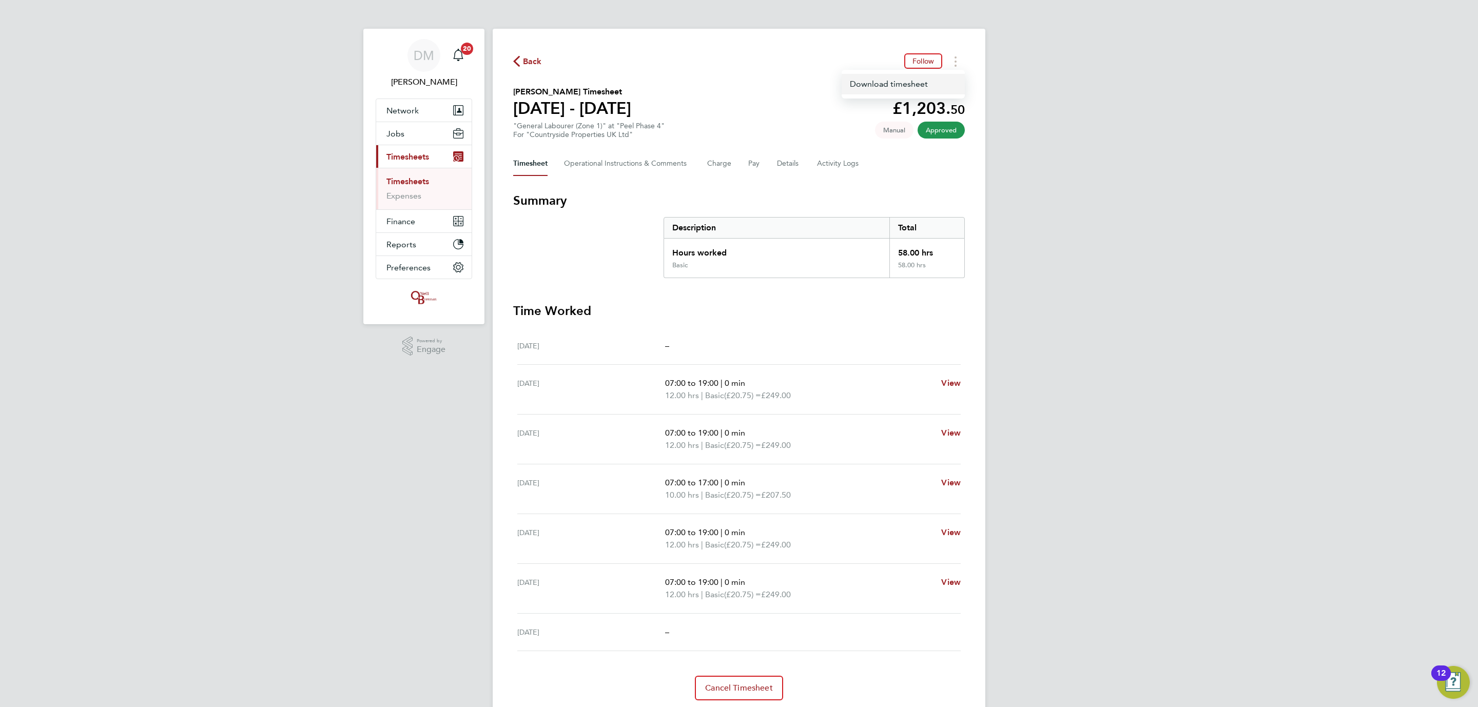
click at [895, 84] on link "Download timesheet" at bounding box center [903, 84] width 123 height 21
click at [959, 66] on button "Timesheets Menu" at bounding box center [955, 61] width 18 height 16
click at [902, 84] on link "Download timesheet" at bounding box center [903, 84] width 123 height 21
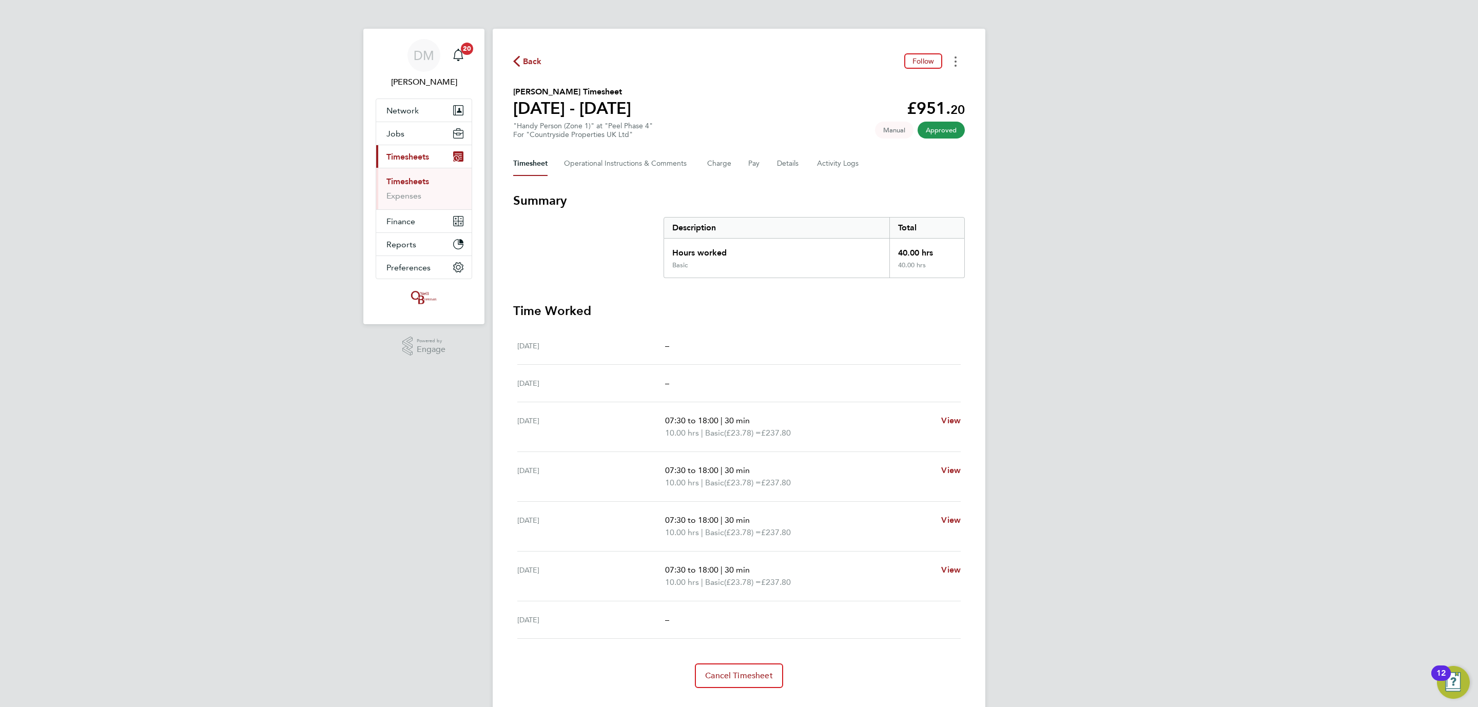
click at [951, 59] on button "Timesheets Menu" at bounding box center [955, 61] width 18 height 16
click at [898, 87] on link "Download timesheet" at bounding box center [903, 84] width 123 height 21
click at [1147, 34] on div "DM Danielle Murphy Notifications 20 Applications: Network Team Members Business…" at bounding box center [739, 364] width 1478 height 729
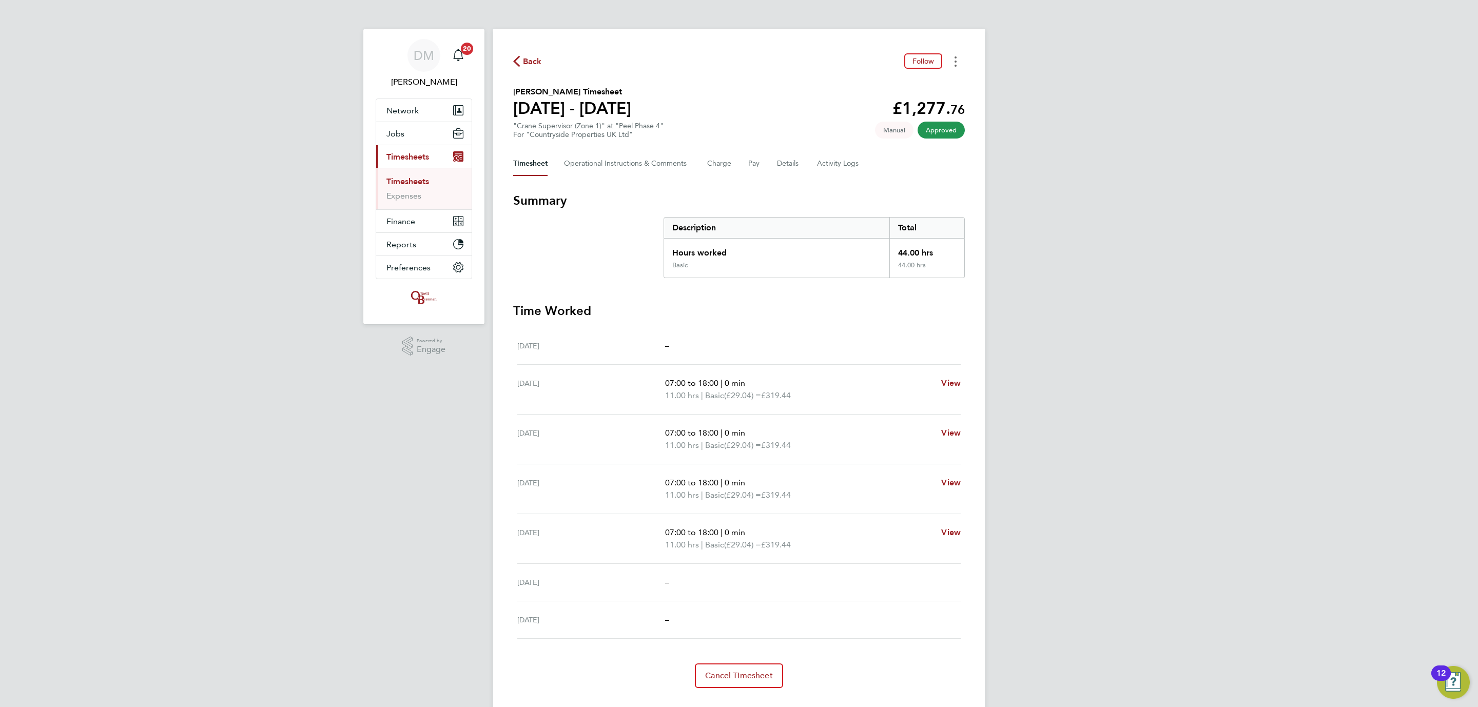
click at [955, 59] on icon "Timesheets Menu" at bounding box center [956, 61] width 2 height 10
click at [878, 74] on link "Download timesheet" at bounding box center [903, 84] width 123 height 21
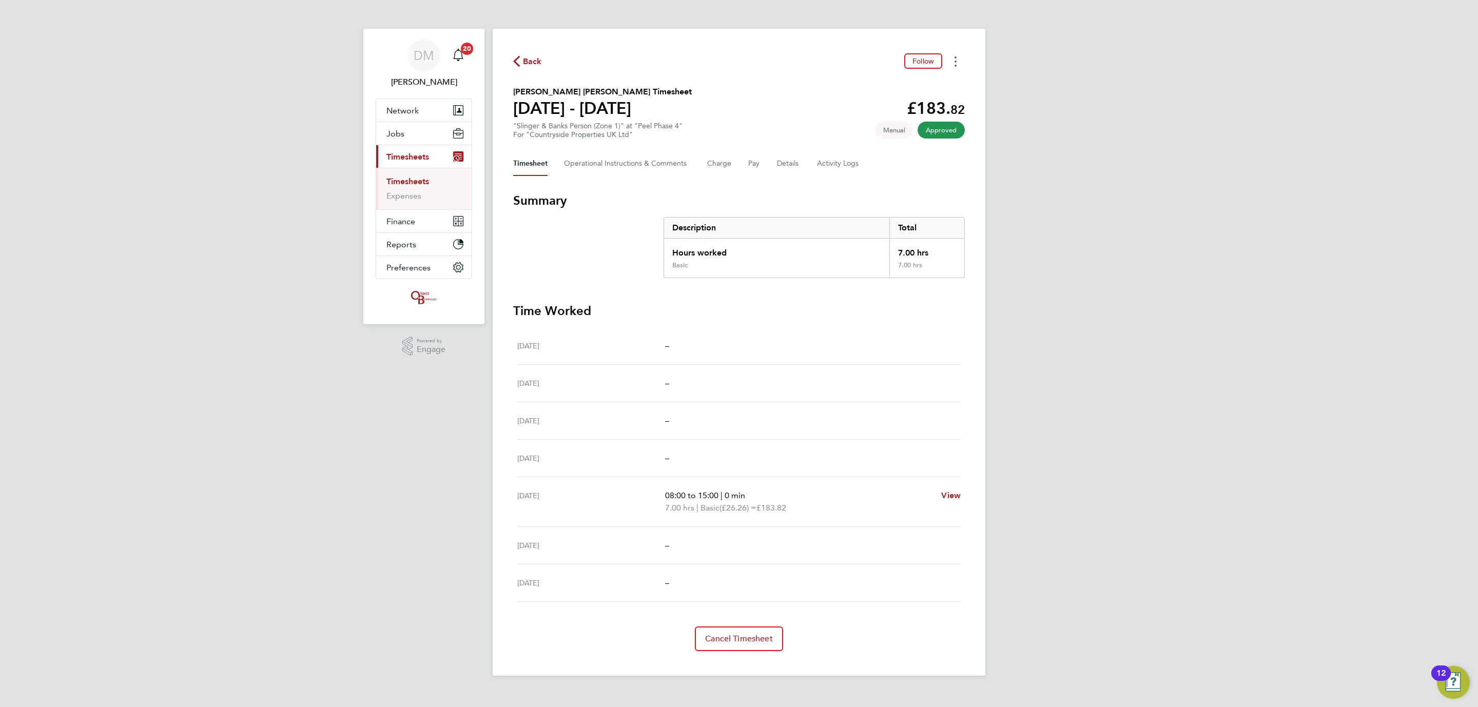
click at [955, 64] on icon "Timesheets Menu" at bounding box center [956, 61] width 2 height 10
drag, startPoint x: 901, startPoint y: 86, endPoint x: 914, endPoint y: 81, distance: 13.5
click at [903, 86] on link "Download timesheet" at bounding box center [903, 84] width 123 height 21
click at [1029, 36] on div "DM Danielle Murphy Notifications 20 Applications: Network Team Members Business…" at bounding box center [739, 346] width 1478 height 692
drag, startPoint x: 1075, startPoint y: 137, endPoint x: 1106, endPoint y: 6, distance: 134.5
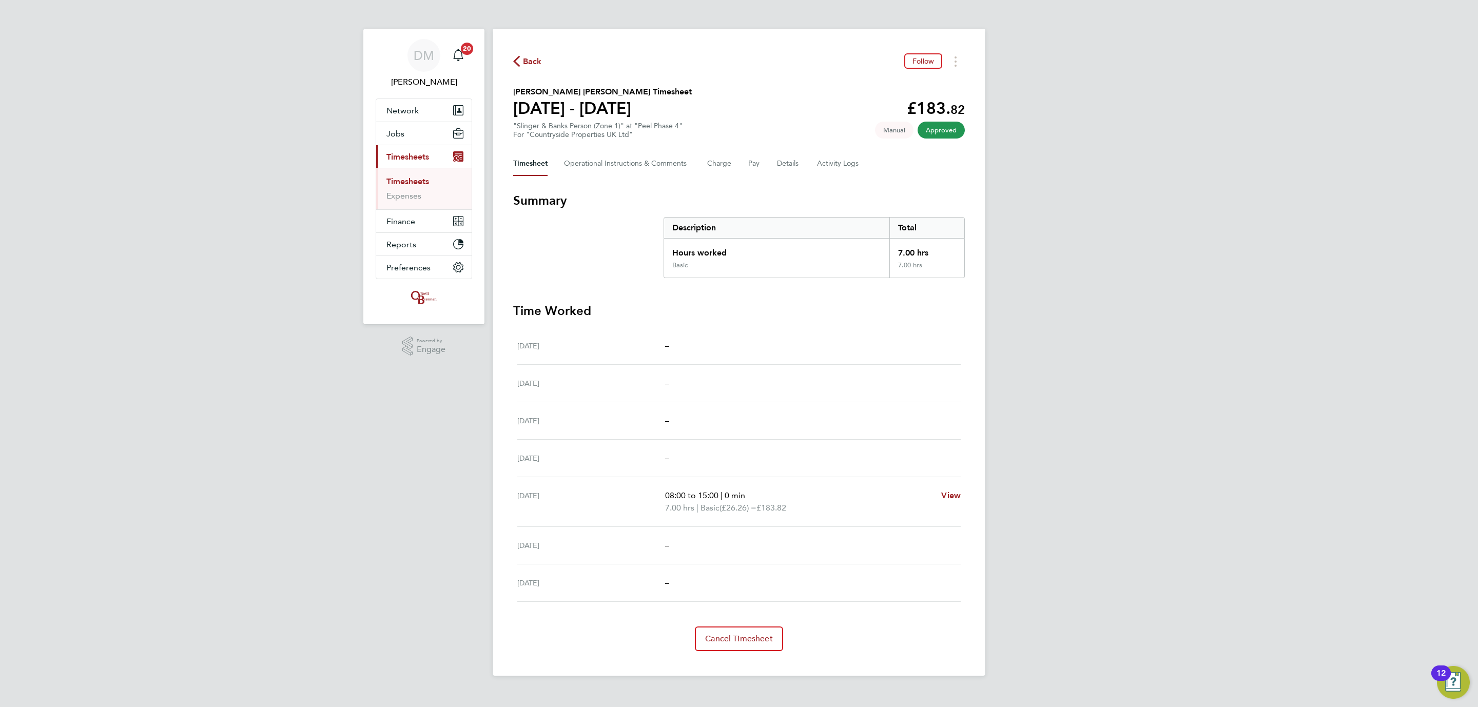
click at [1075, 135] on div "DM Danielle Murphy Notifications 20 Applications: Network Team Members Business…" at bounding box center [739, 346] width 1478 height 692
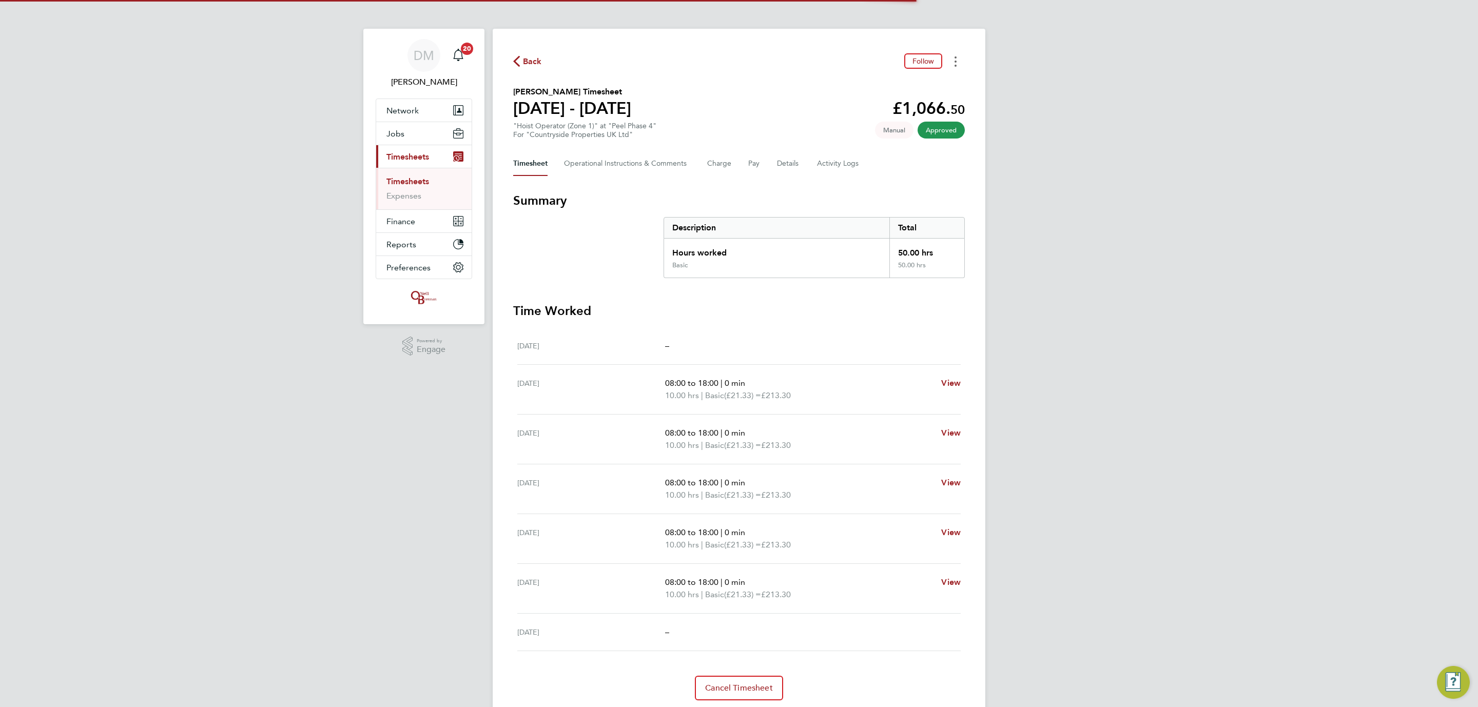
click at [958, 55] on button "Timesheets Menu" at bounding box center [955, 61] width 18 height 16
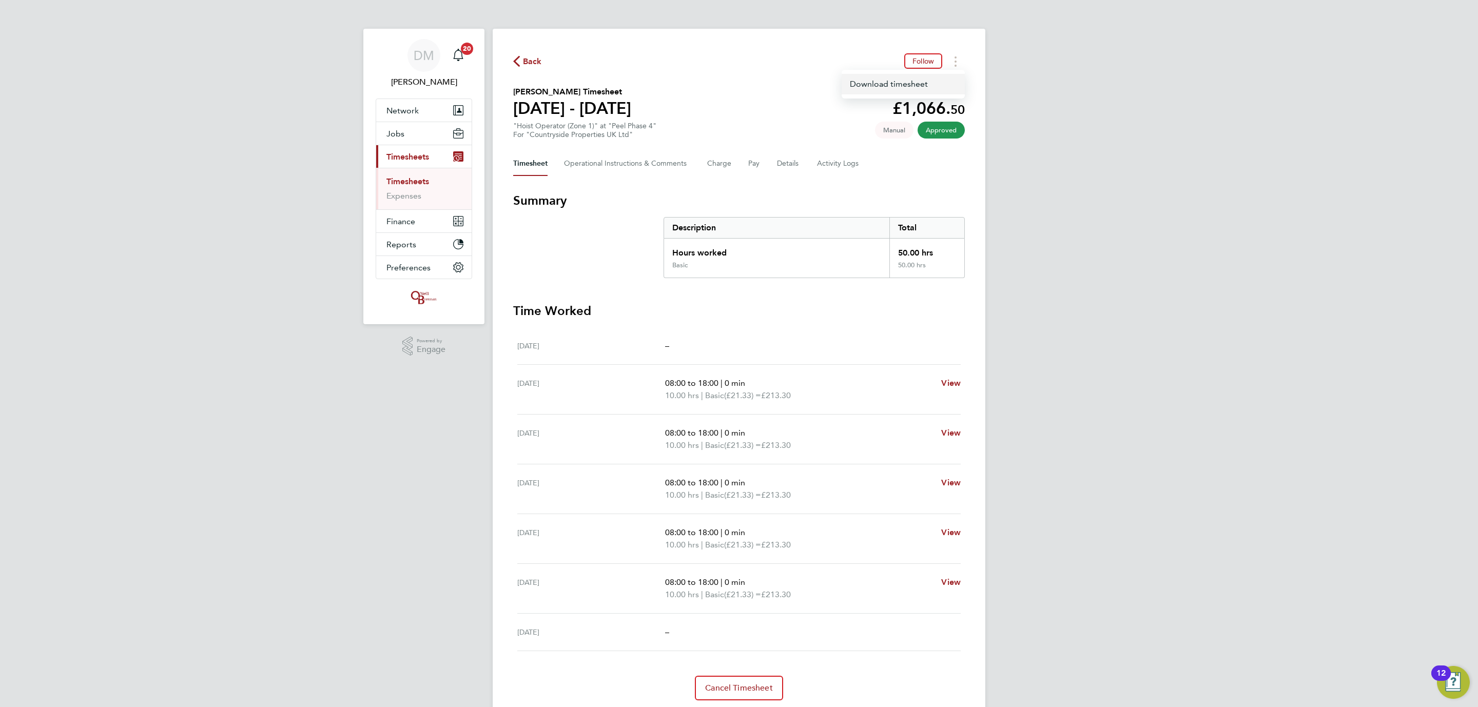
click at [910, 82] on link "Download timesheet" at bounding box center [903, 84] width 123 height 21
drag, startPoint x: 1128, startPoint y: 68, endPoint x: 1115, endPoint y: 25, distance: 44.3
click at [1128, 68] on div "DM Danielle Murphy Notifications 20 Applications: Network Team Members Business…" at bounding box center [739, 371] width 1478 height 742
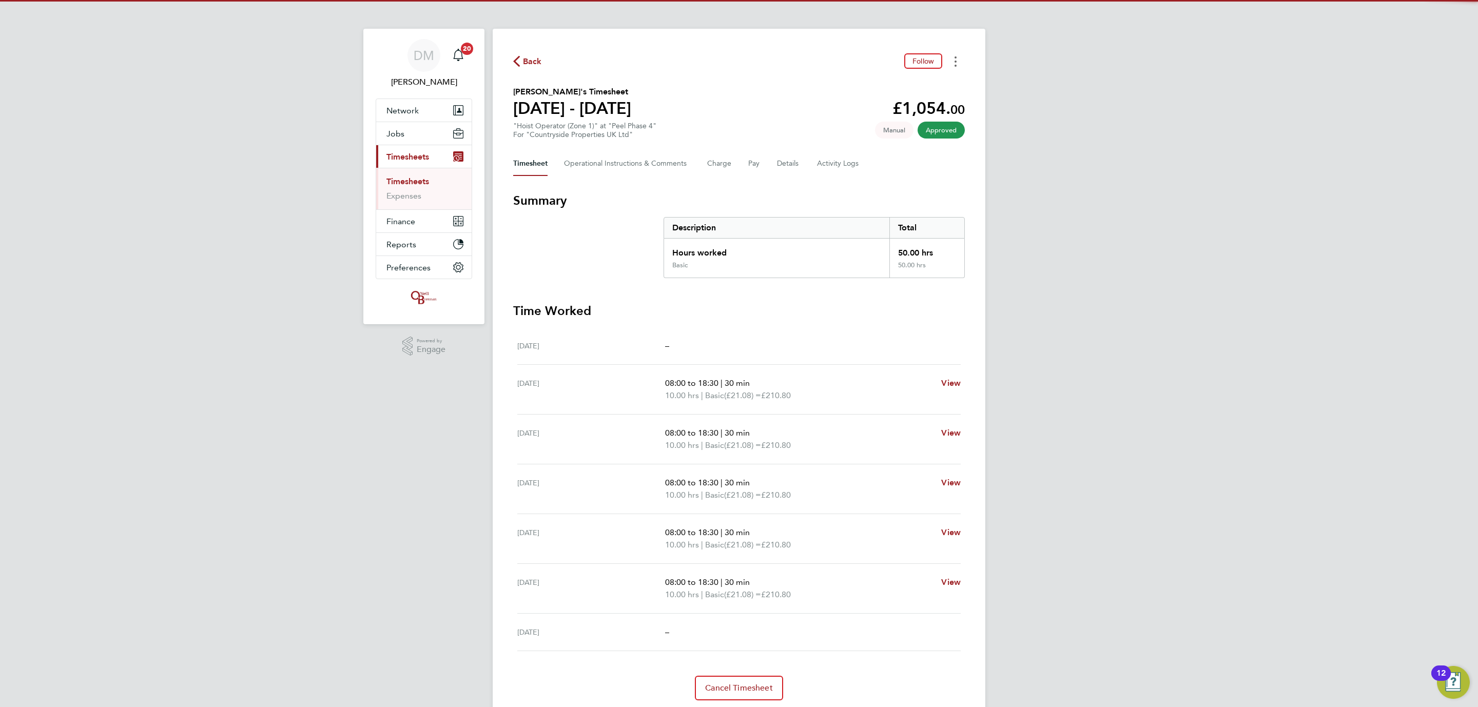
click at [957, 55] on button "Timesheets Menu" at bounding box center [955, 61] width 18 height 16
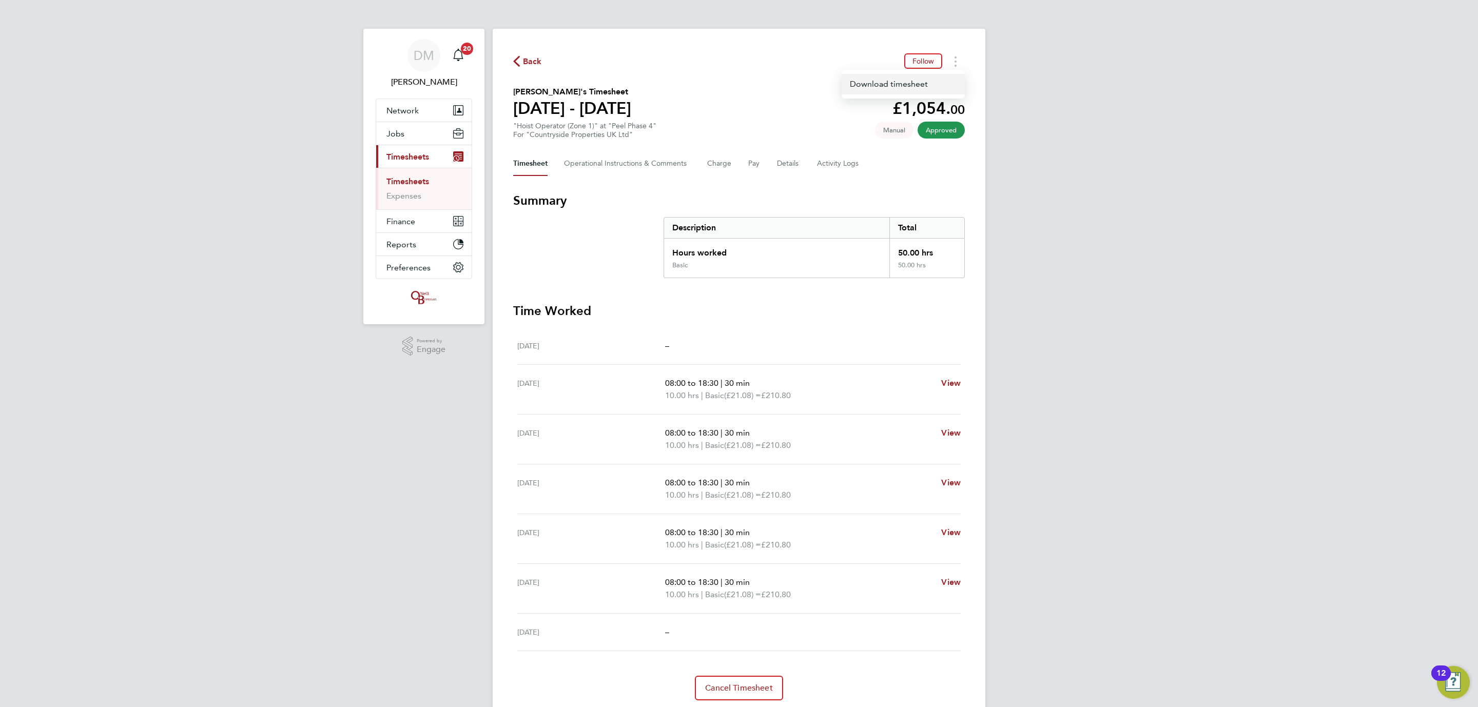
click at [892, 92] on link "Download timesheet" at bounding box center [903, 84] width 123 height 21
click at [955, 61] on icon "Timesheets Menu" at bounding box center [956, 61] width 2 height 10
click at [867, 79] on link "Download timesheet" at bounding box center [903, 84] width 123 height 21
click at [1135, 70] on div "DM Danielle Murphy Notifications 20 Applications: Network Team Members Business…" at bounding box center [739, 371] width 1478 height 742
click at [944, 57] on div "Back Follow" at bounding box center [739, 61] width 452 height 16
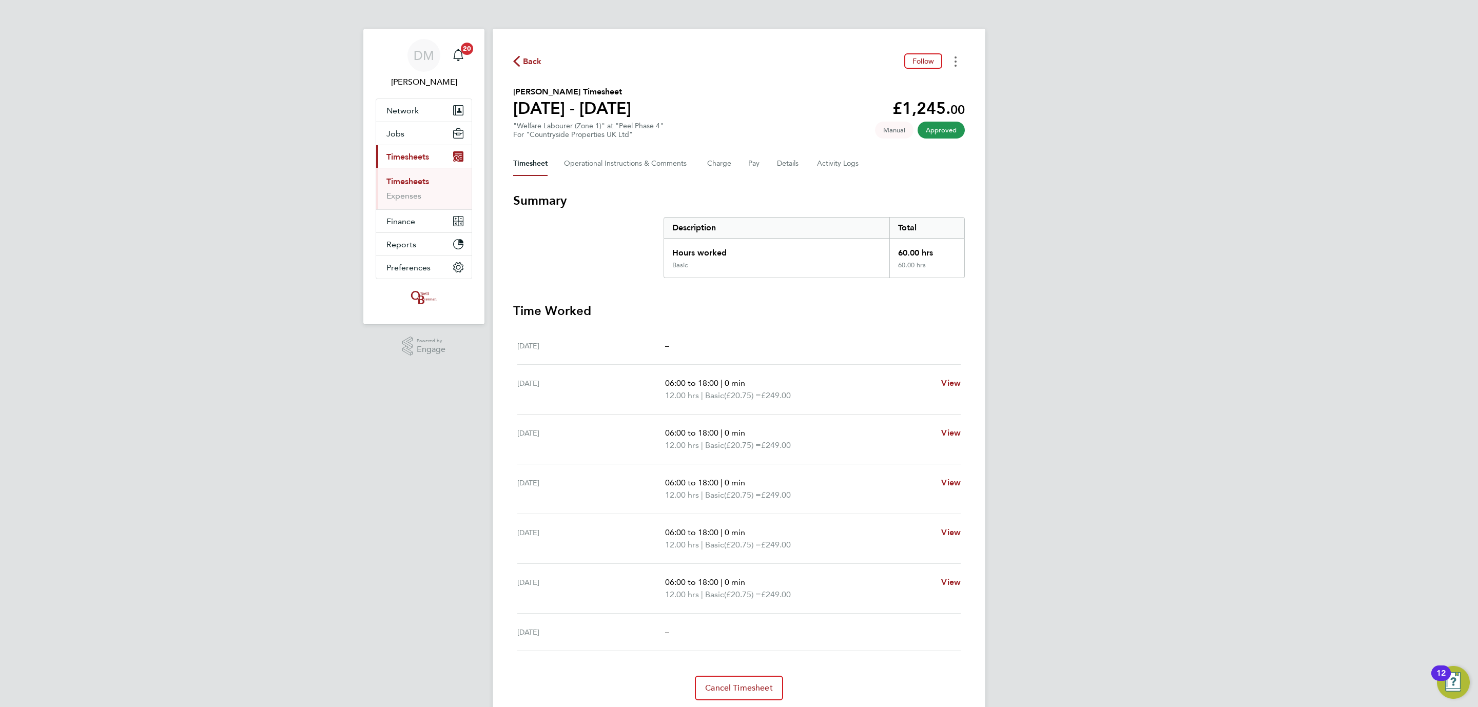
click at [949, 59] on button "Timesheets Menu" at bounding box center [955, 61] width 18 height 16
click at [887, 79] on link "Download timesheet" at bounding box center [903, 84] width 123 height 21
drag, startPoint x: 1082, startPoint y: 57, endPoint x: 1083, endPoint y: 0, distance: 57.0
click at [1082, 46] on div "DM Danielle Murphy Notifications 20 Applications: Network Team Members Business…" at bounding box center [739, 371] width 1478 height 742
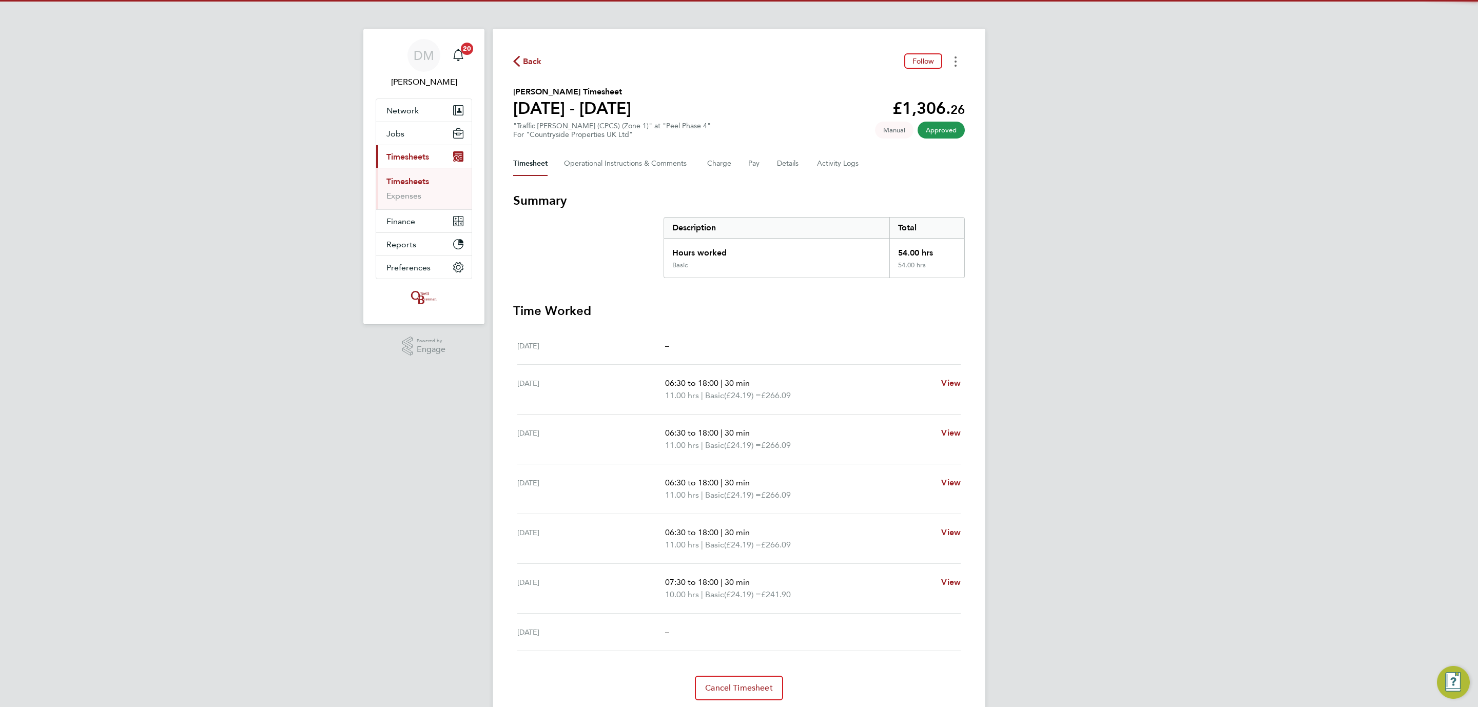
click at [950, 54] on button "Timesheets Menu" at bounding box center [955, 61] width 18 height 16
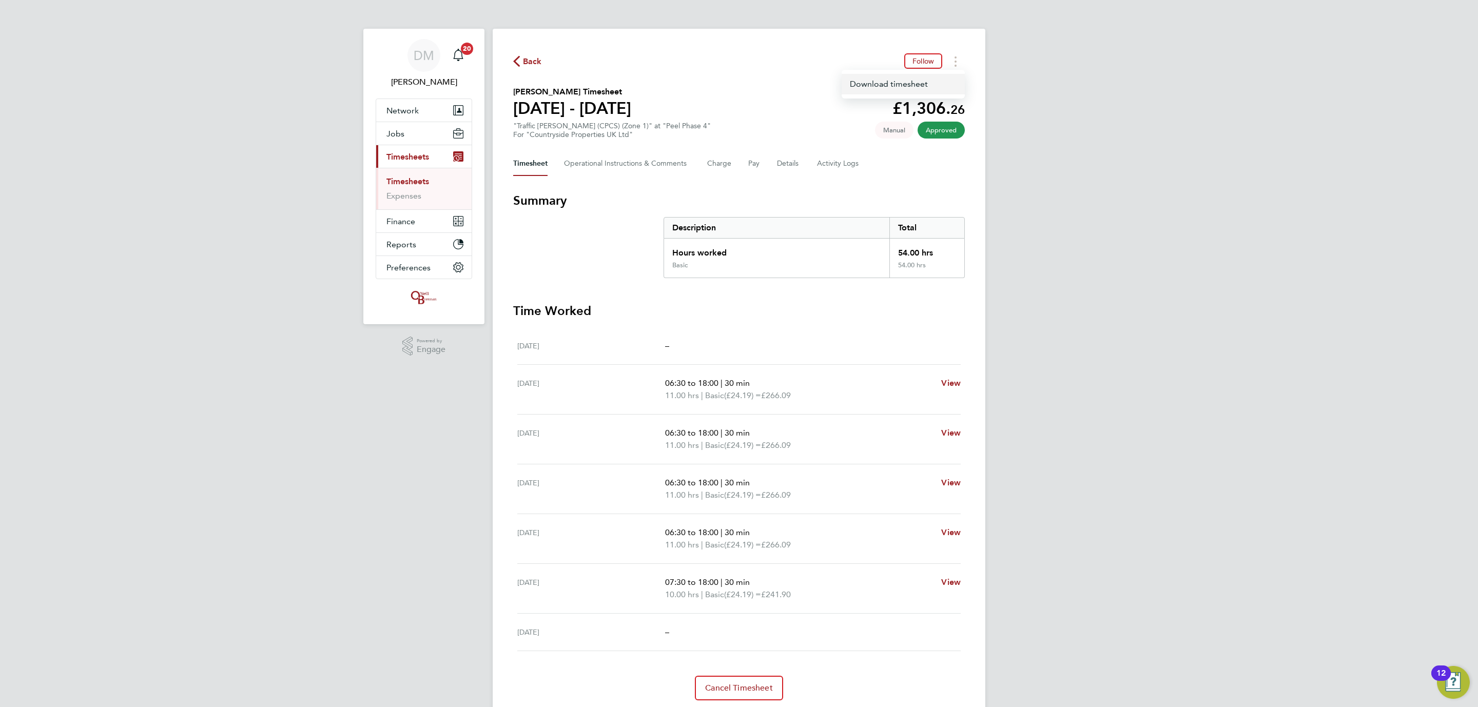
click at [907, 79] on link "Download timesheet" at bounding box center [903, 84] width 123 height 21
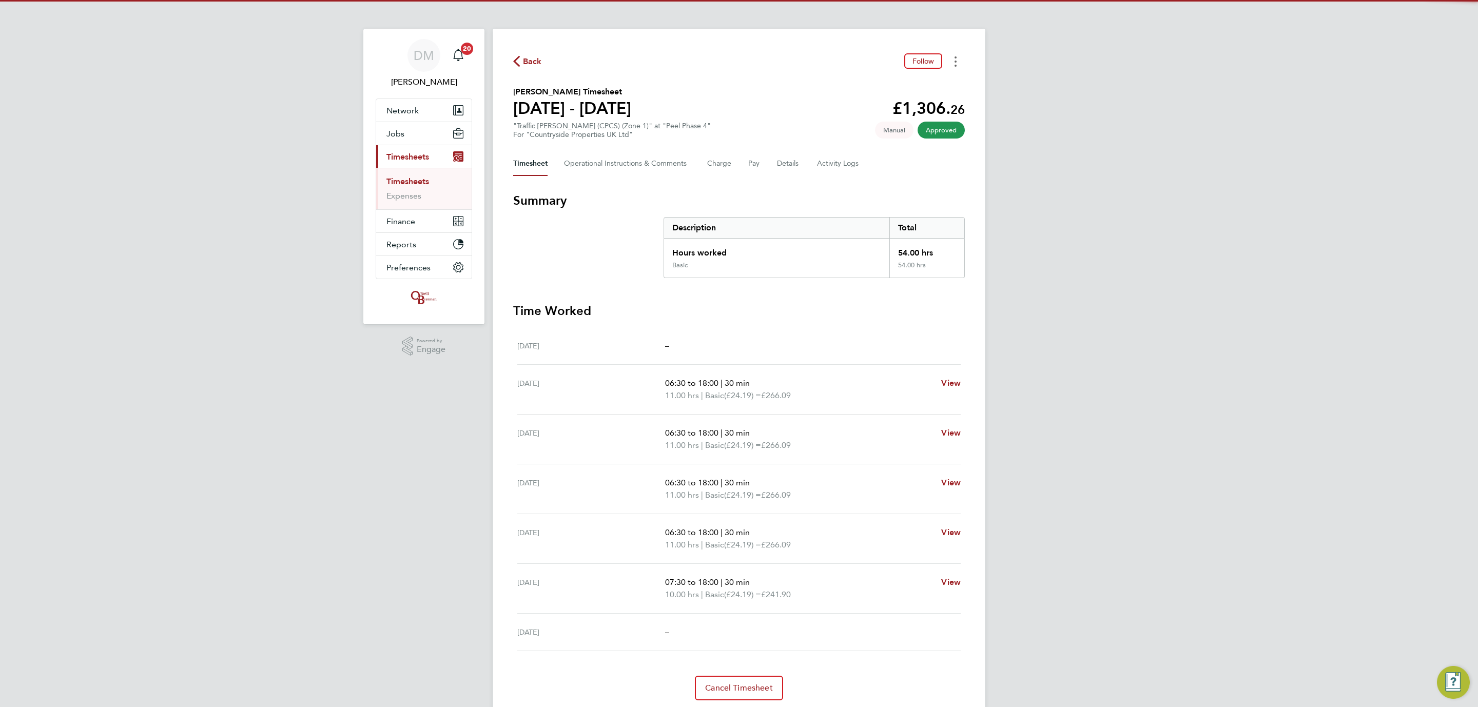
click at [952, 55] on button "Timesheets Menu" at bounding box center [955, 61] width 18 height 16
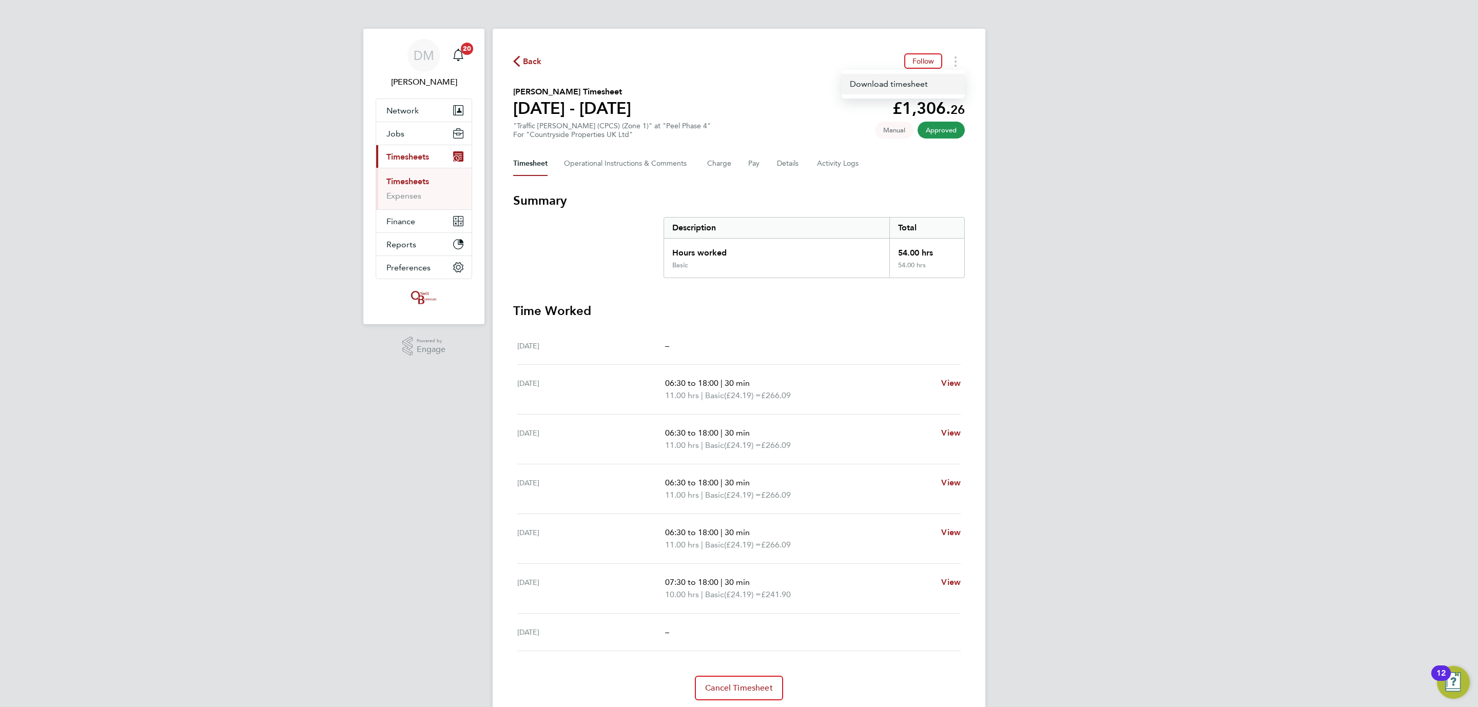
click at [890, 87] on link "Download timesheet" at bounding box center [903, 84] width 123 height 21
